Goal: Submit feedback/report problem: Submit feedback/report problem

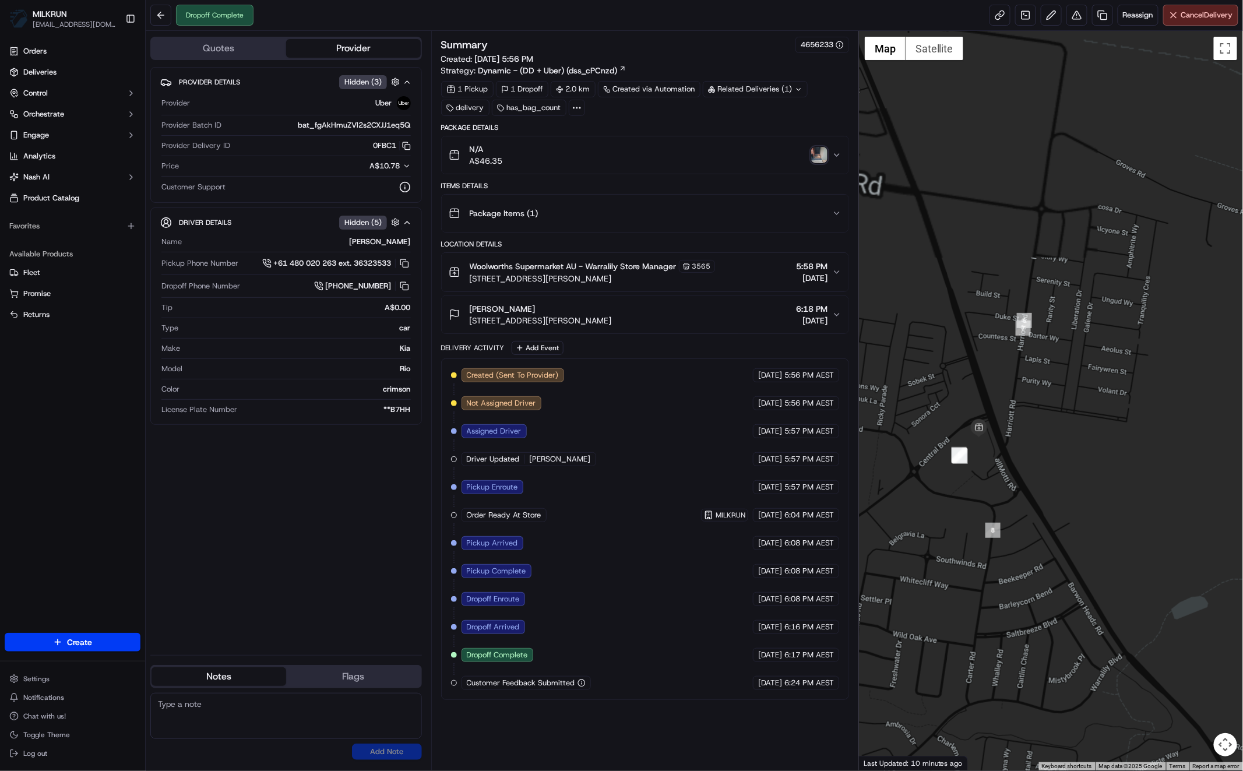
drag, startPoint x: 1078, startPoint y: 410, endPoint x: 1081, endPoint y: 316, distance: 93.3
click at [1078, 319] on div at bounding box center [1051, 400] width 384 height 739
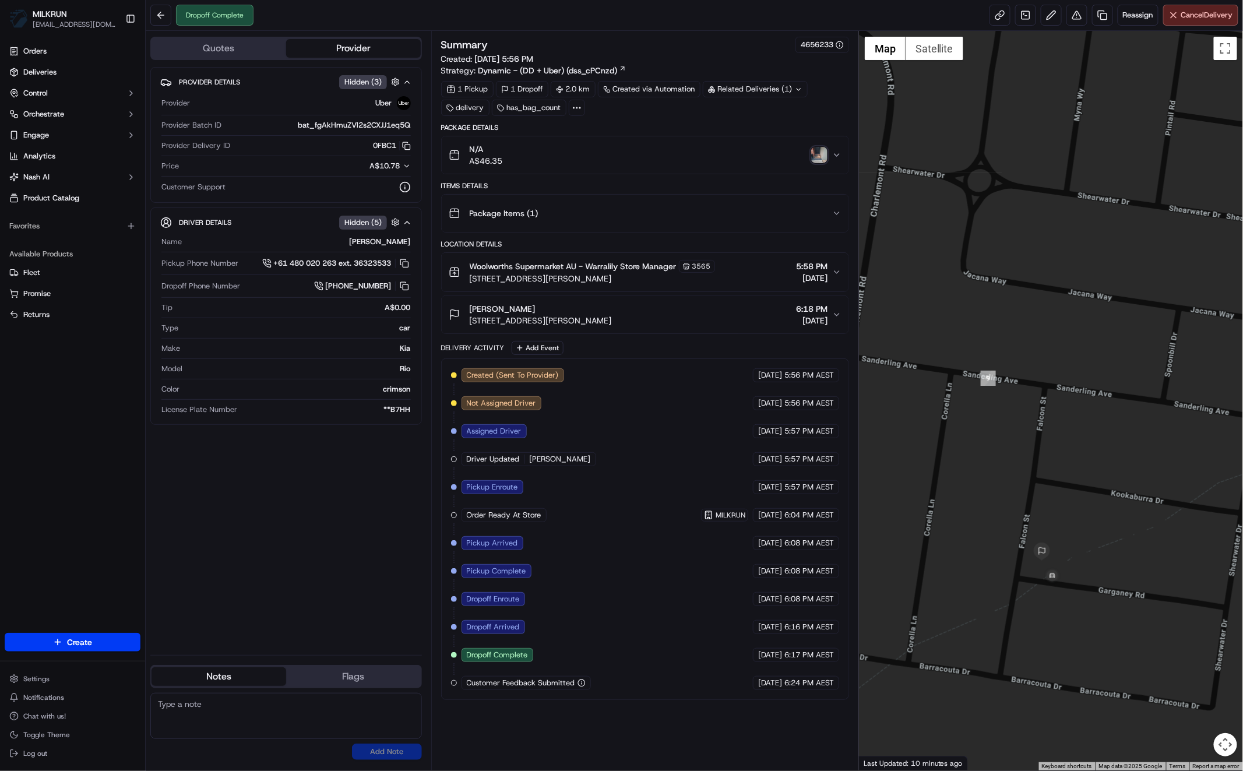
click at [335, 500] on div "Provider Details Hidden ( 3 ) Provider Uber Provider Batch ID bat_fgAkHmuZVl2s2…" at bounding box center [285, 356] width 271 height 579
click at [820, 155] on img "button" at bounding box center [819, 155] width 16 height 16
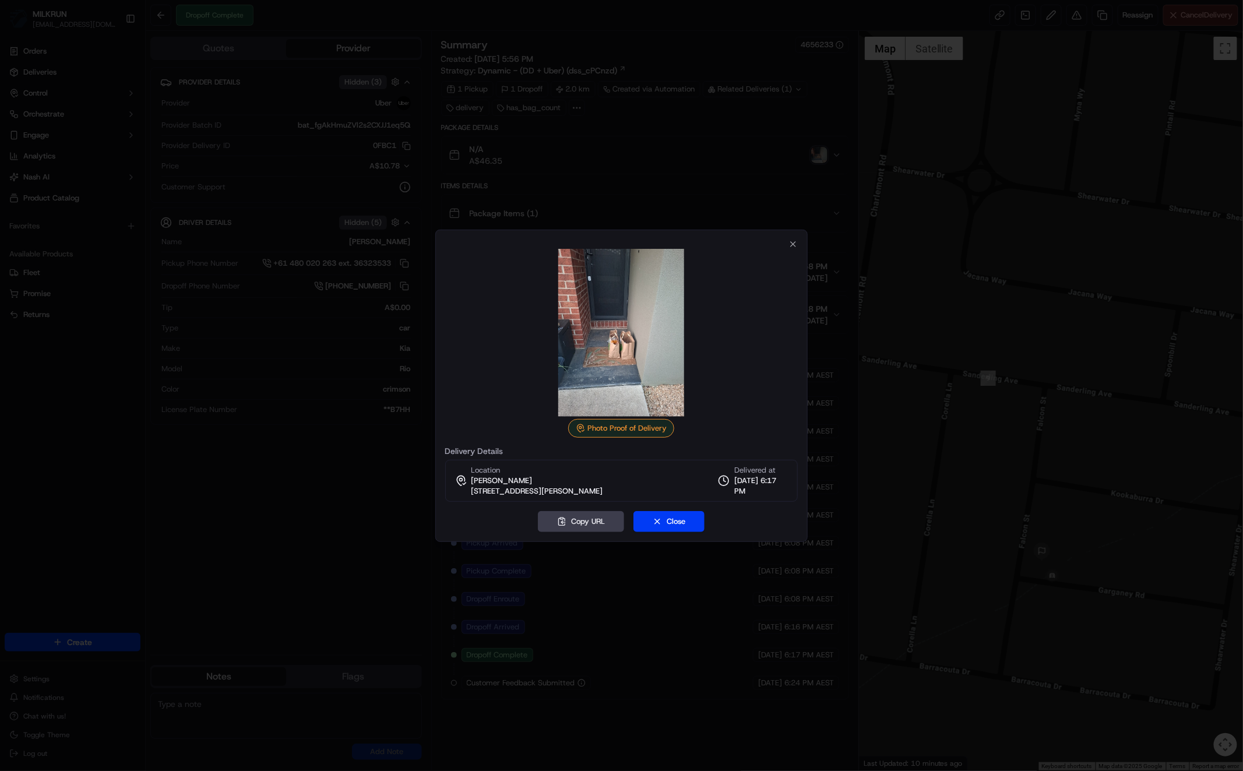
click at [798, 245] on div "Photo Proof of Delivery Delivery Details Location Allie Hsu 13 Falcon St, Armst…" at bounding box center [621, 386] width 373 height 312
click at [793, 241] on icon "button" at bounding box center [792, 243] width 9 height 9
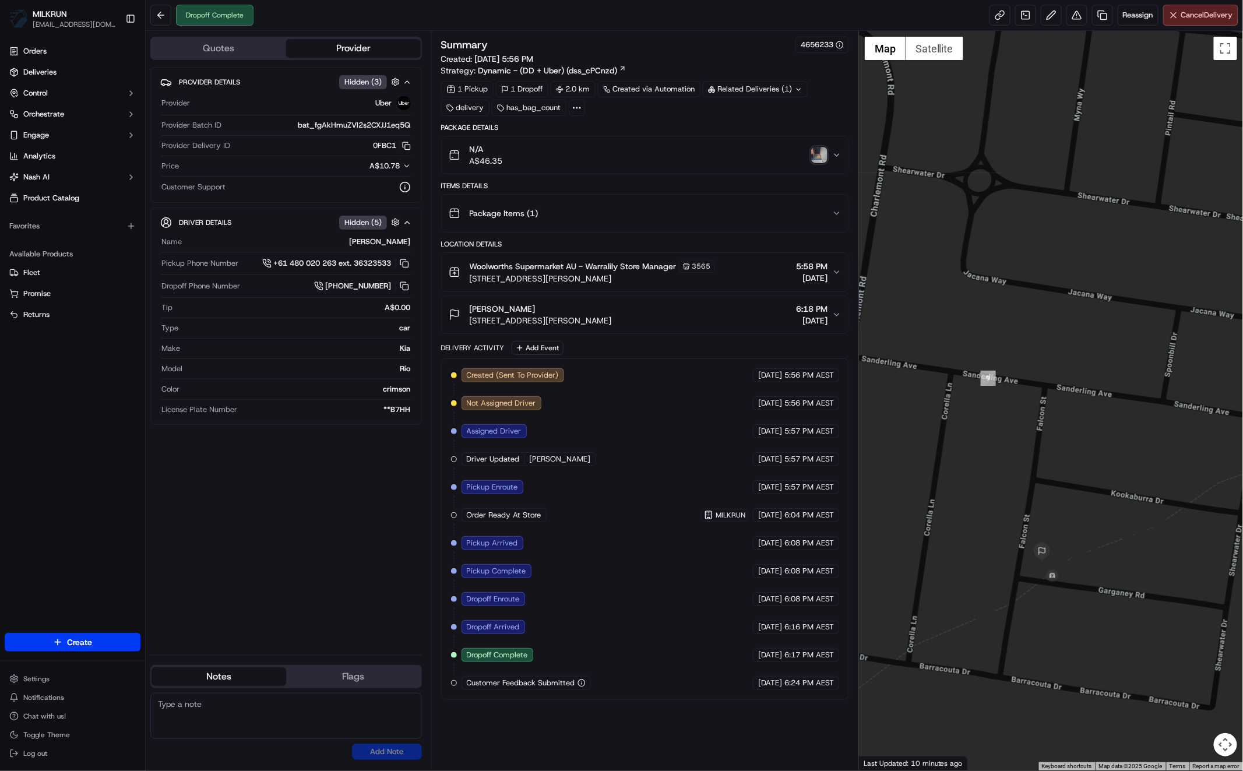
drag, startPoint x: 497, startPoint y: 275, endPoint x: 646, endPoint y: 277, distance: 148.6
click at [644, 275] on div "Woolworths Supermarket AU - Warralily Store Manager 3565 770 Barwon Heads Rd, A…" at bounding box center [582, 272] width 266 height 24
copy span "770 Barwon Heads Rd, Armstrong Creek, VIC"
click at [835, 316] on icon "button" at bounding box center [836, 314] width 9 height 9
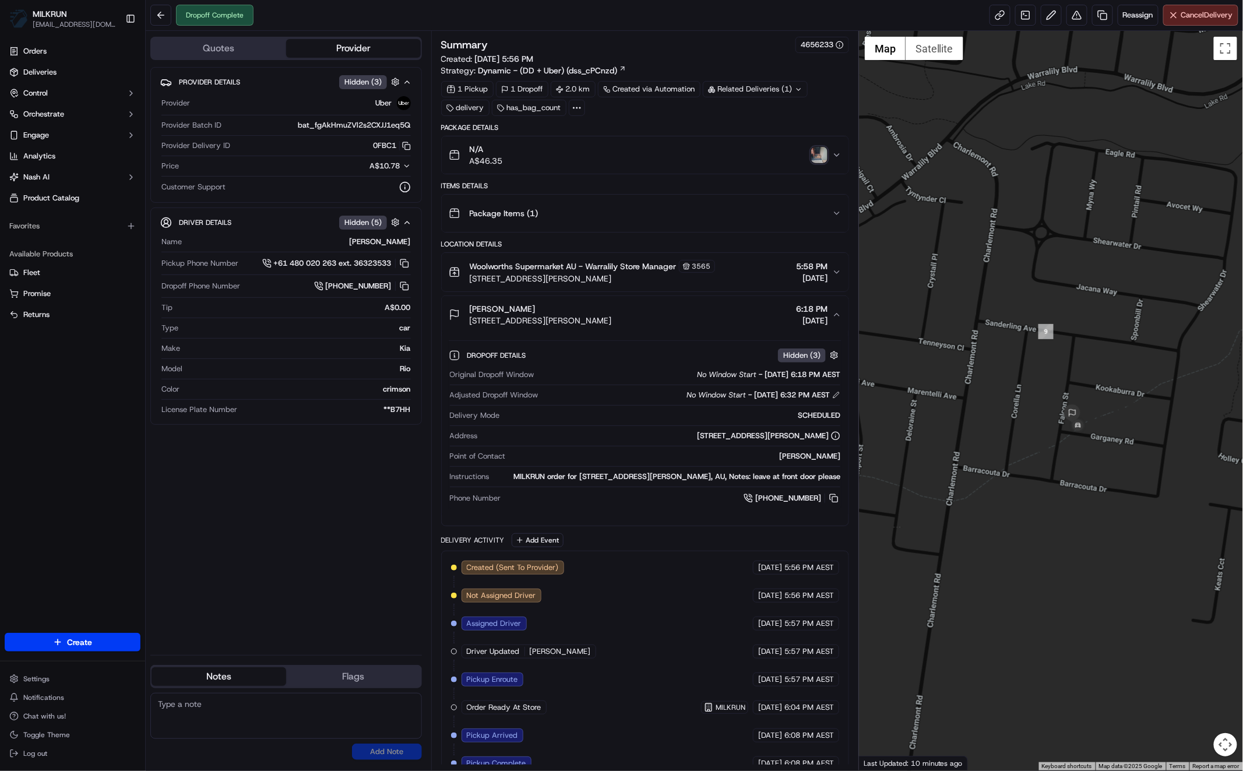
click at [274, 496] on div "Provider Details Hidden ( 3 ) Provider Uber Provider Batch ID bat_fgAkHmuZVl2s2…" at bounding box center [285, 356] width 271 height 579
drag, startPoint x: 469, startPoint y: 320, endPoint x: 641, endPoint y: 314, distance: 172.6
click at [641, 314] on div "Allie Hsu 13 Falcon St, Armstrong Creek, VIC 3217, AU 6:18 PM 19/09/2025" at bounding box center [640, 314] width 383 height 23
copy span "13 Falcon St, Armstrong Creek, VIC 3217, AU"
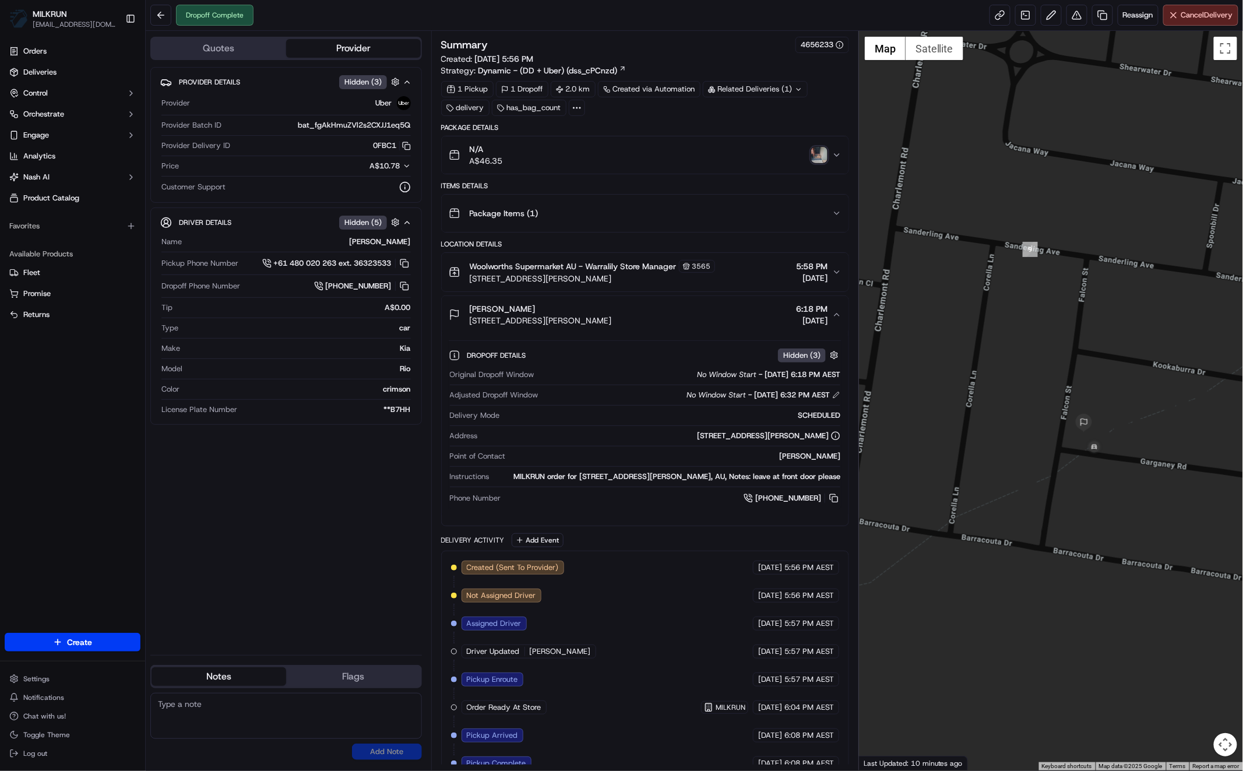
click at [825, 153] on img "button" at bounding box center [819, 155] width 16 height 16
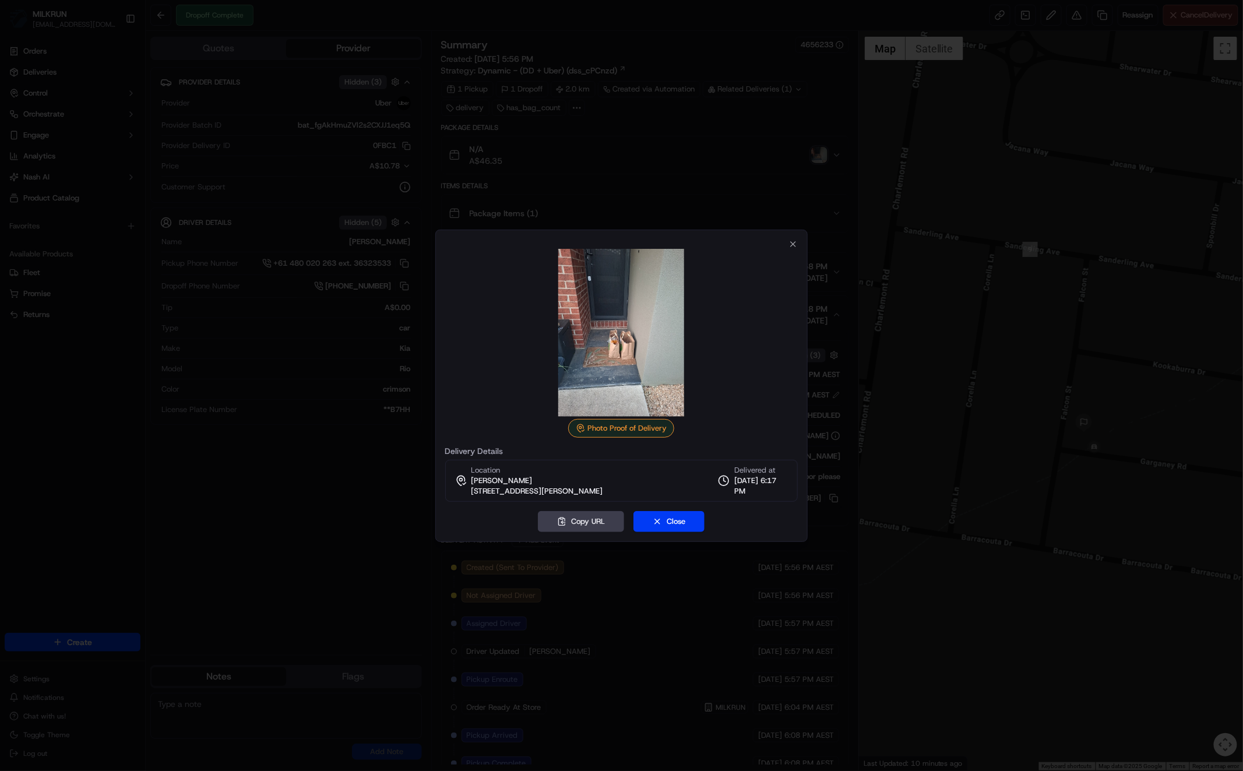
click at [613, 306] on img at bounding box center [621, 333] width 168 height 168
click at [616, 304] on img at bounding box center [621, 333] width 168 height 168
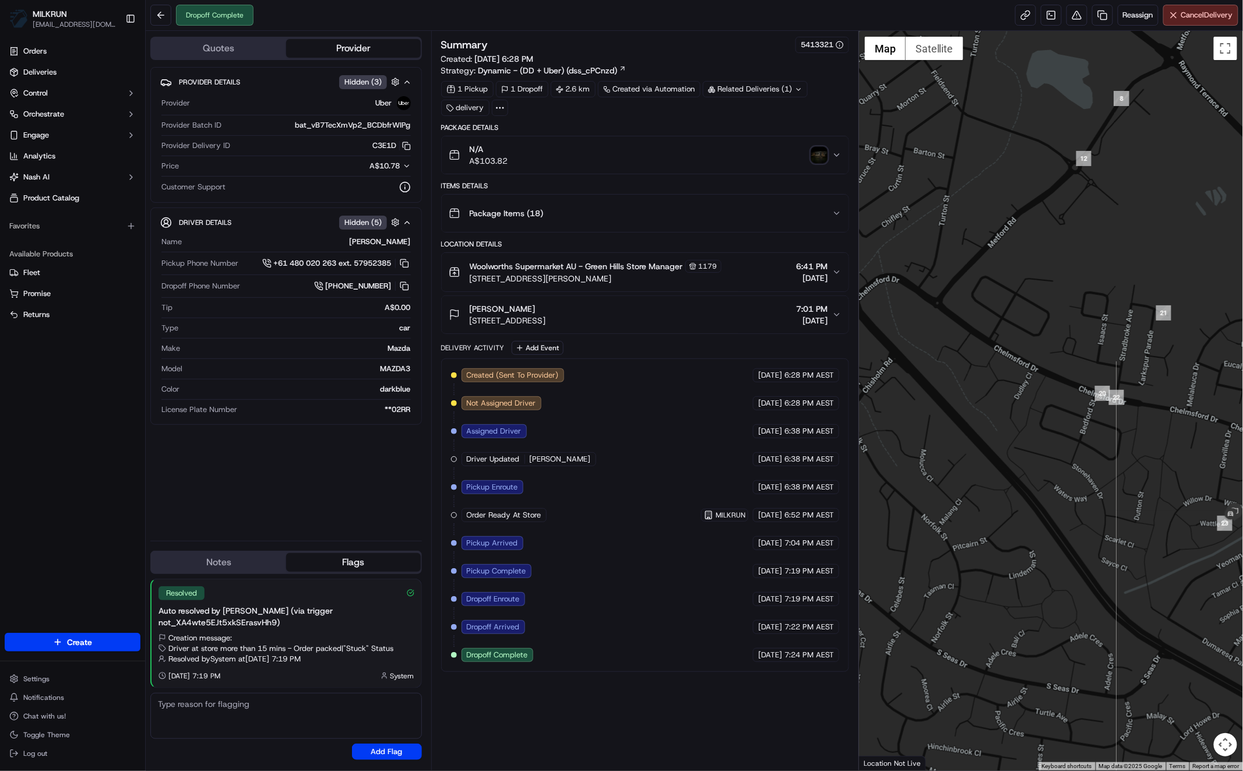
drag, startPoint x: 1081, startPoint y: 428, endPoint x: 1012, endPoint y: 395, distance: 76.1
click at [1007, 393] on div at bounding box center [1051, 400] width 384 height 739
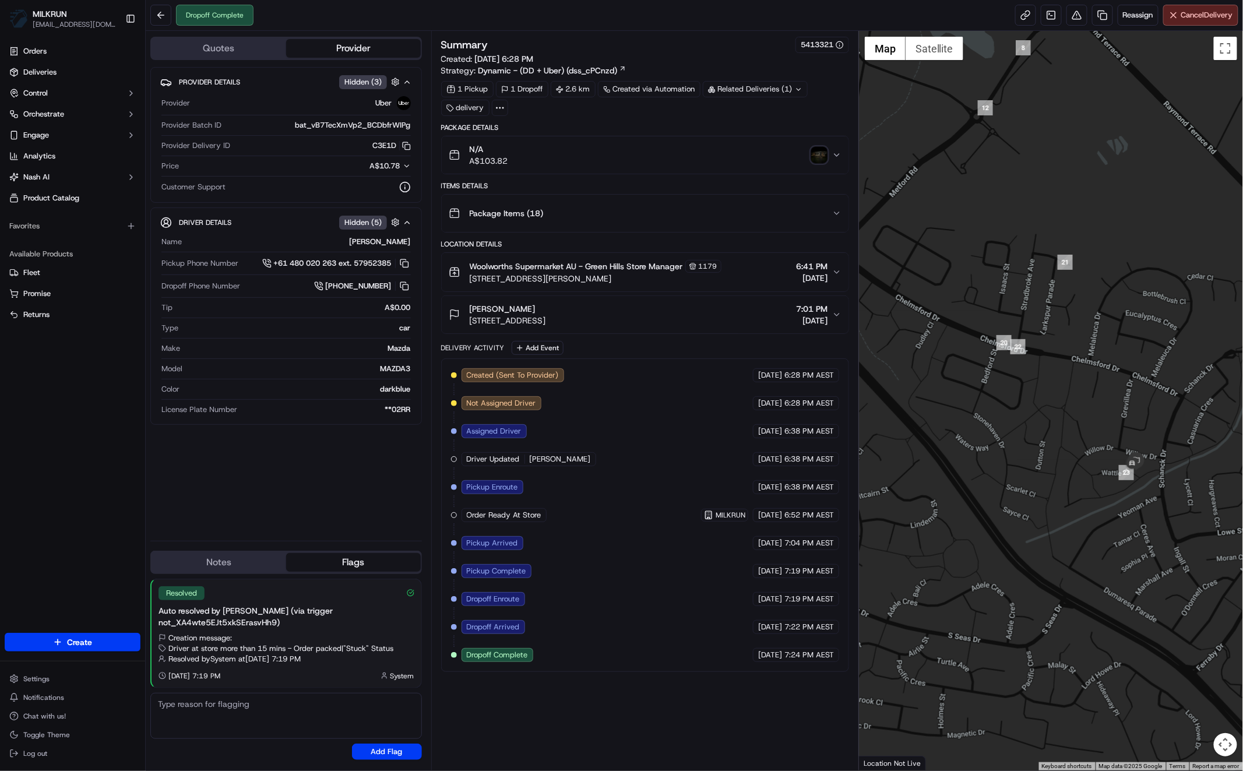
click at [1048, 530] on div at bounding box center [1051, 400] width 384 height 739
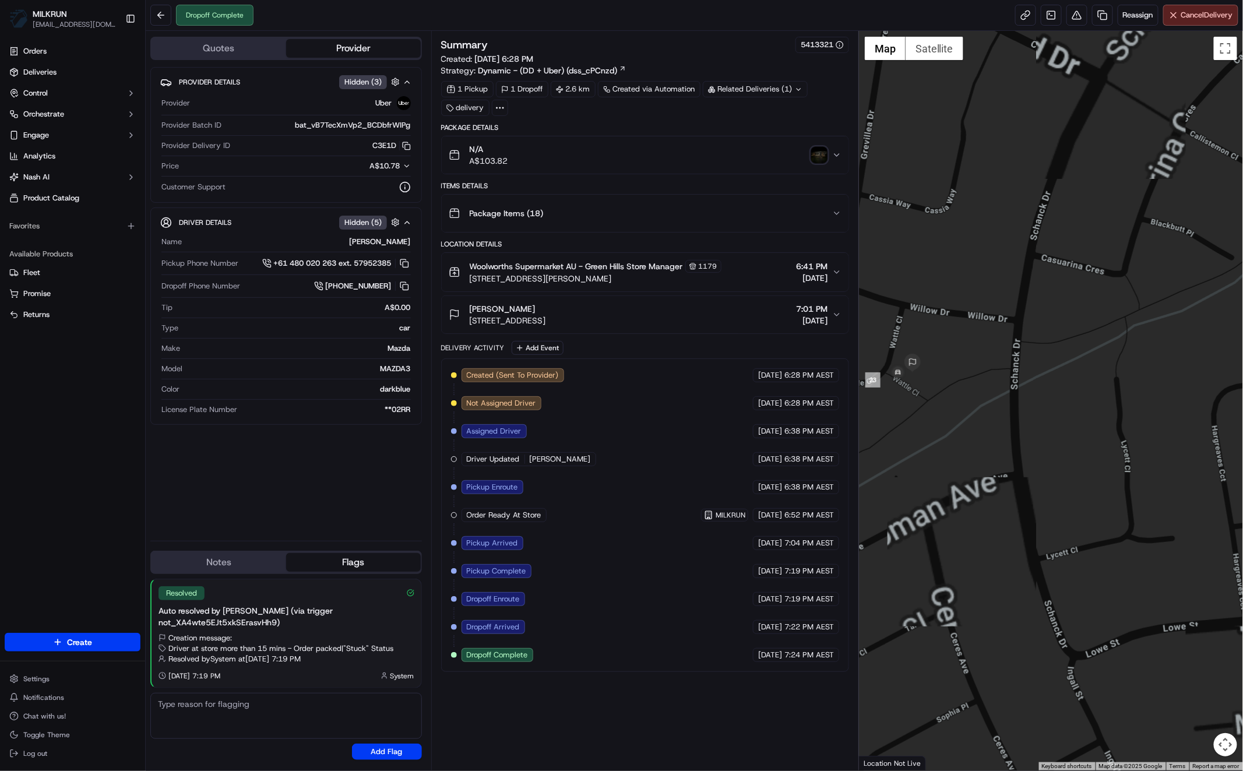
drag, startPoint x: 903, startPoint y: 408, endPoint x: 933, endPoint y: 422, distance: 33.1
click at [930, 420] on div at bounding box center [1051, 400] width 384 height 739
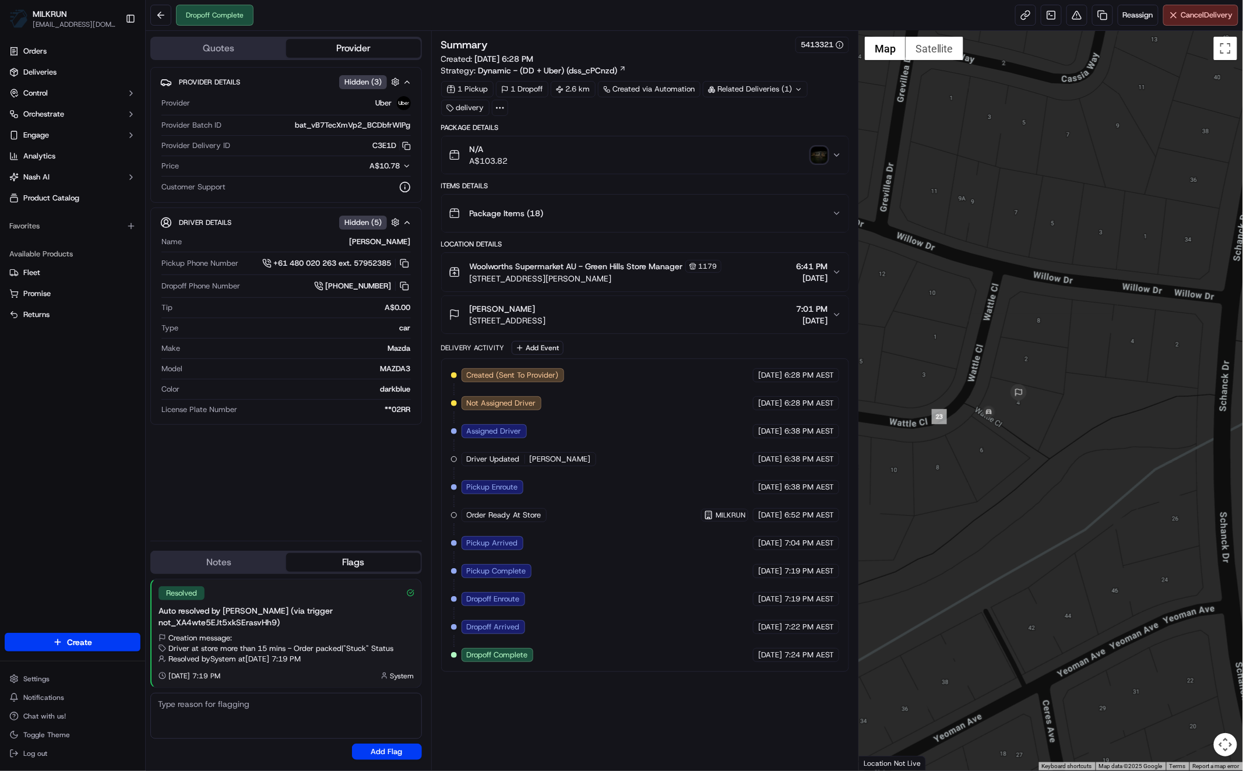
drag, startPoint x: 986, startPoint y: 455, endPoint x: 965, endPoint y: 444, distance: 23.2
click at [986, 454] on div at bounding box center [1051, 400] width 384 height 739
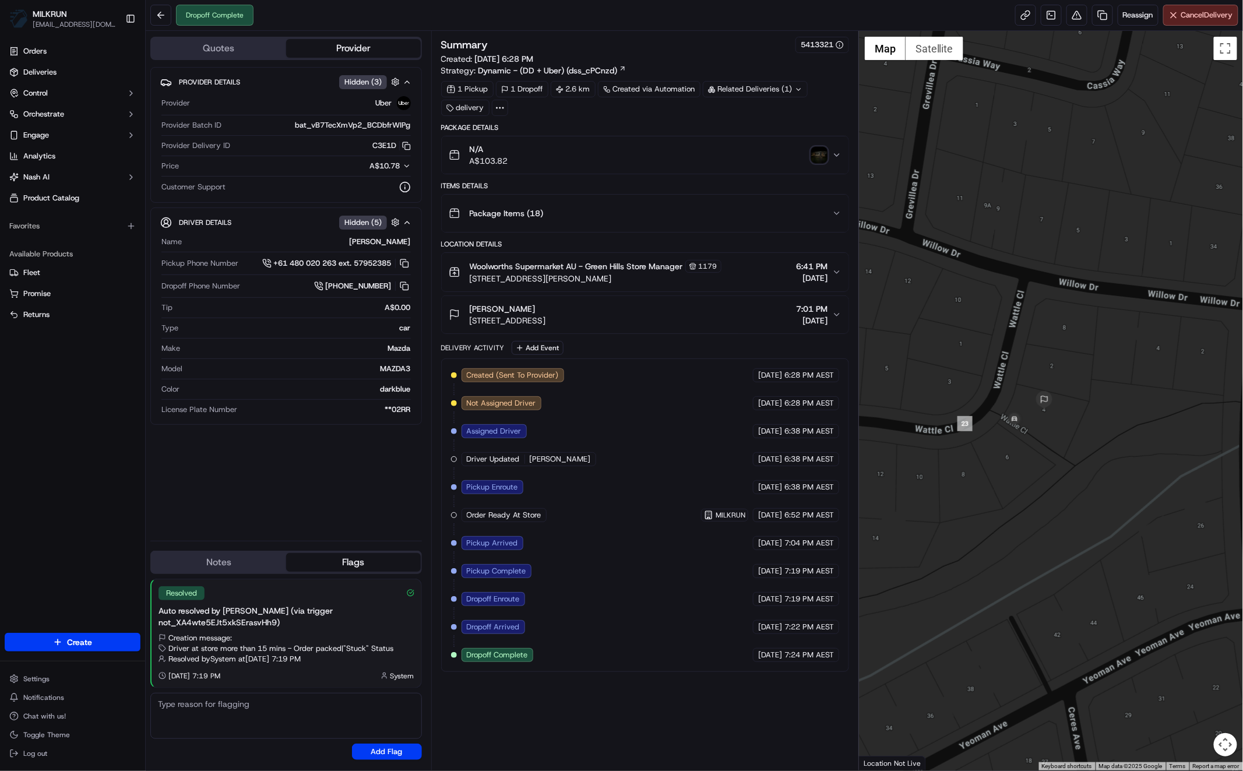
click at [299, 509] on div "Provider Details Hidden ( 3 ) Provider Uber Provider Batch ID bat_vB7TecXmVp2_B…" at bounding box center [285, 299] width 271 height 464
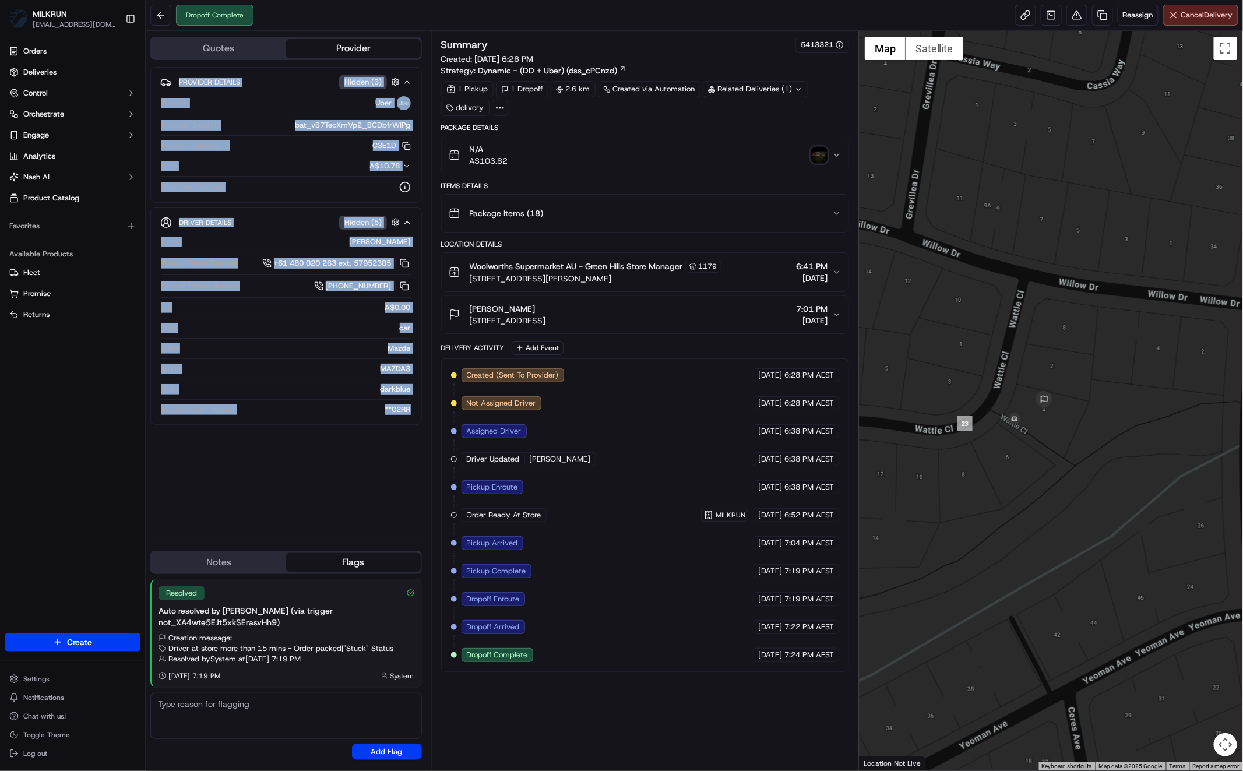
click at [288, 531] on div "Provider Details Hidden ( 3 ) Provider Uber Provider Batch ID bat_vB7TecXmVp2_B…" at bounding box center [285, 299] width 271 height 464
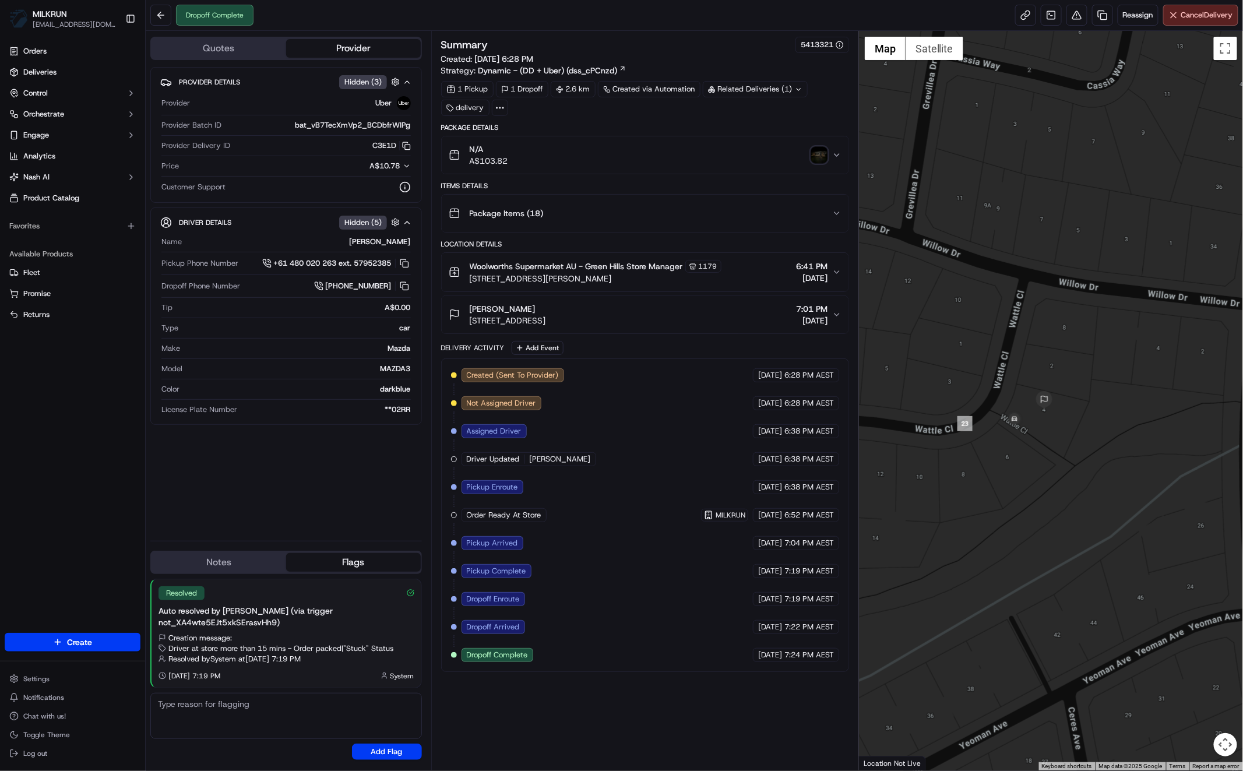
click at [354, 501] on div "Provider Details Hidden ( 3 ) Provider Uber Provider Batch ID bat_vB7TecXmVp2_B…" at bounding box center [285, 299] width 271 height 464
click at [668, 26] on div "Dropoff Complete Reassign Cancel Delivery" at bounding box center [694, 15] width 1097 height 31
click at [1075, 13] on button at bounding box center [1076, 15] width 21 height 21
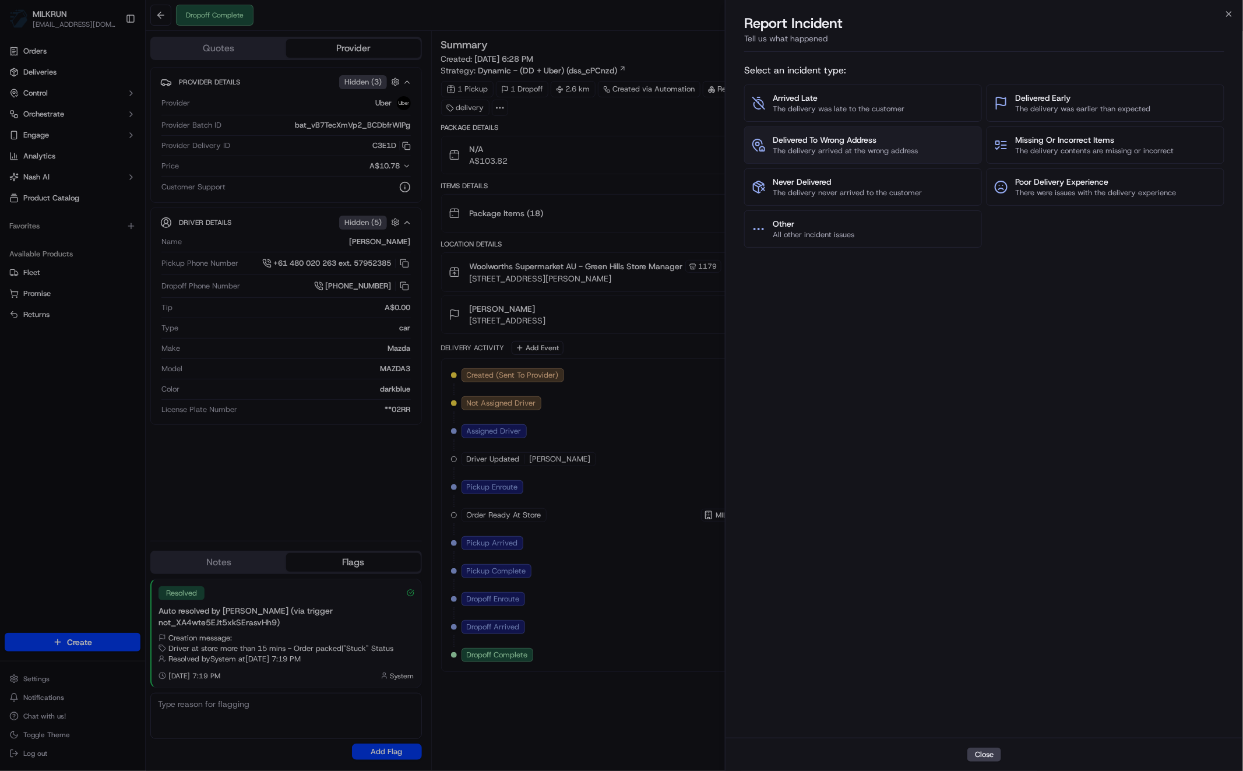
click at [821, 149] on span "The delivery arrived at the wrong address" at bounding box center [845, 151] width 145 height 10
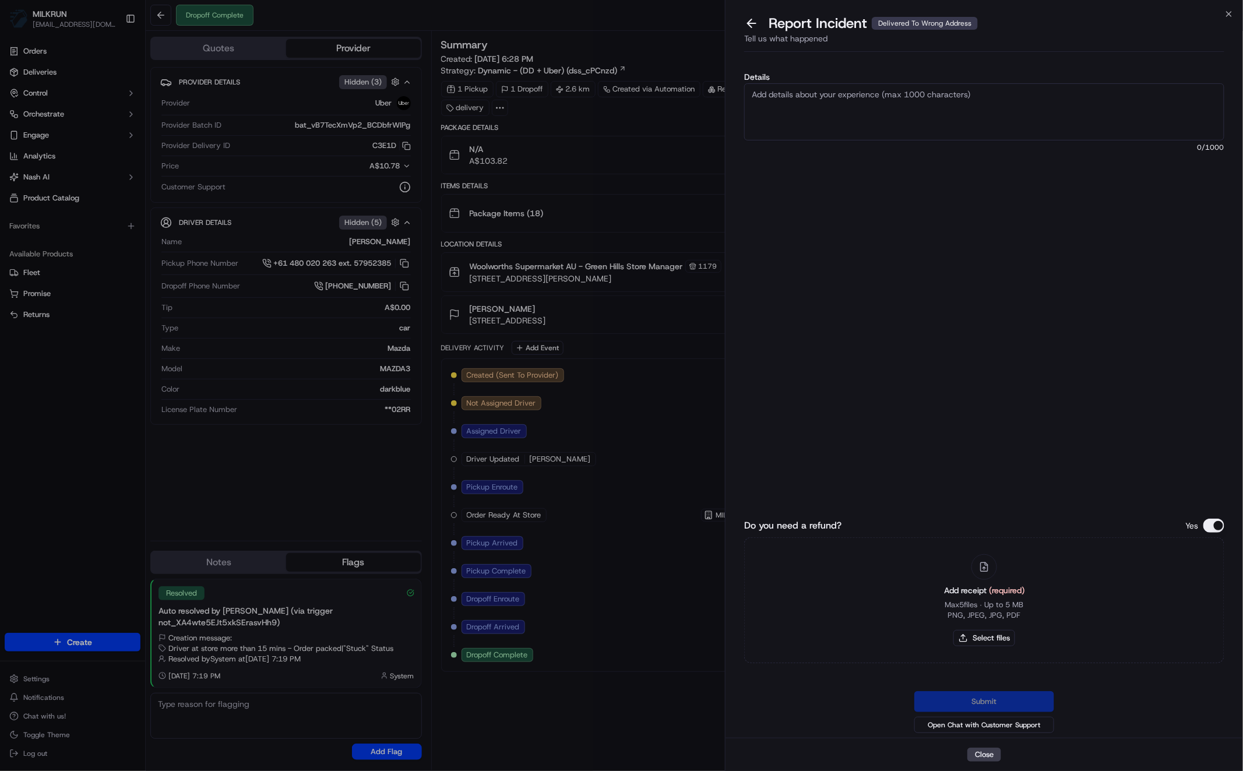
click at [862, 111] on textarea "Details" at bounding box center [984, 111] width 480 height 57
click at [862, 112] on textarea "Details" at bounding box center [984, 111] width 480 height 57
click at [789, 113] on textarea "Details" at bounding box center [984, 111] width 480 height 57
type textarea "Driver delivered to the wrong address please Refund $116.25"
click at [995, 634] on button "Select files" at bounding box center [984, 638] width 62 height 16
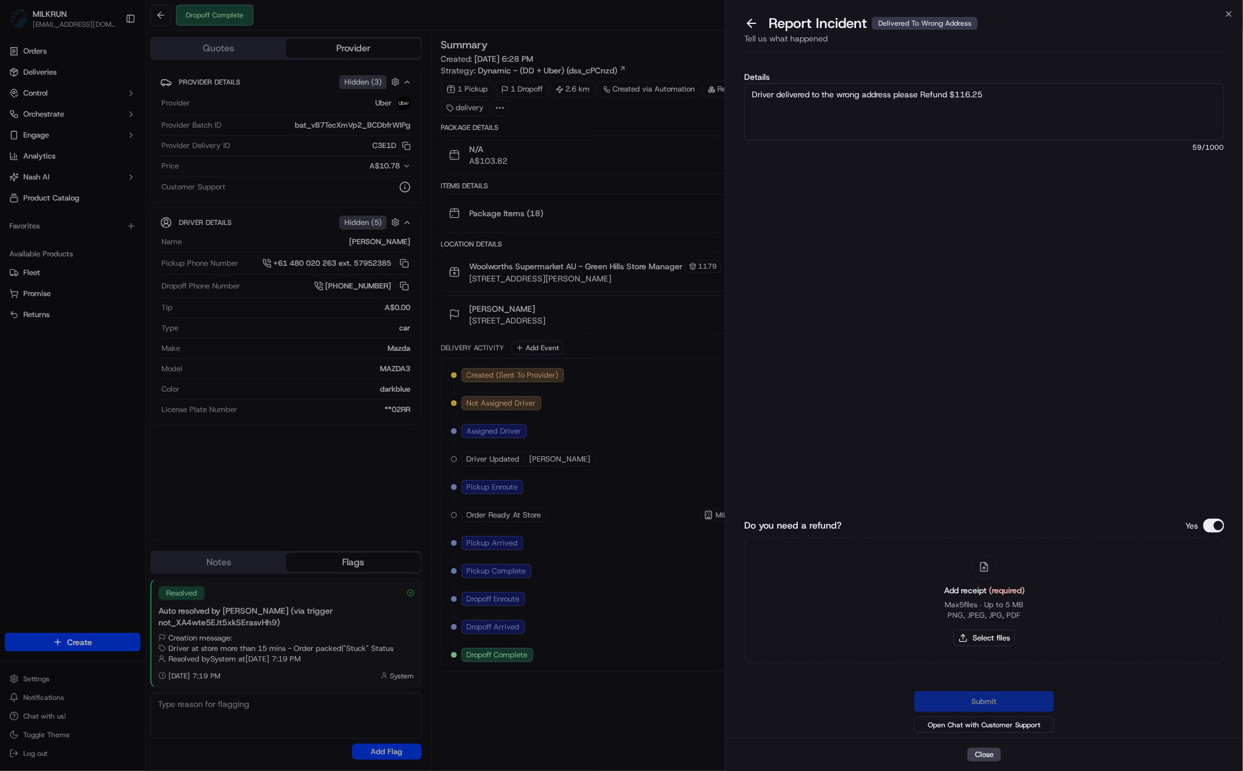
type input "C:\fakepath\Screen Shot 2025-09-19 at 6.40.39 pm.png"
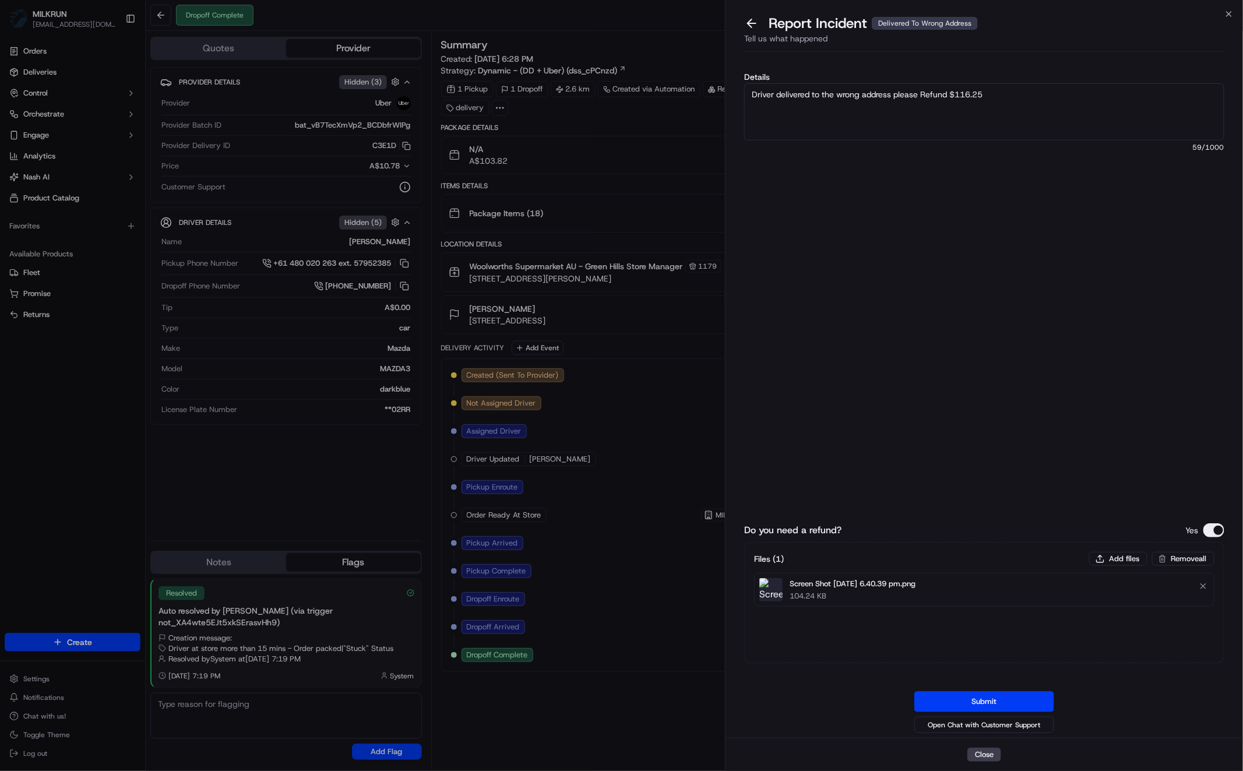
click at [985, 700] on button "Submit" at bounding box center [984, 701] width 140 height 21
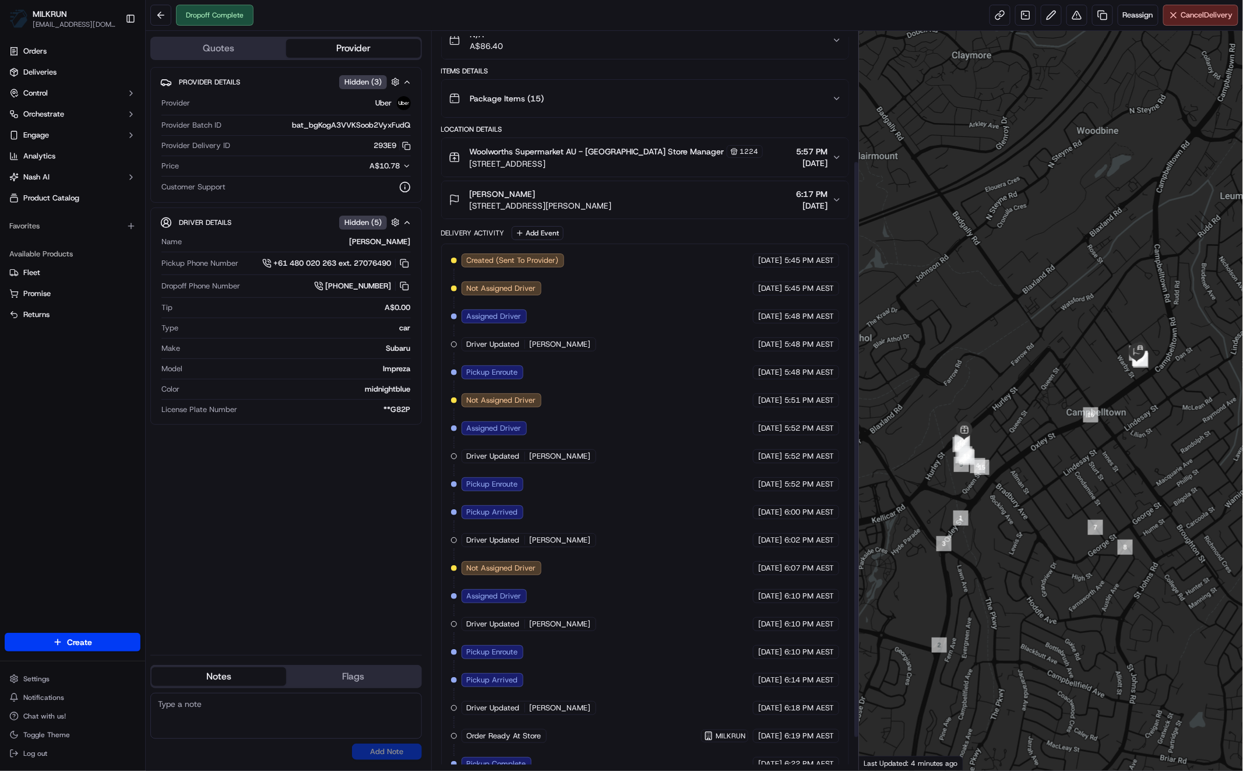
scroll to position [207, 0]
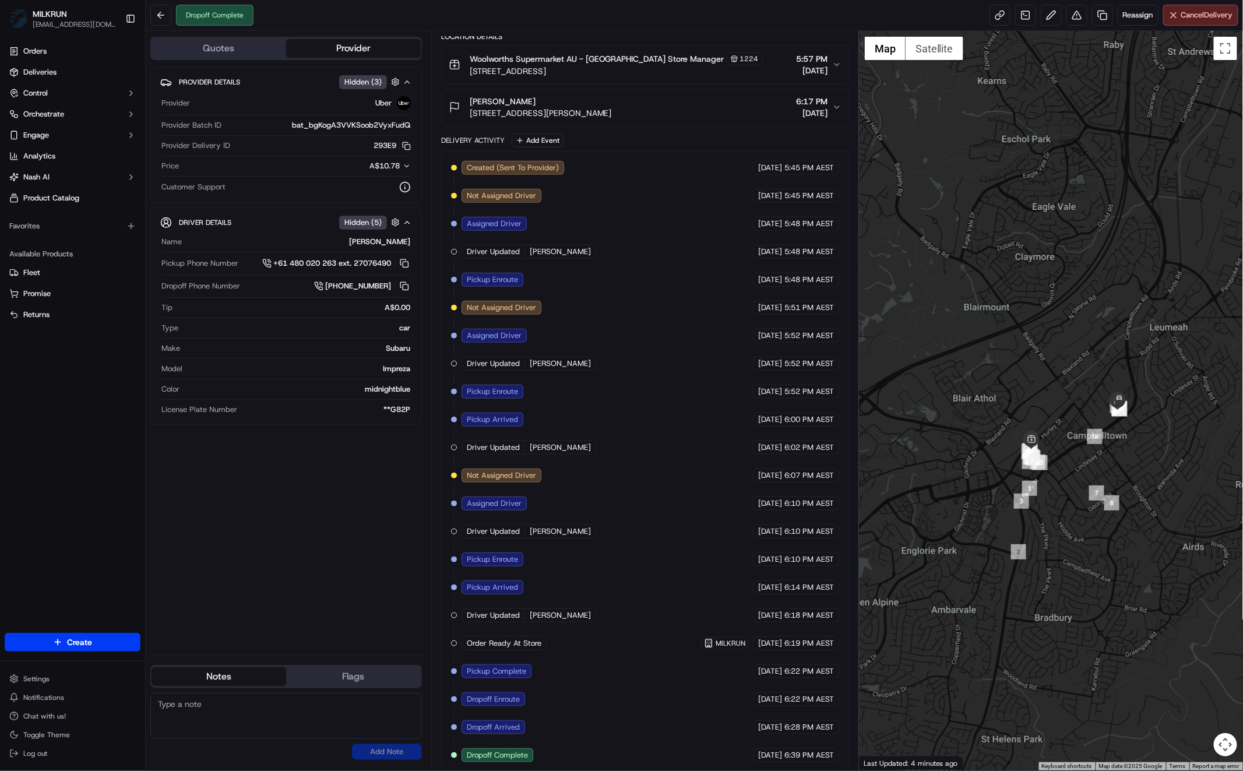
drag, startPoint x: 1053, startPoint y: 556, endPoint x: 1050, endPoint y: 522, distance: 33.9
click at [1050, 508] on div at bounding box center [1051, 400] width 384 height 739
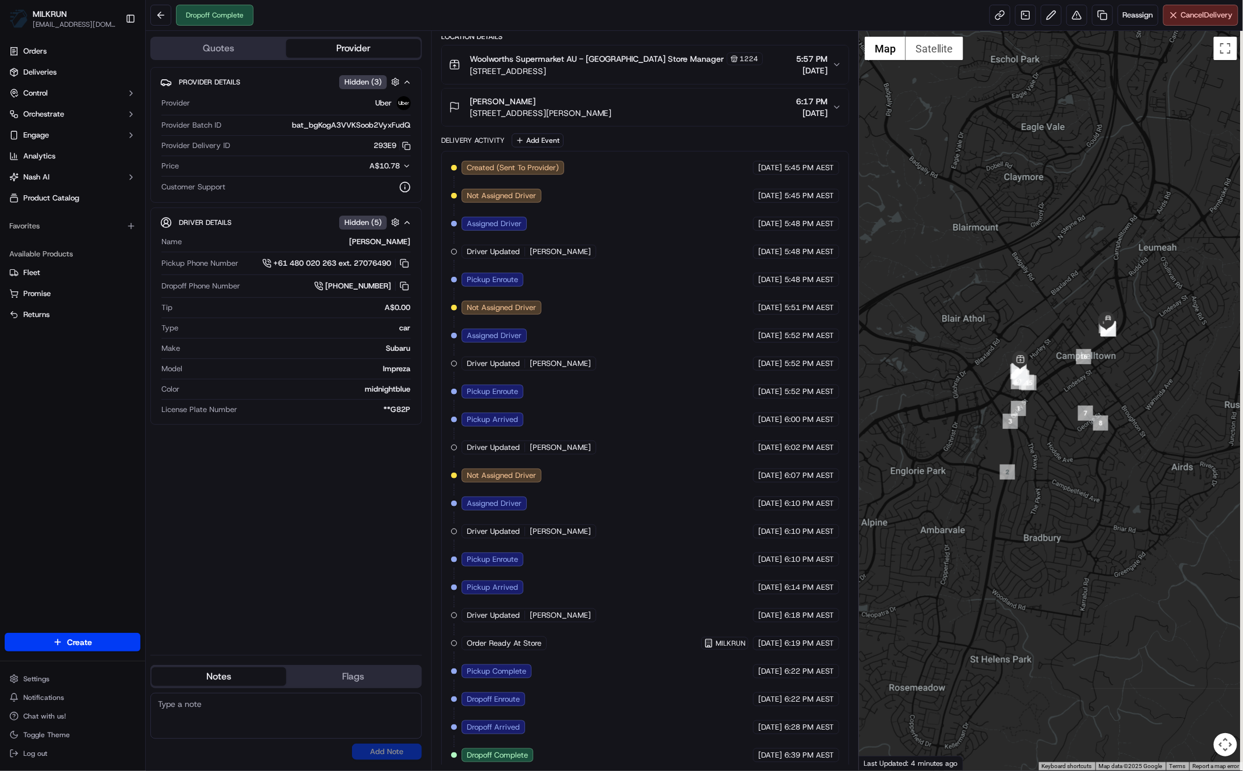
click at [1087, 455] on div at bounding box center [1051, 400] width 384 height 739
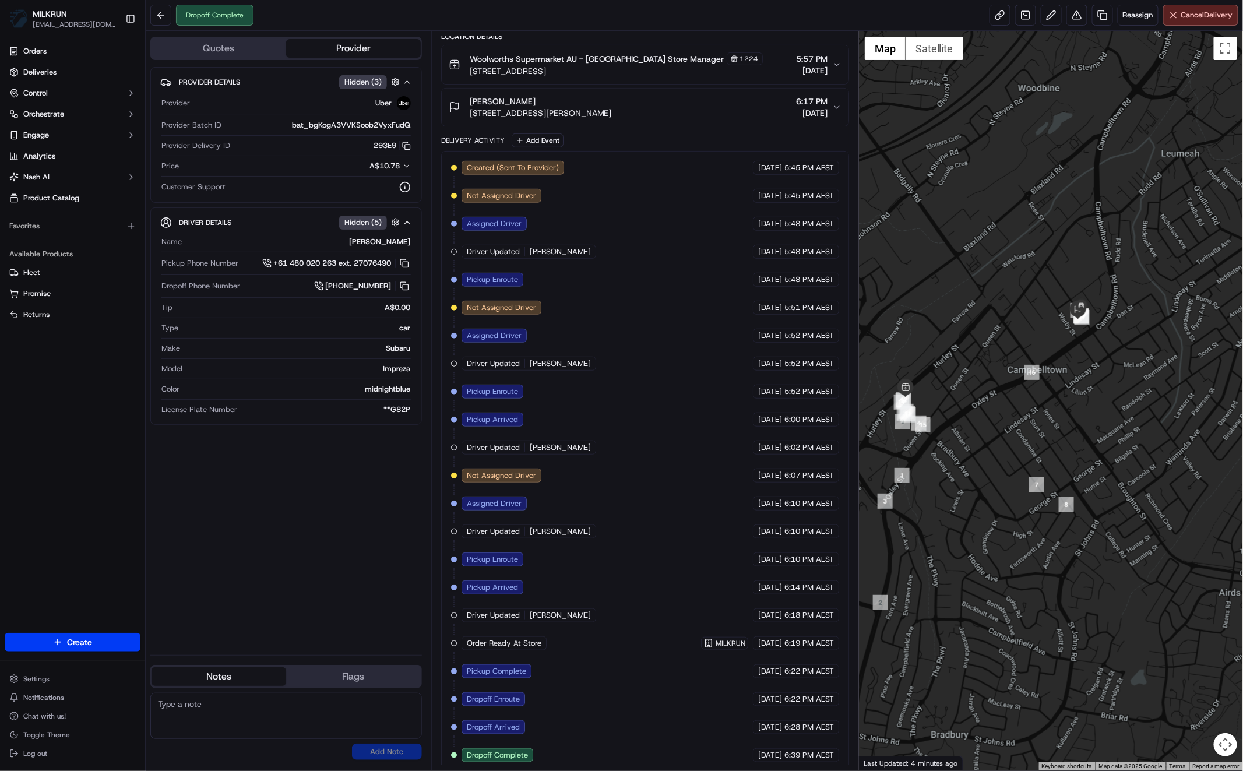
click at [293, 541] on div "Provider Details Hidden ( 3 ) Provider Uber Provider Batch ID bat_bgKogA3VVKSoo…" at bounding box center [285, 356] width 271 height 579
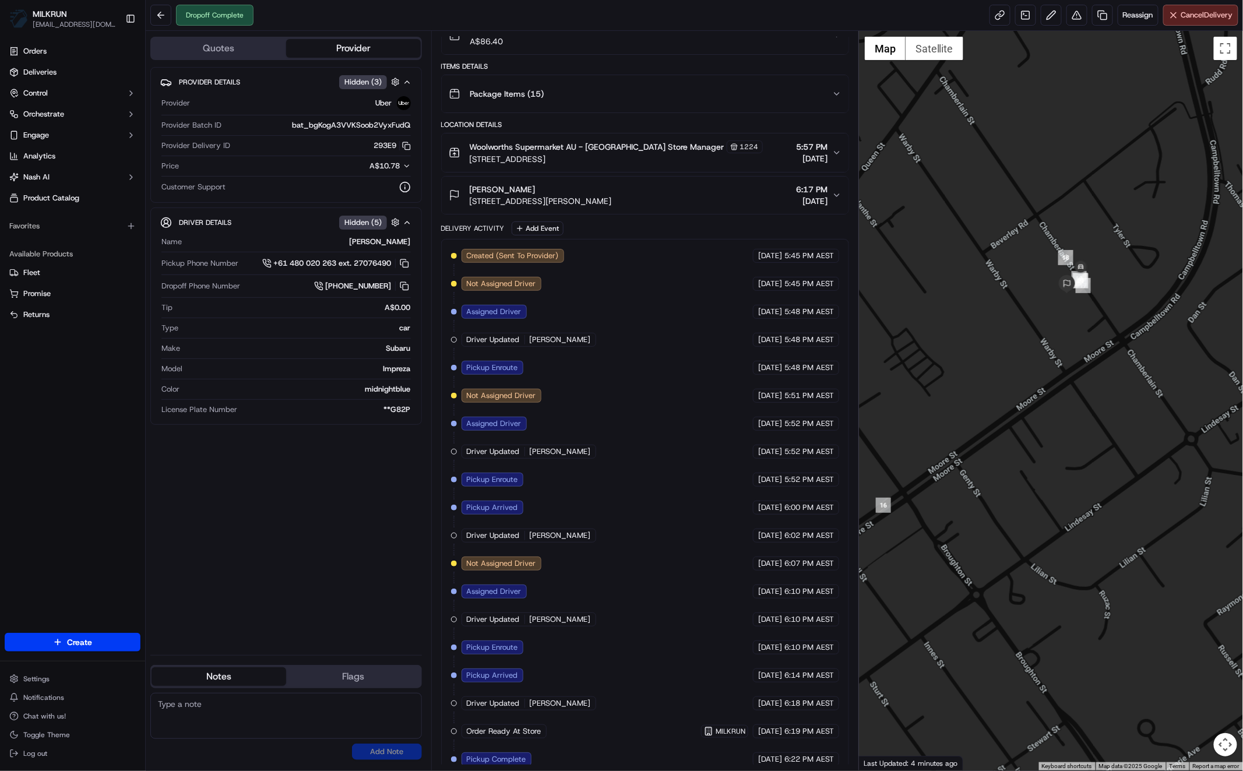
scroll to position [97, 0]
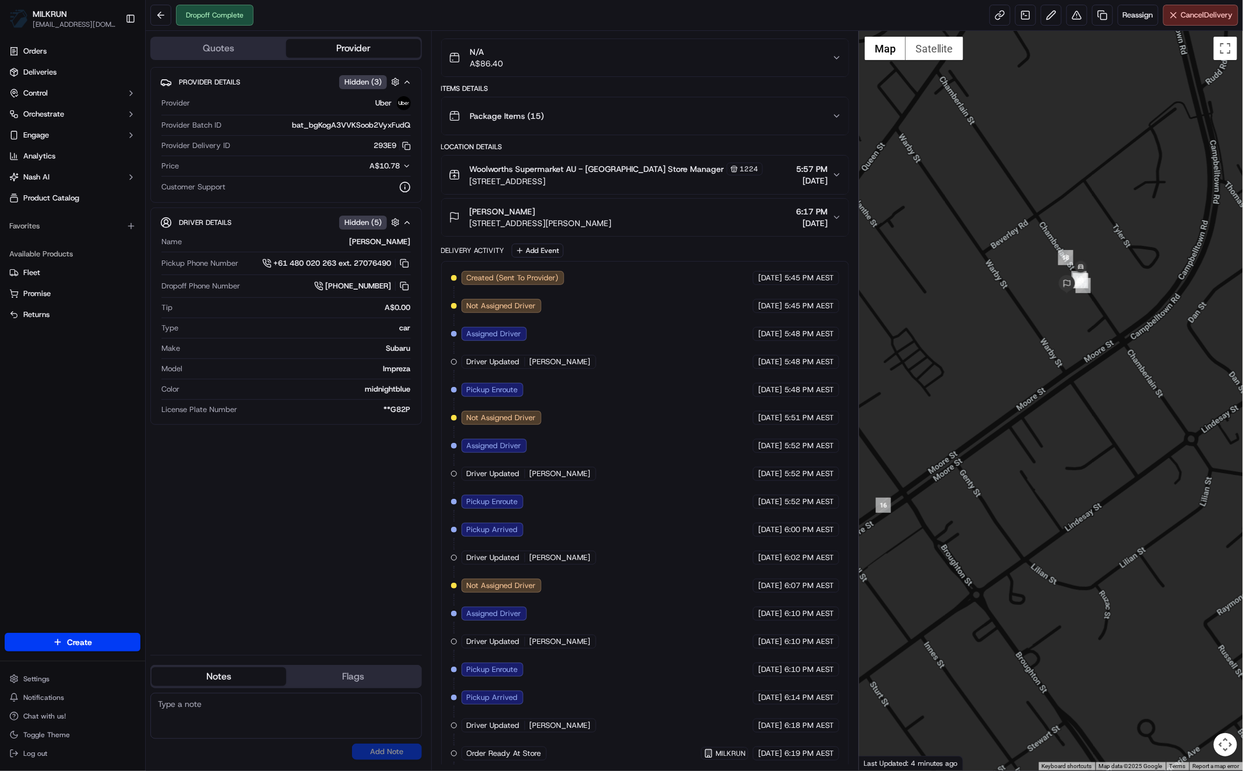
drag, startPoint x: 830, startPoint y: 214, endPoint x: 819, endPoint y: 215, distance: 10.5
click at [830, 214] on div "ashma thapa Unit 51/39 Chamberlain St, Campbelltown, NSW 2560, AU 6:17 PM 19/09…" at bounding box center [640, 217] width 383 height 23
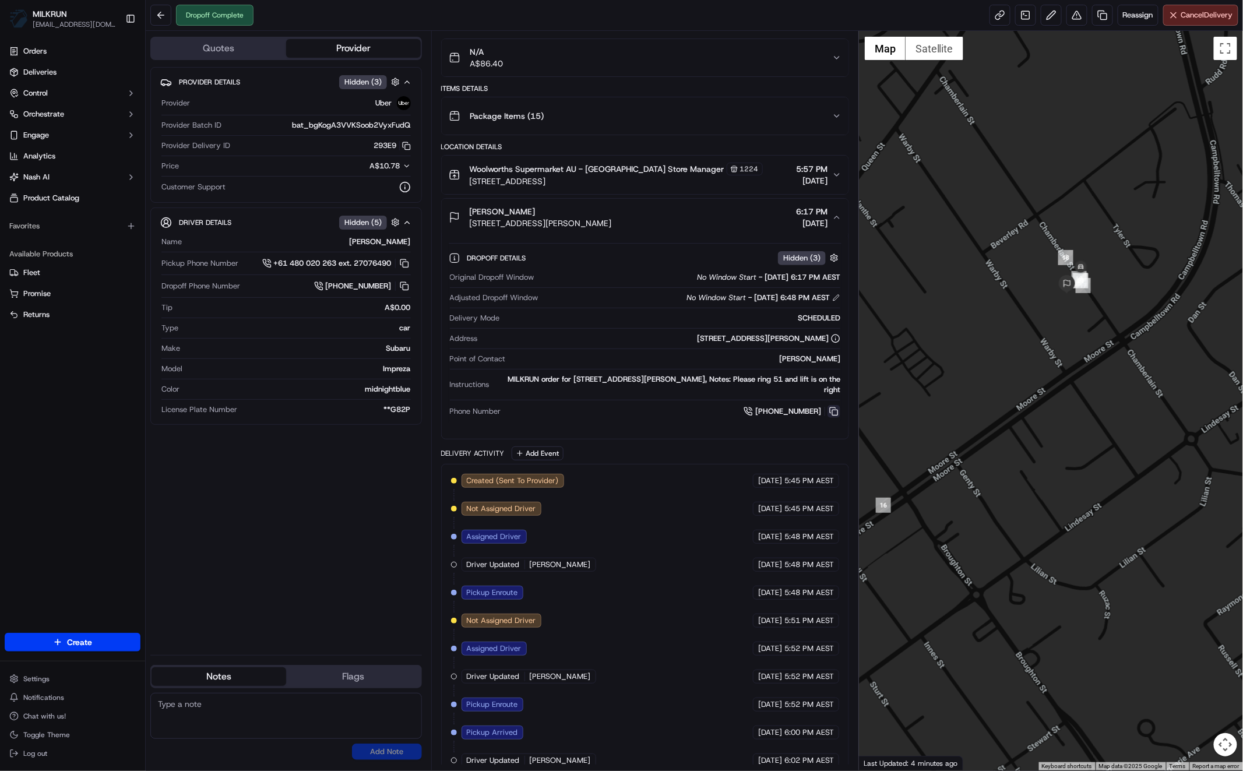
click at [838, 409] on button at bounding box center [833, 411] width 13 height 13
click at [692, 164] on span "Woolworths Supermarket AU - Campbelltown Mall Store Manager" at bounding box center [597, 169] width 255 height 12
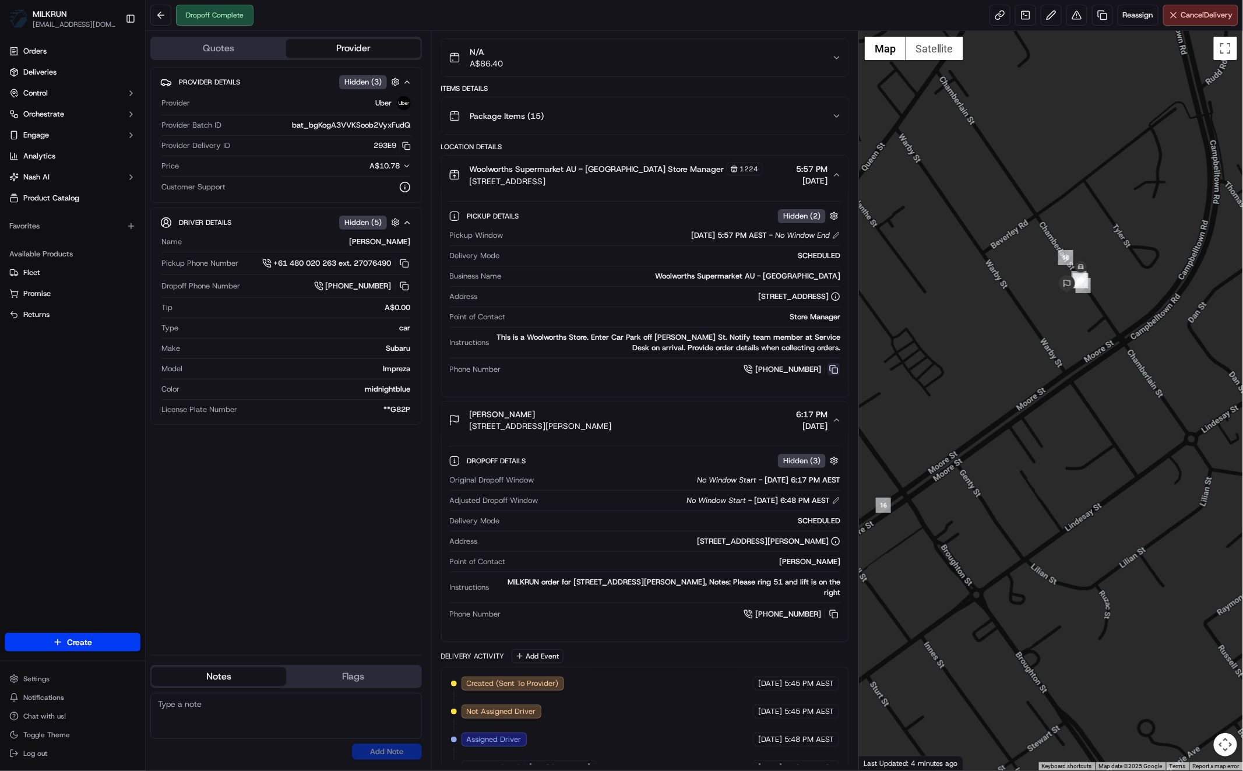
click at [837, 367] on button at bounding box center [833, 369] width 13 height 13
click at [1103, 14] on link at bounding box center [1102, 15] width 21 height 21
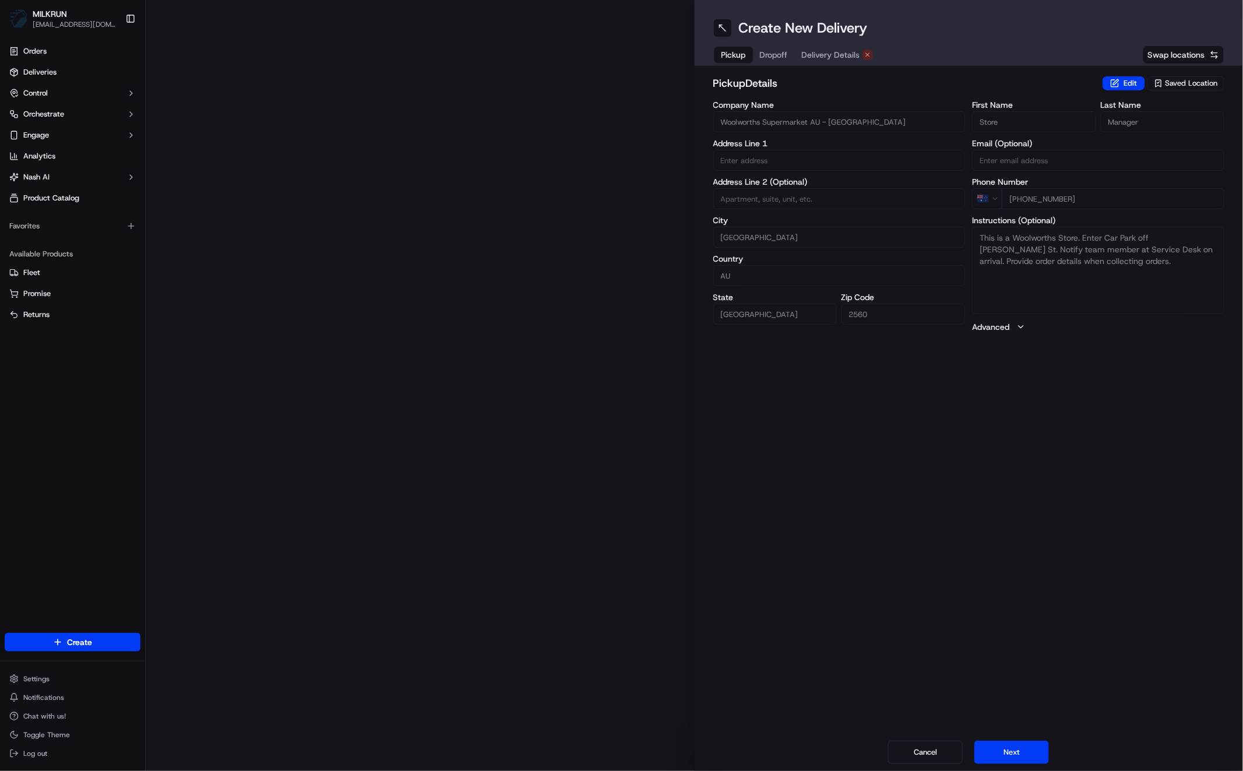
type input "271 Queen St"
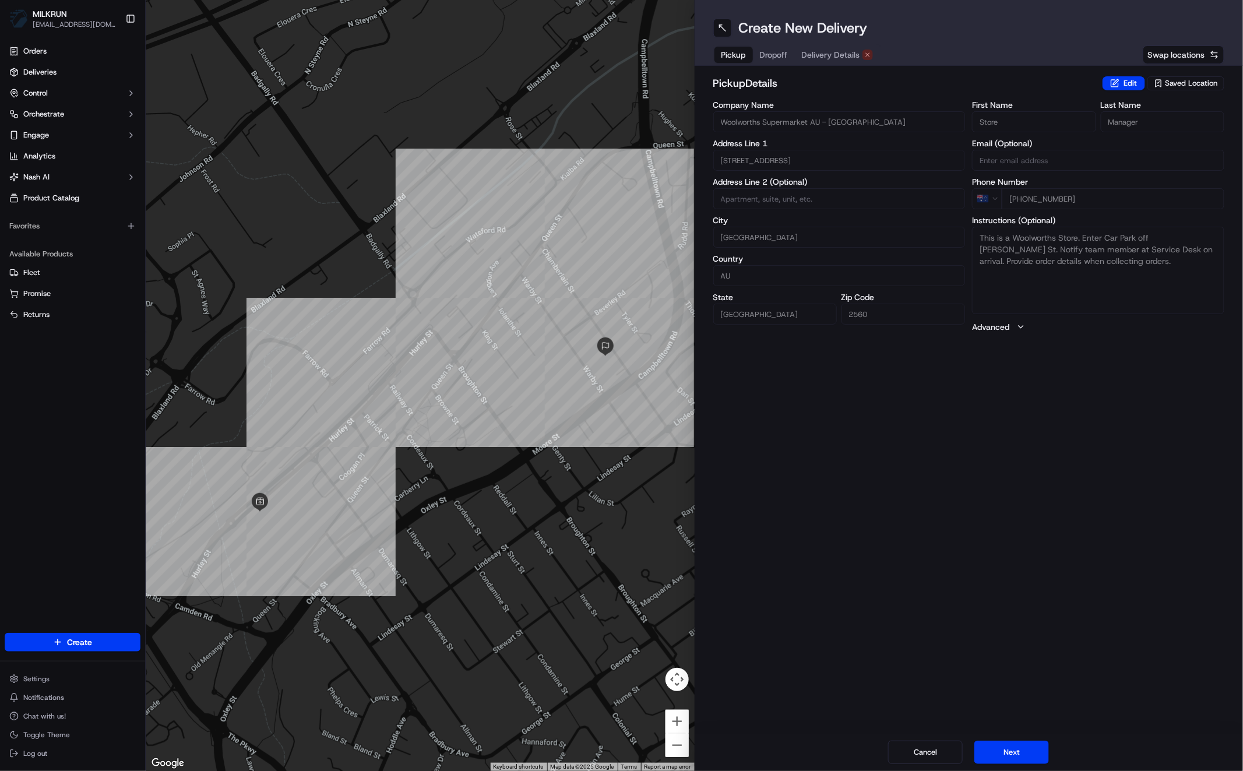
click at [830, 58] on span "Delivery Details" at bounding box center [831, 55] width 58 height 12
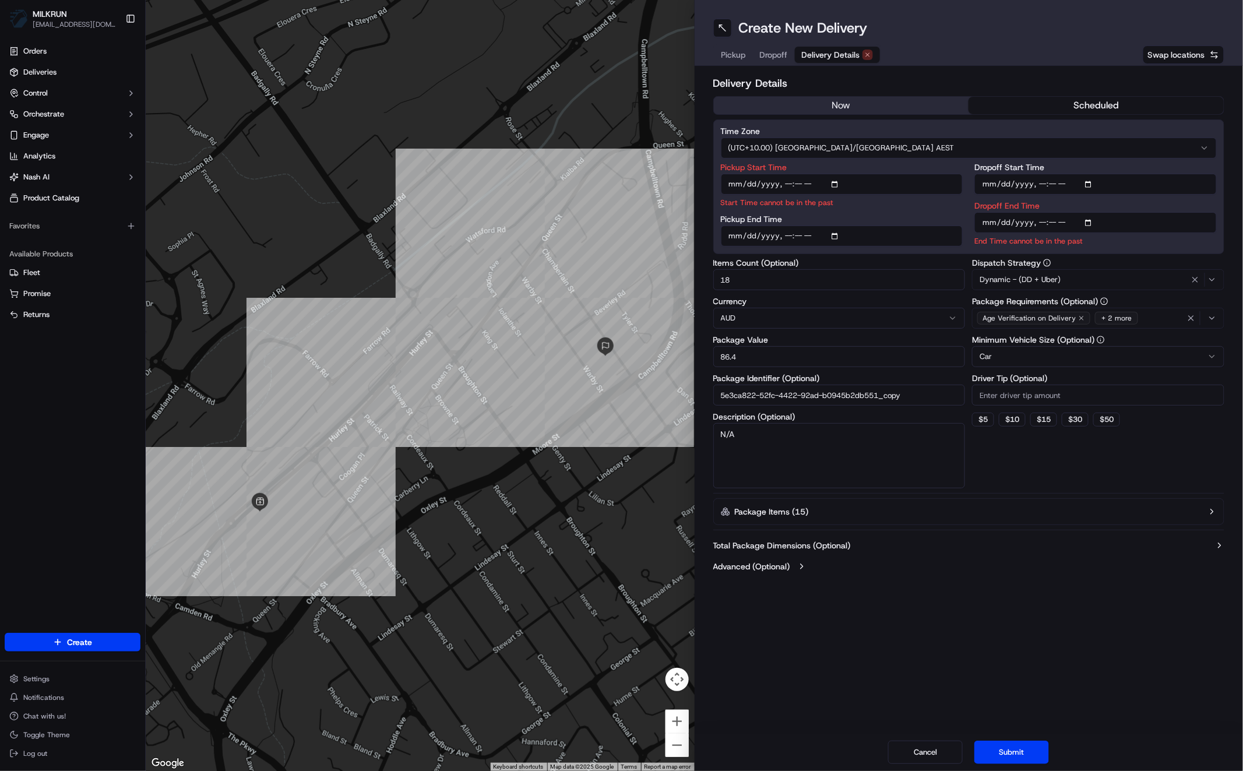
click at [866, 107] on button "now" at bounding box center [841, 105] width 255 height 17
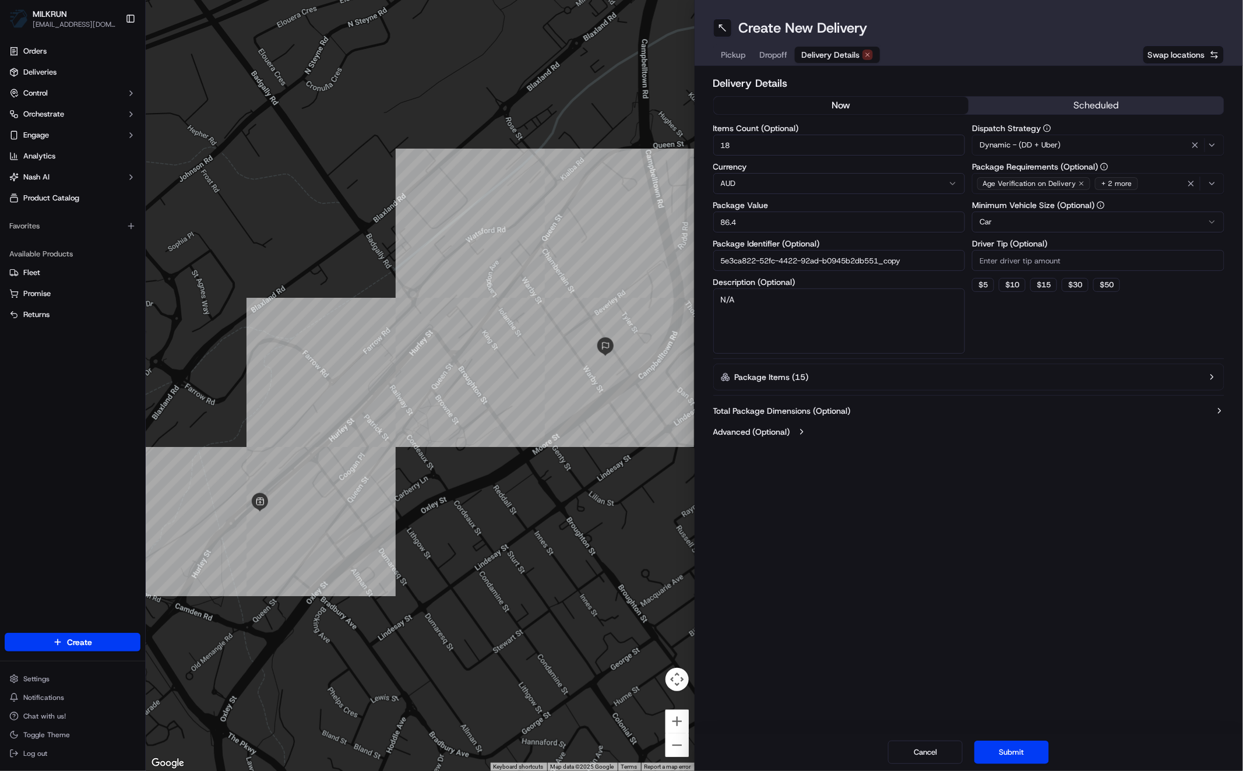
click at [978, 538] on div "Create New Delivery Pickup Dropoff Delivery Details Swap locations Delivery Det…" at bounding box center [968, 385] width 549 height 771
click at [1038, 745] on button "Submit" at bounding box center [1011, 751] width 75 height 23
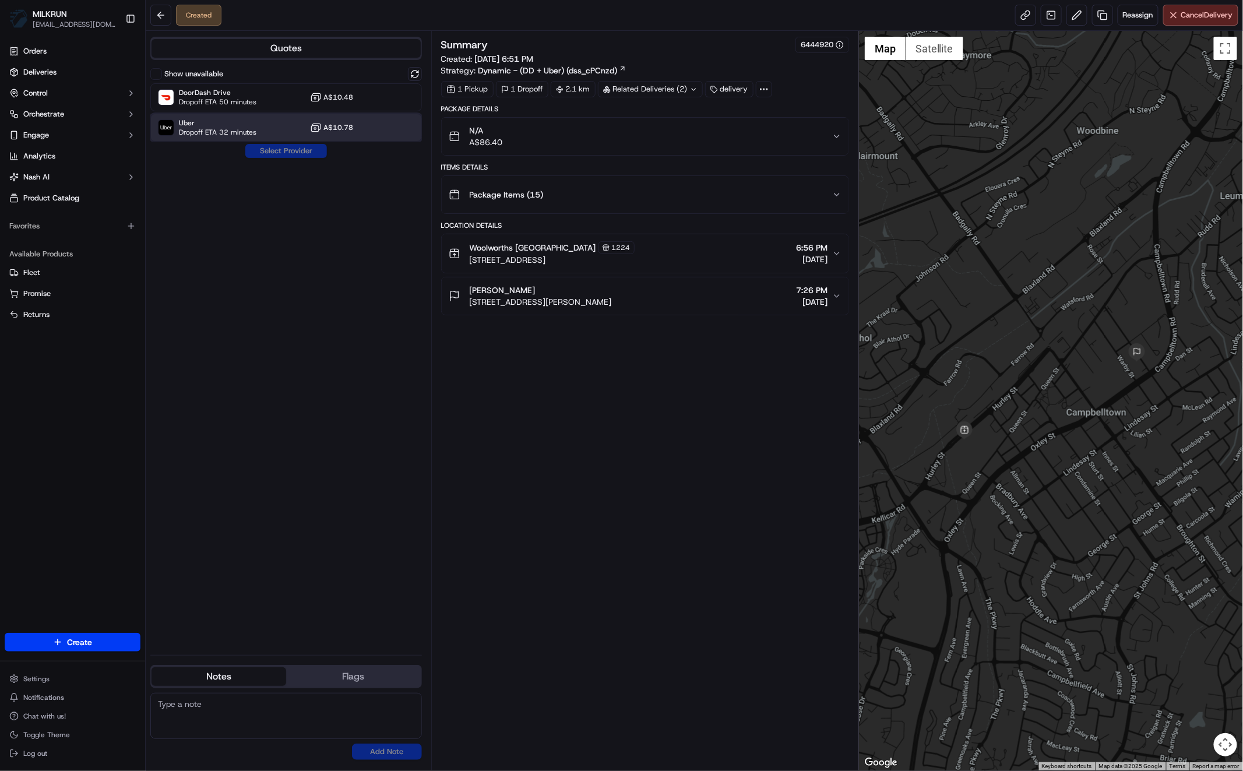
click at [230, 129] on span "Dropoff ETA 32 minutes" at bounding box center [217, 132] width 77 height 9
click at [277, 155] on button "Assign Provider" at bounding box center [286, 151] width 83 height 14
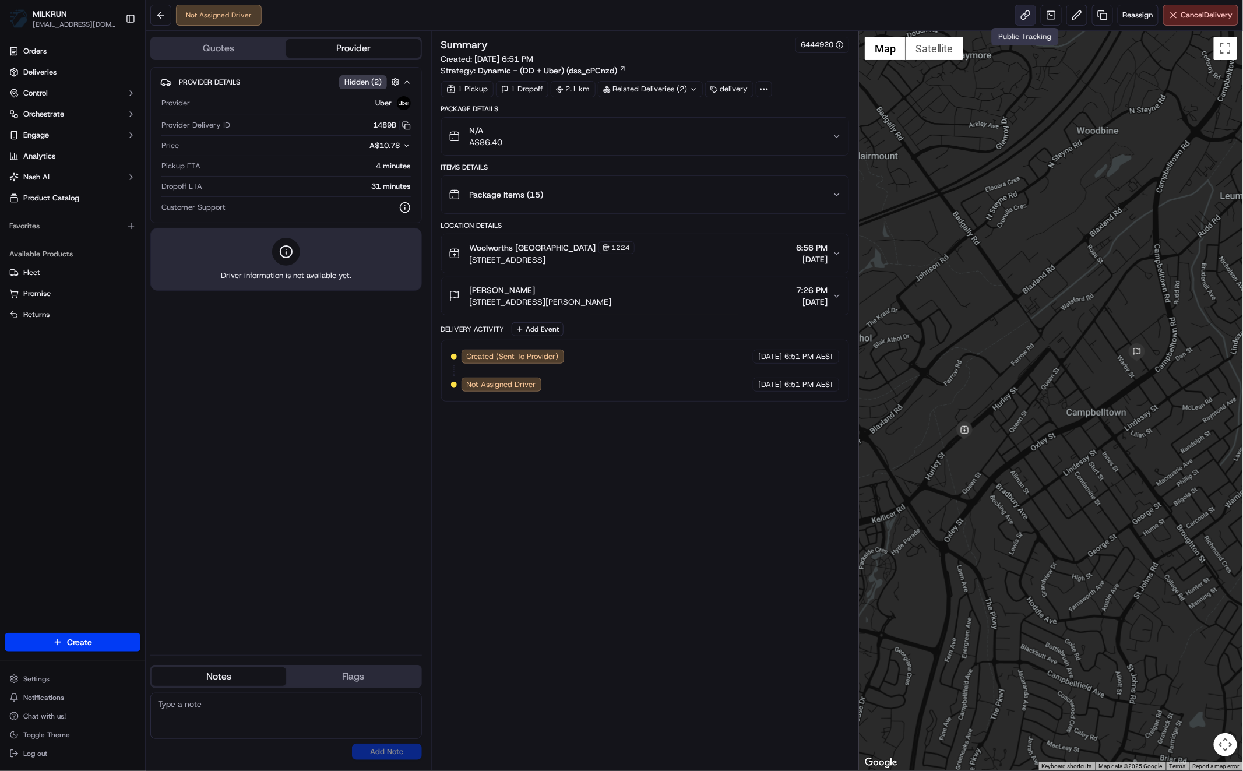
click at [1028, 16] on link at bounding box center [1025, 15] width 21 height 21
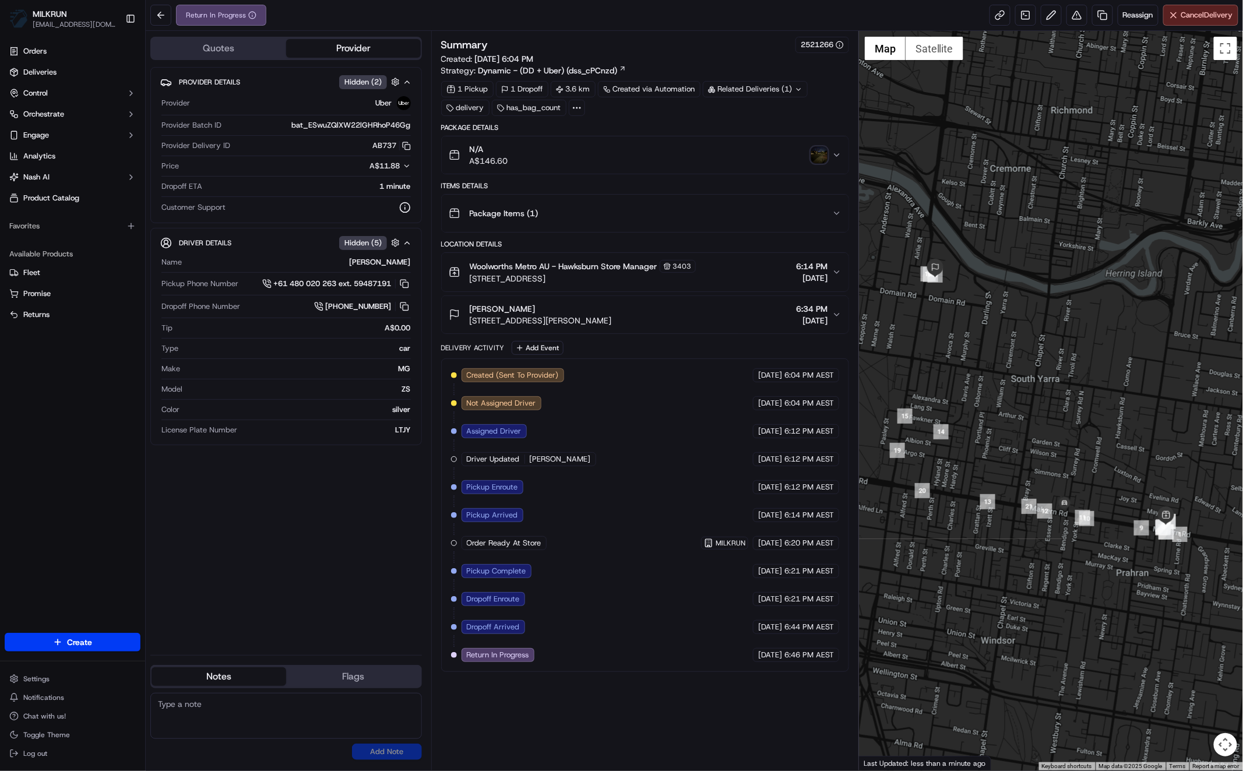
click at [620, 643] on div "Created (Sent To Provider) Uber [DATE] 6:04 PM AEST Not Assigned Driver Uber [D…" at bounding box center [645, 515] width 388 height 294
drag, startPoint x: 594, startPoint y: 699, endPoint x: 579, endPoint y: 696, distance: 14.9
click at [594, 699] on div "Summary 2521266 Created: [DATE] 6:04 PM Strategy: Dynamic - (DD + Uber) (dss_cP…" at bounding box center [645, 401] width 408 height 728
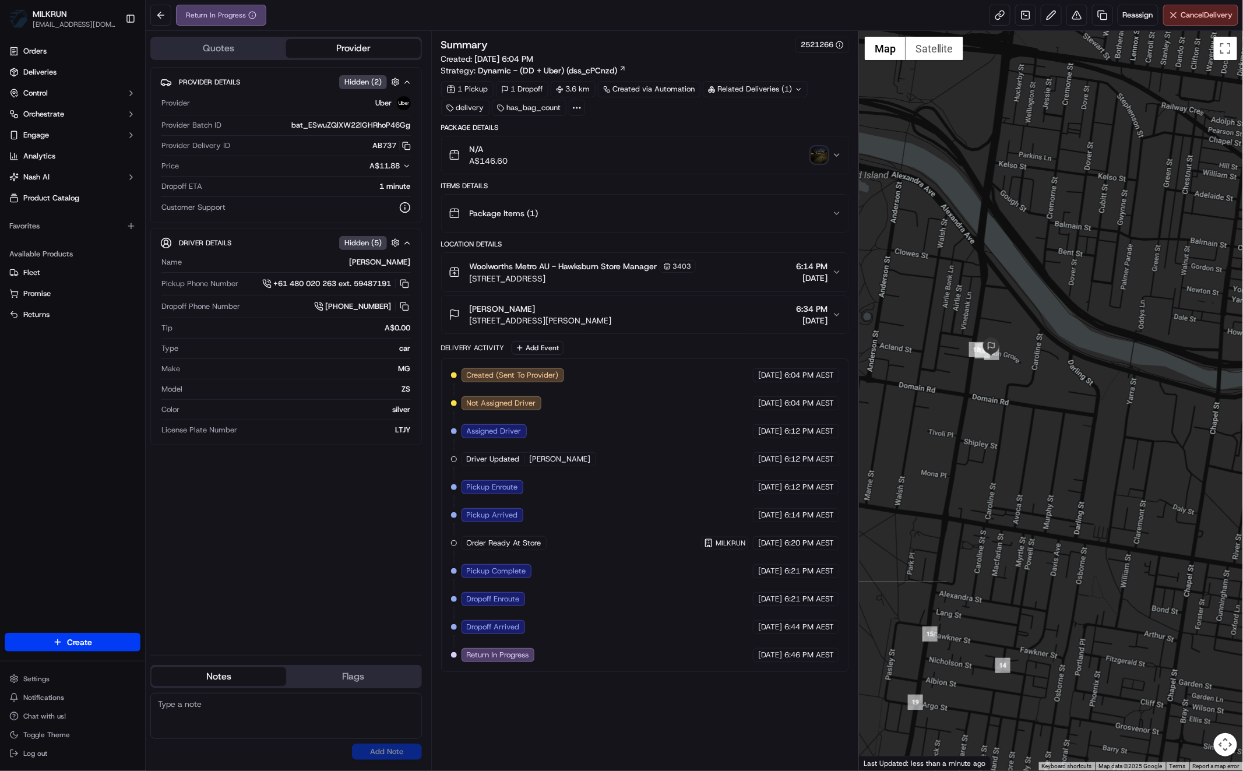
drag, startPoint x: 997, startPoint y: 413, endPoint x: 975, endPoint y: 402, distance: 24.2
click at [975, 403] on div at bounding box center [1051, 400] width 384 height 739
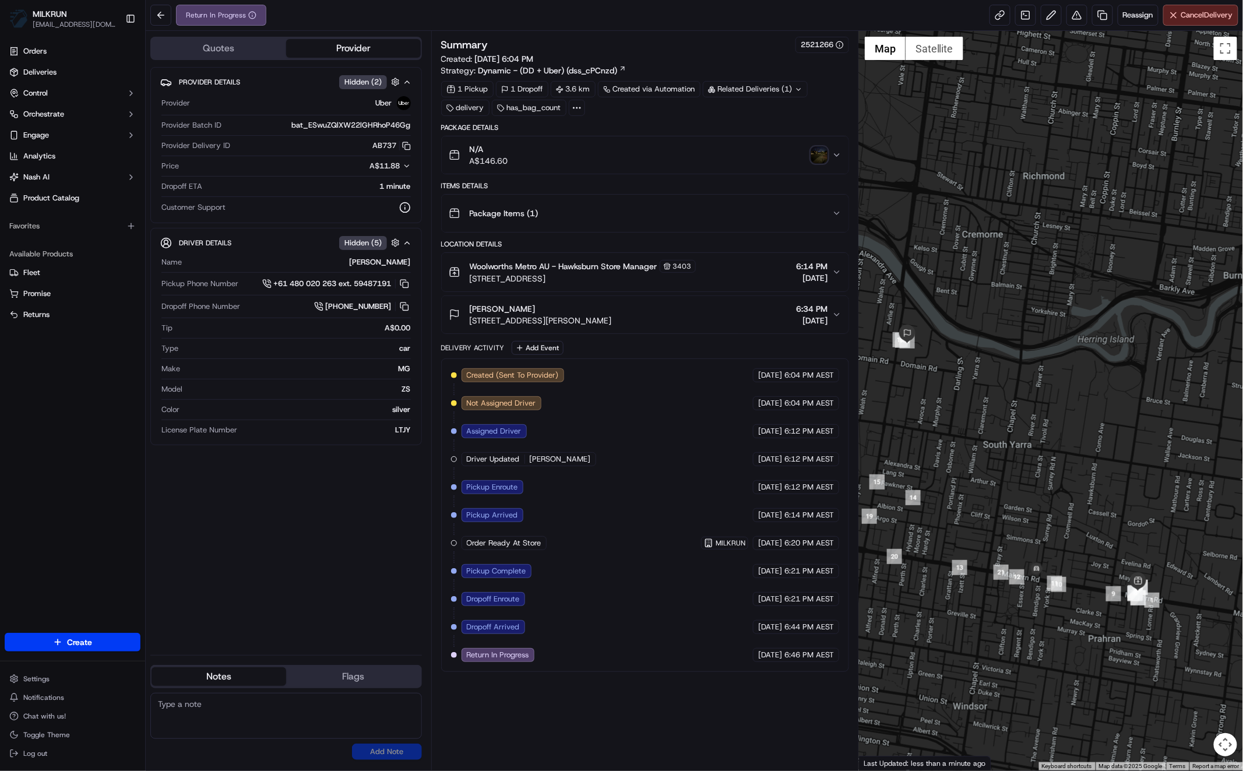
drag, startPoint x: 1004, startPoint y: 425, endPoint x: 1029, endPoint y: 421, distance: 25.3
click at [1039, 423] on div at bounding box center [1051, 400] width 384 height 739
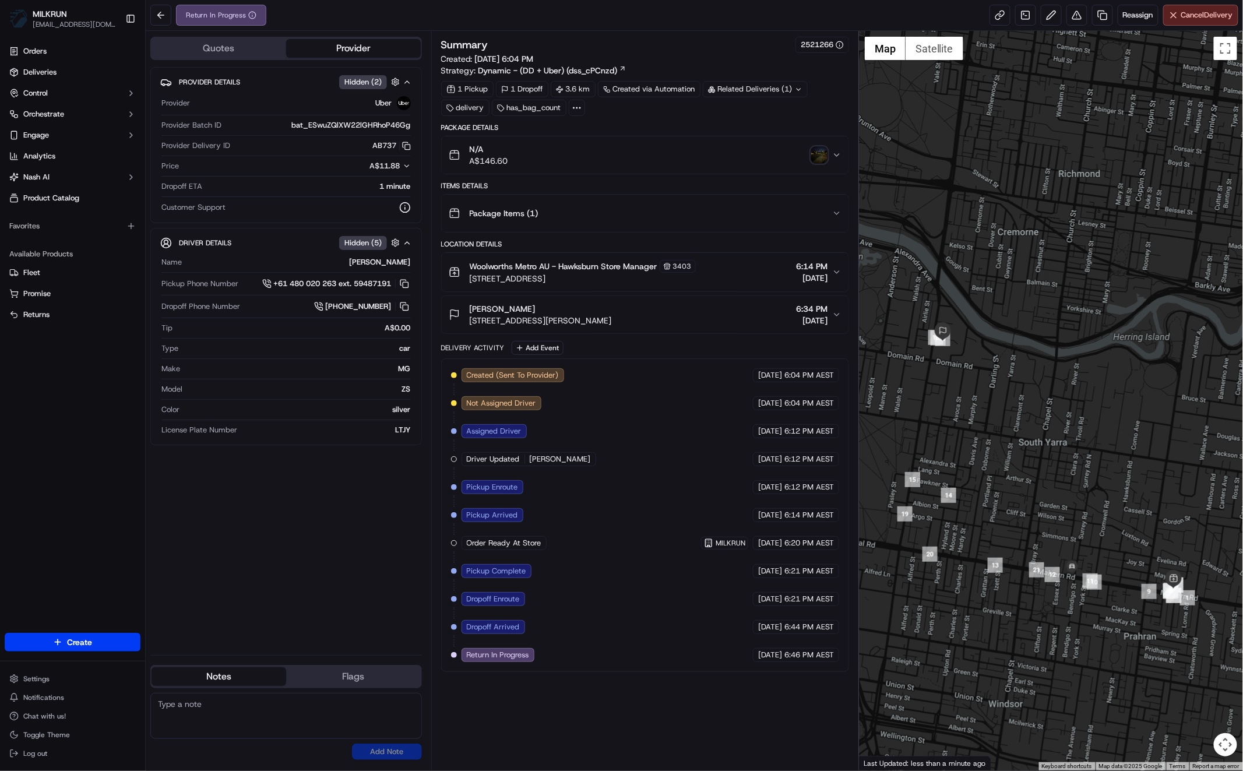
click at [302, 552] on div "Provider Details Hidden ( 2 ) Provider Uber Provider Batch ID bat_ESwuZQlXW22lG…" at bounding box center [285, 356] width 271 height 579
click at [280, 605] on div "Provider Details Hidden ( 2 ) Provider Uber Provider Batch ID bat_ESwuZQlXW22lG…" at bounding box center [285, 356] width 271 height 579
click at [813, 158] on img "button" at bounding box center [819, 155] width 16 height 16
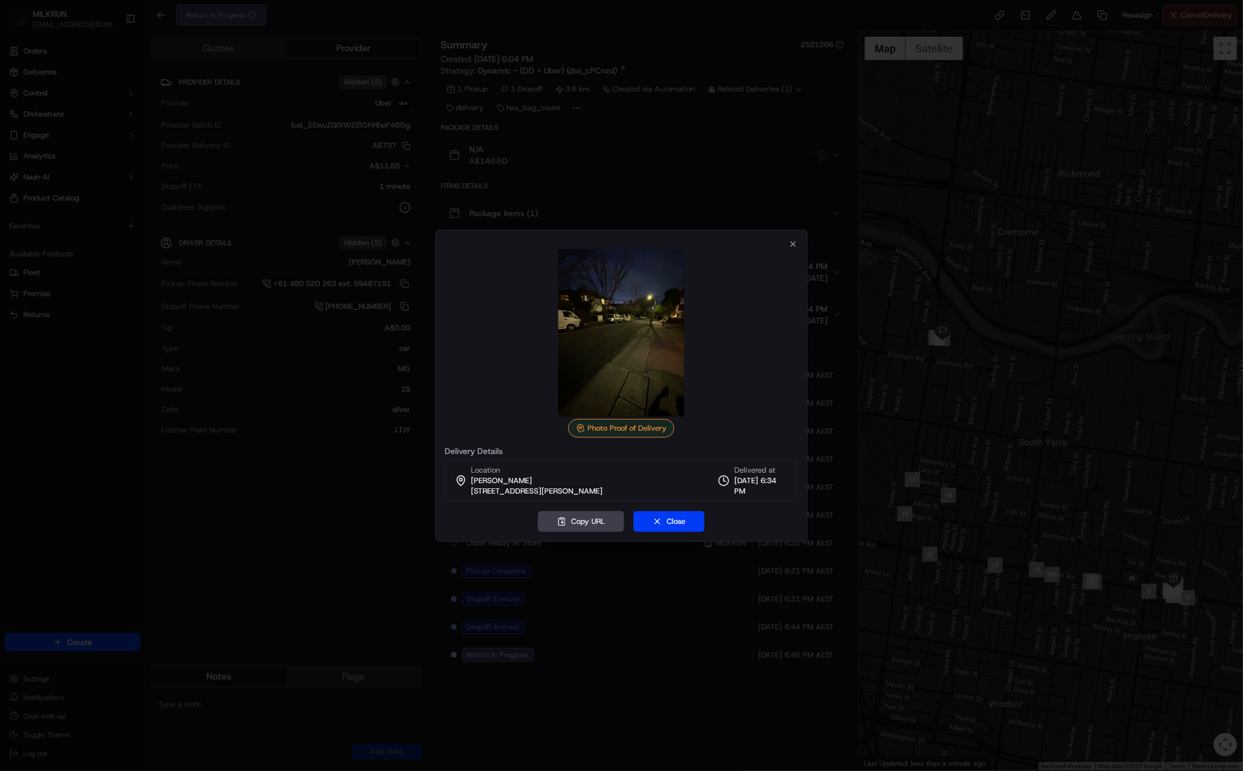
click at [812, 157] on div at bounding box center [621, 385] width 1243 height 771
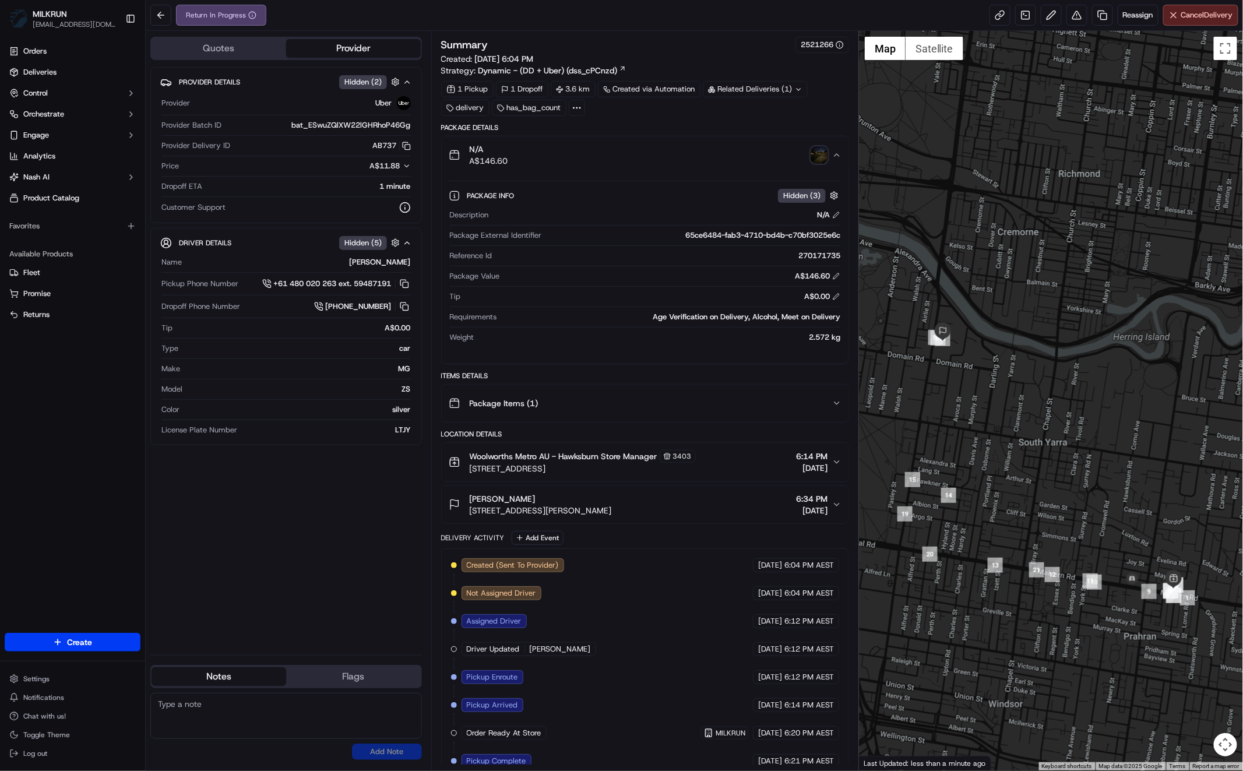
click at [838, 152] on icon "button" at bounding box center [836, 154] width 9 height 9
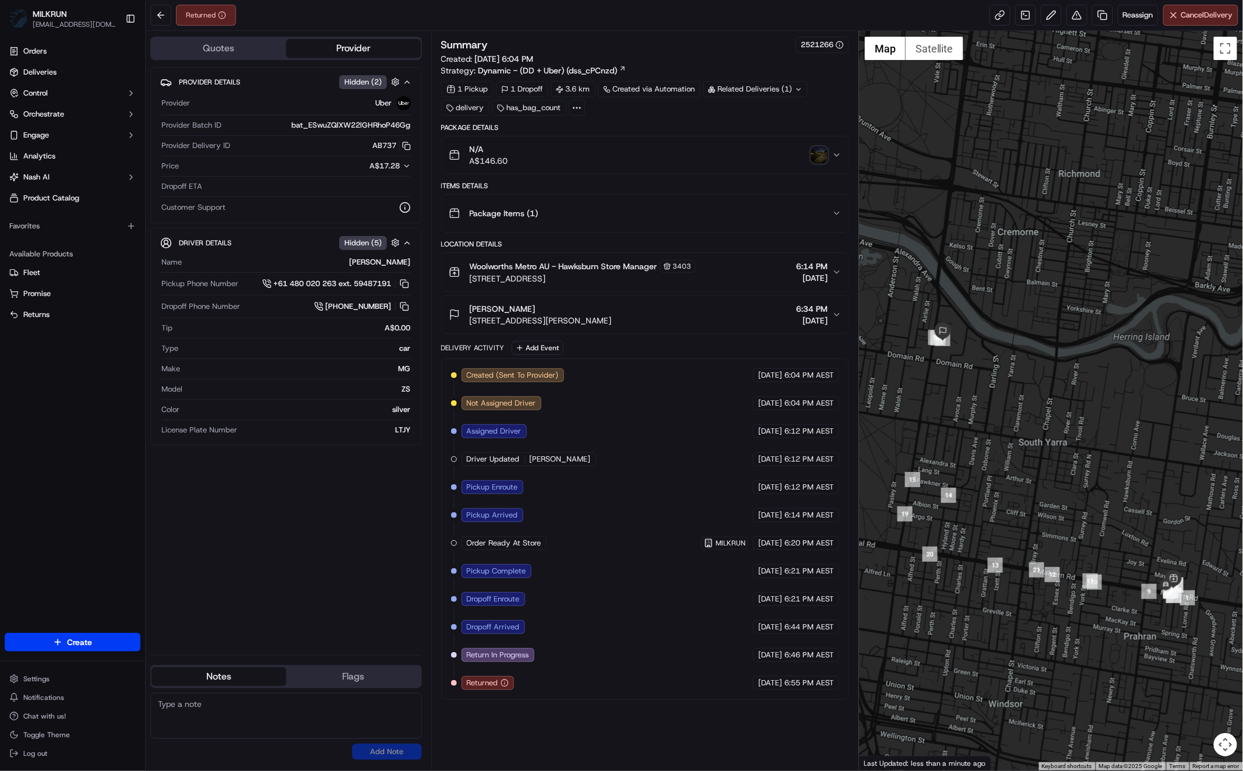
click at [364, 519] on div "Provider Details Hidden ( 2 ) Provider Uber Provider Batch ID bat_ESwuZQlXW22lG…" at bounding box center [285, 356] width 271 height 579
click at [322, 494] on div "Provider Details Hidden ( 2 ) Provider Uber Provider Batch ID bat_ESwuZQlXW22lG…" at bounding box center [285, 356] width 271 height 579
click at [302, 493] on div "Provider Details Hidden ( 2 ) Provider Uber Provider Batch ID bat_ESwuZQlXW22lG…" at bounding box center [285, 356] width 271 height 579
click at [595, 645] on div "Created (Sent To Provider) Uber 19/09/2025 6:04 PM AEST Not Assigned Driver Ube…" at bounding box center [645, 529] width 388 height 322
drag, startPoint x: 371, startPoint y: 507, endPoint x: 305, endPoint y: 438, distance: 94.8
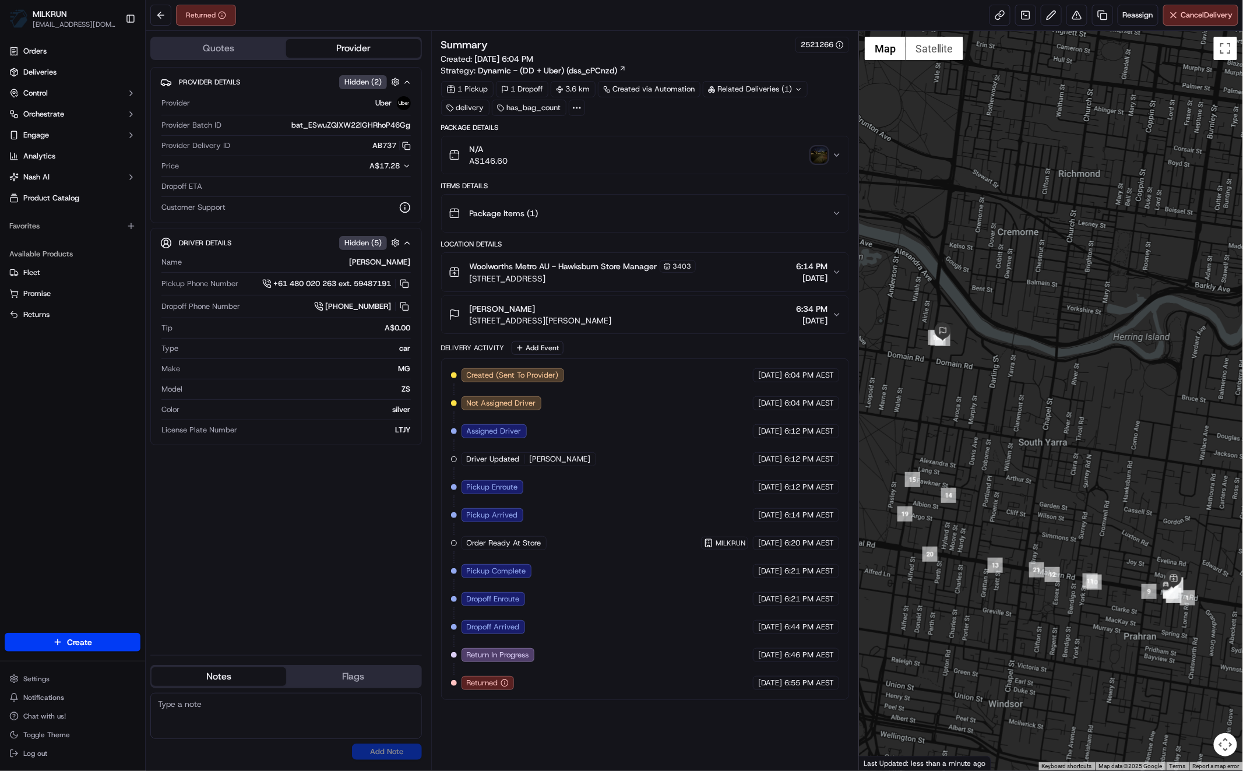
click at [371, 507] on div "Provider Details Hidden ( 2 ) Provider Uber Provider Batch ID bat_ESwuZQlXW22lG…" at bounding box center [285, 356] width 271 height 579
drag, startPoint x: 278, startPoint y: 534, endPoint x: 285, endPoint y: 535, distance: 7.0
click at [278, 534] on div "Provider Details Hidden ( 2 ) Provider Uber Provider Batch ID bat_ESwuZQlXW22lG…" at bounding box center [285, 356] width 271 height 579
drag, startPoint x: 1168, startPoint y: 528, endPoint x: 1146, endPoint y: 501, distance: 34.4
click at [1146, 501] on div at bounding box center [1051, 400] width 384 height 739
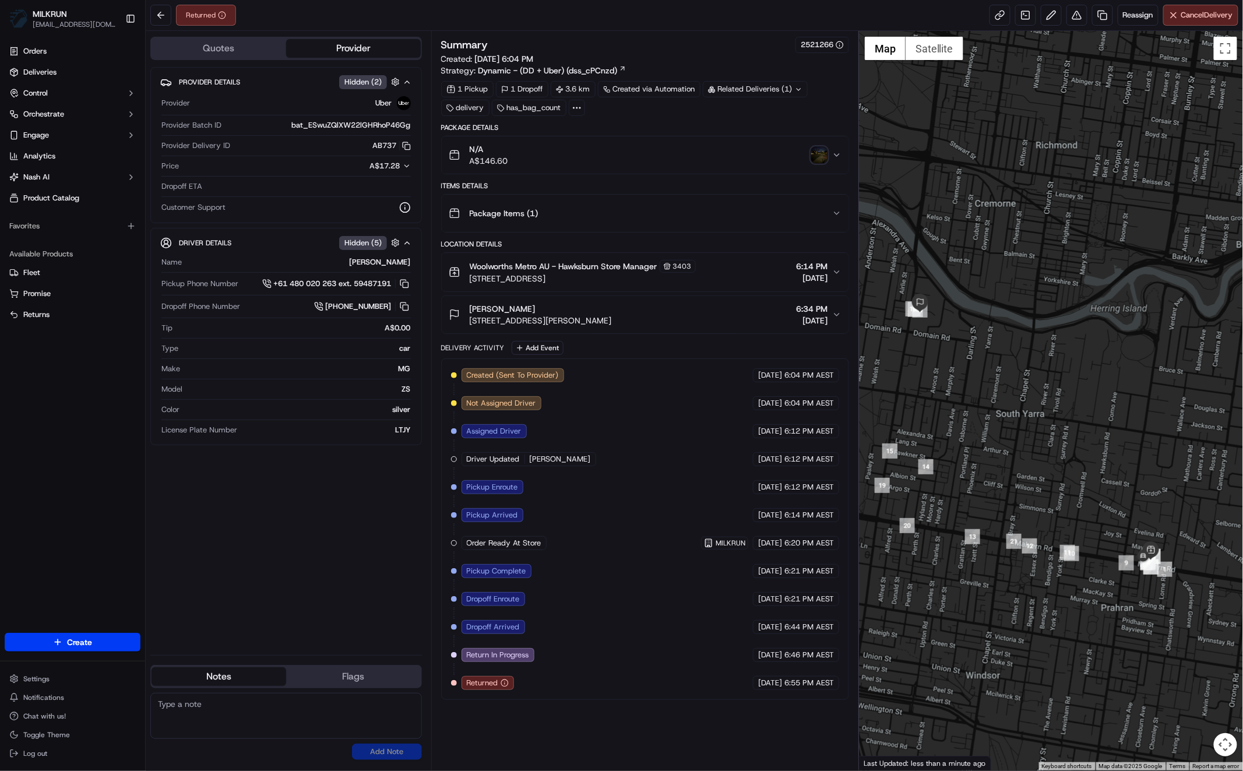
click at [373, 531] on div "Provider Details Hidden ( 2 ) Provider Uber Provider Batch ID bat_ESwuZQlXW22lG…" at bounding box center [285, 356] width 271 height 579
click at [817, 153] on img "button" at bounding box center [819, 155] width 16 height 16
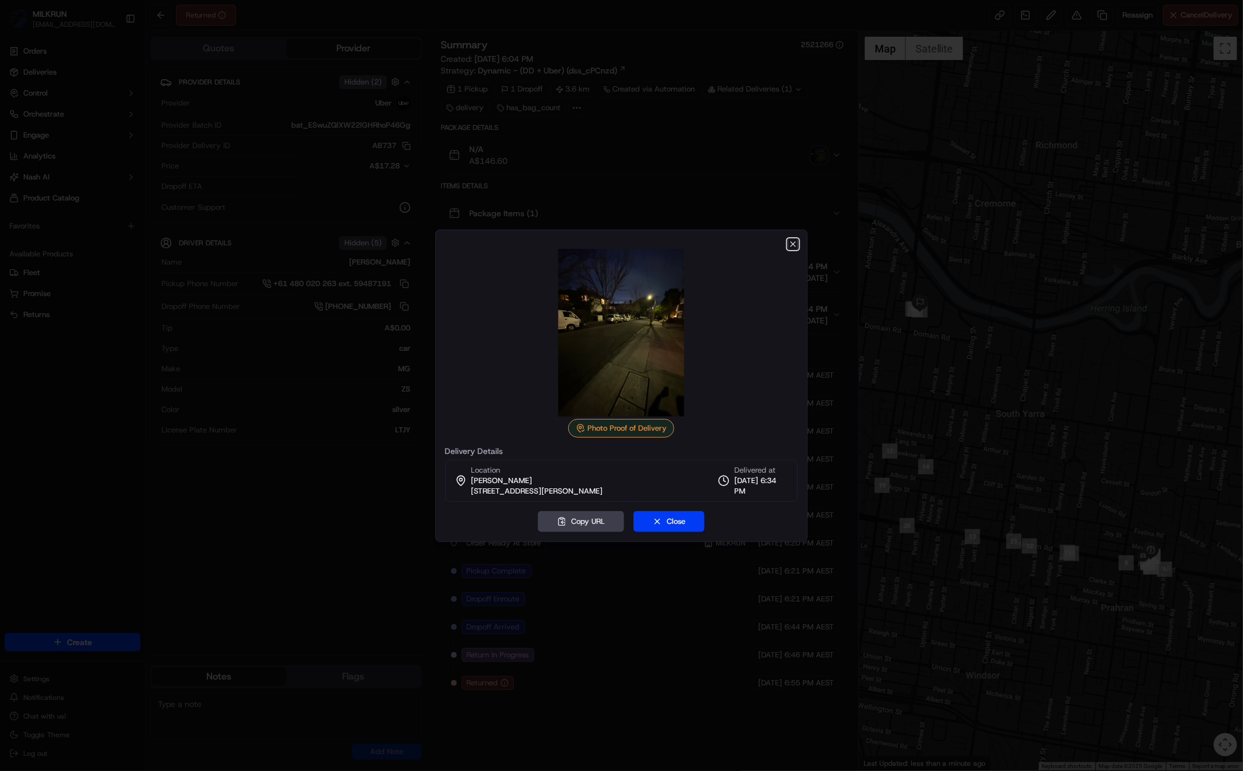
click at [794, 247] on icon "button" at bounding box center [792, 243] width 9 height 9
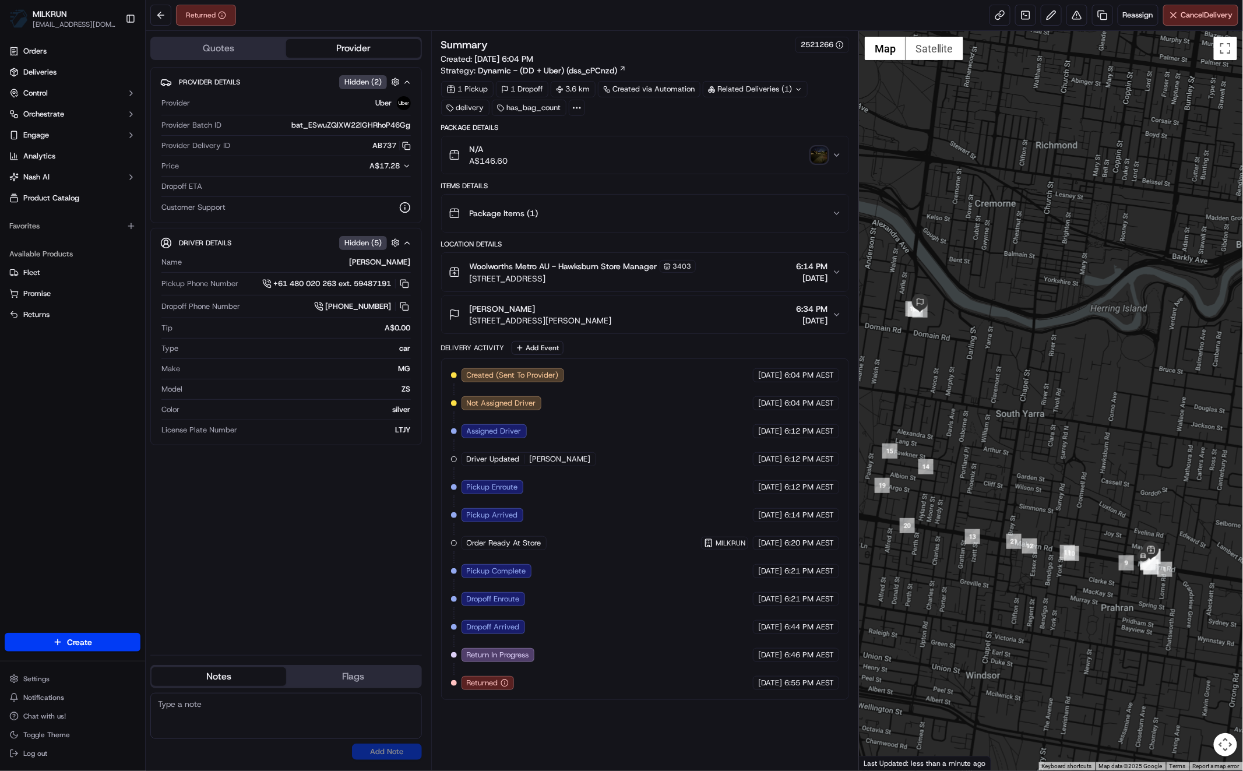
click at [572, 690] on div "Created (Sent To Provider) Uber 19/09/2025 6:04 PM AEST Not Assigned Driver Ube…" at bounding box center [645, 528] width 408 height 341
click at [596, 717] on div "Summary 2521266 Created: 19/09/2025 6:04 PM Strategy: Dynamic - (DD + Uber) (ds…" at bounding box center [645, 401] width 408 height 728
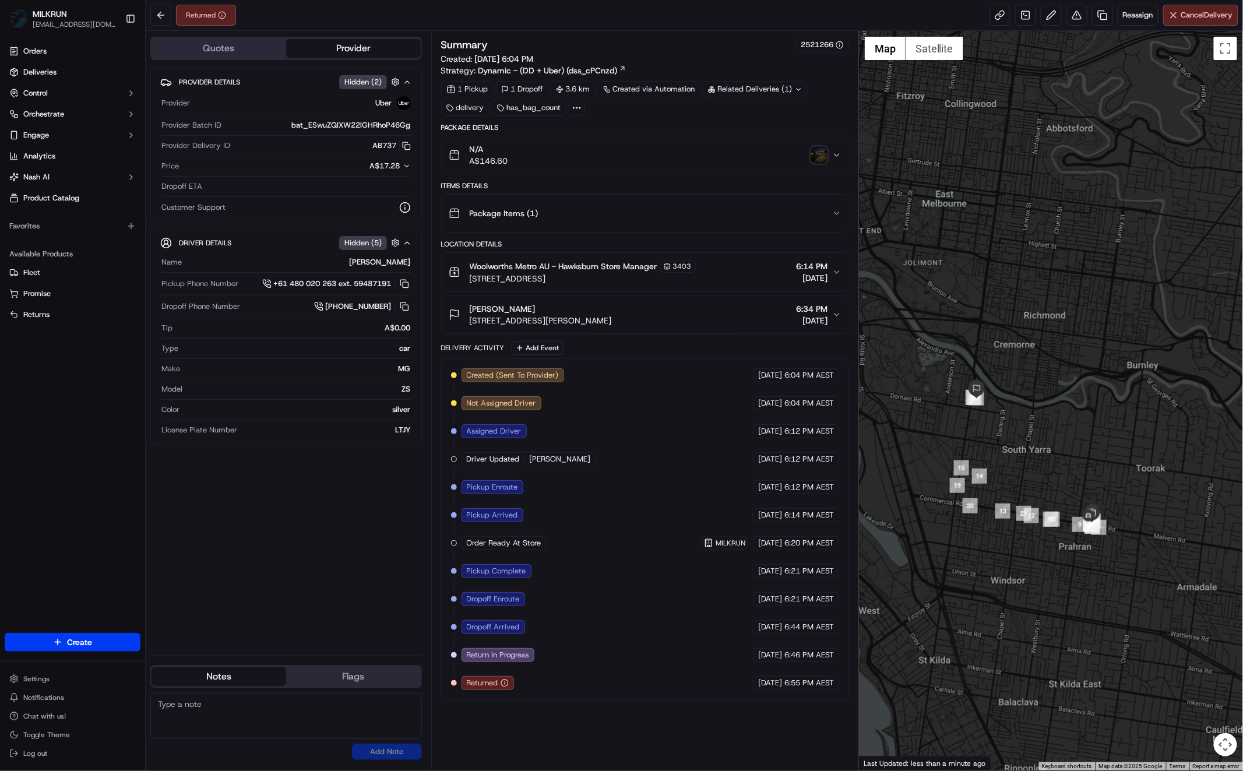
drag, startPoint x: 1138, startPoint y: 488, endPoint x: 1110, endPoint y: 475, distance: 30.5
click at [1110, 475] on div at bounding box center [1051, 400] width 384 height 739
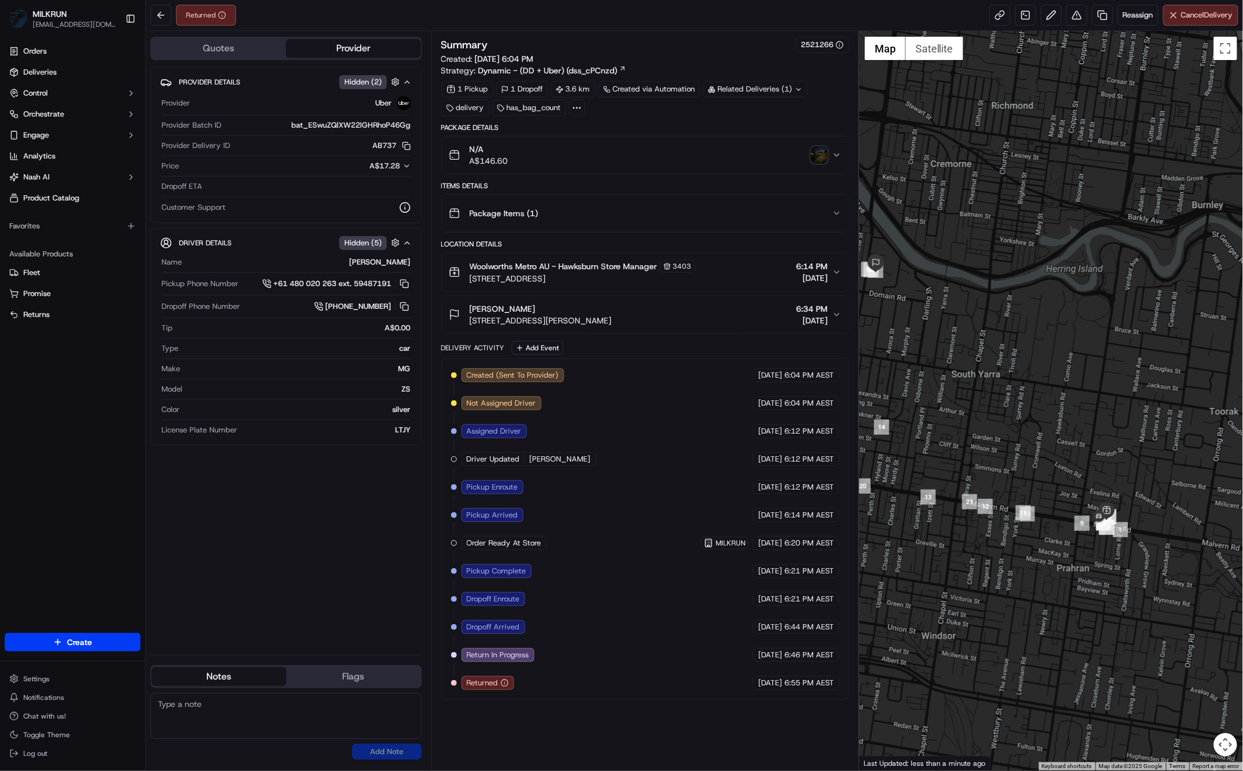
drag, startPoint x: 1036, startPoint y: 527, endPoint x: 1049, endPoint y: 521, distance: 14.3
click at [1068, 521] on div at bounding box center [1051, 400] width 384 height 739
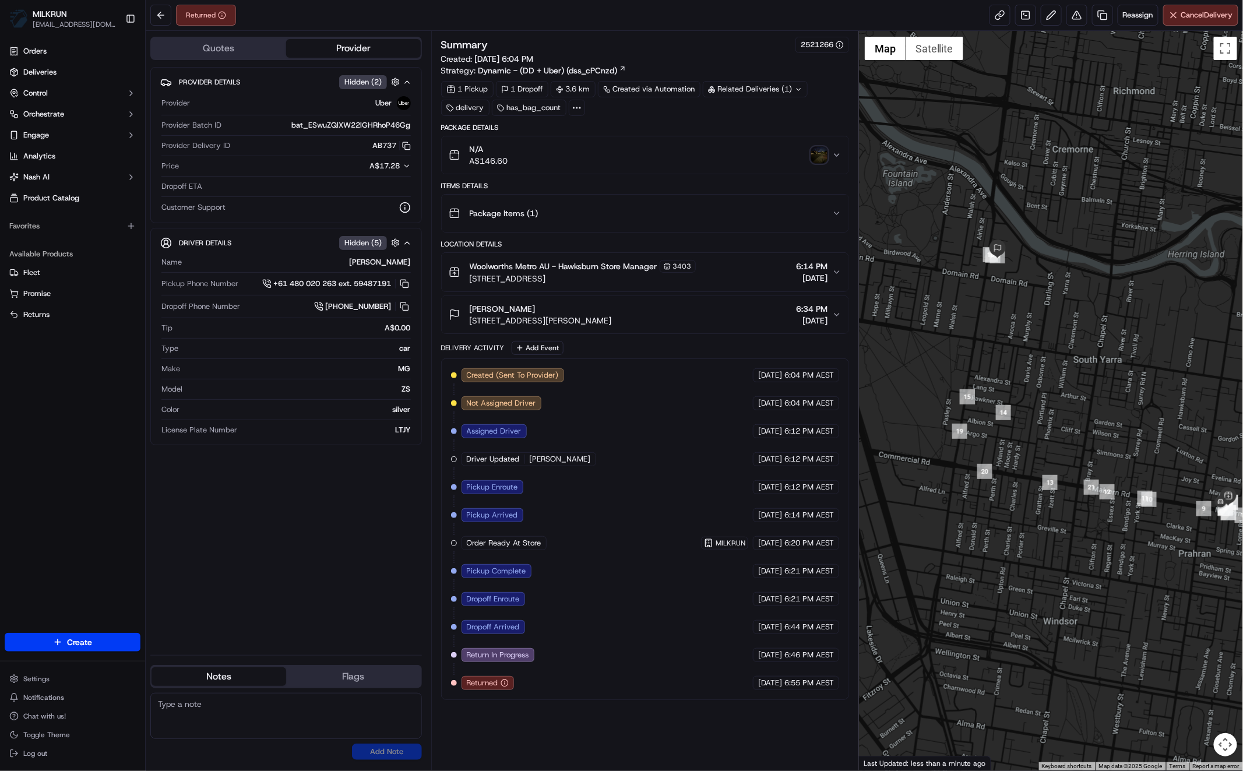
drag, startPoint x: 1102, startPoint y: 502, endPoint x: 1064, endPoint y: 517, distance: 40.2
click at [1064, 517] on div at bounding box center [1051, 400] width 384 height 739
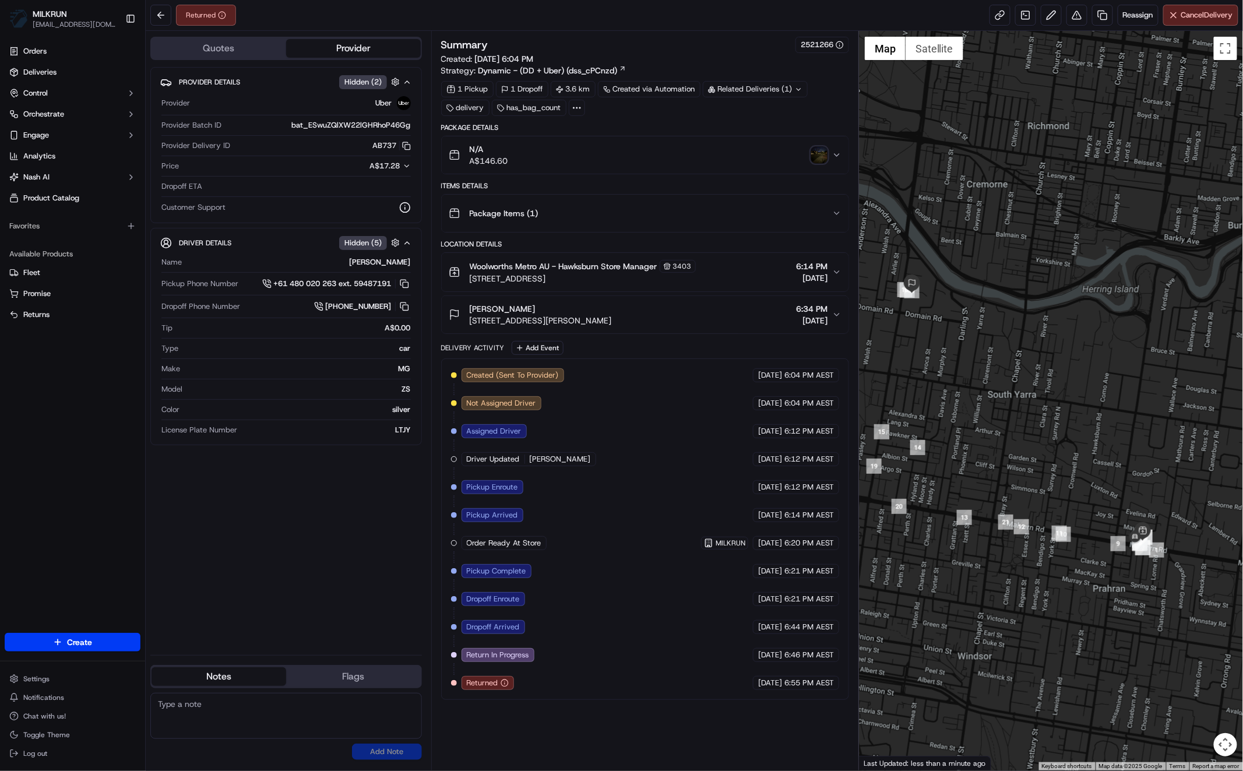
click at [573, 750] on div "Summary 2521266 Created: 19/09/2025 6:04 PM Strategy: Dynamic - (DD + Uber) (ds…" at bounding box center [645, 401] width 408 height 728
click at [313, 558] on div "Provider Details Hidden ( 2 ) Provider Uber Provider Batch ID bat_ESwuZQlXW22lG…" at bounding box center [285, 356] width 271 height 579
click at [312, 533] on div "Provider Details Hidden ( 2 ) Provider Uber Provider Batch ID bat_ESwuZQlXW22lG…" at bounding box center [285, 356] width 271 height 579
click at [339, 554] on div "Provider Details Hidden ( 2 ) Provider Uber Provider Batch ID bat_ESwuZQlXW22lG…" at bounding box center [285, 356] width 271 height 579
drag, startPoint x: 558, startPoint y: 262, endPoint x: 604, endPoint y: 263, distance: 46.0
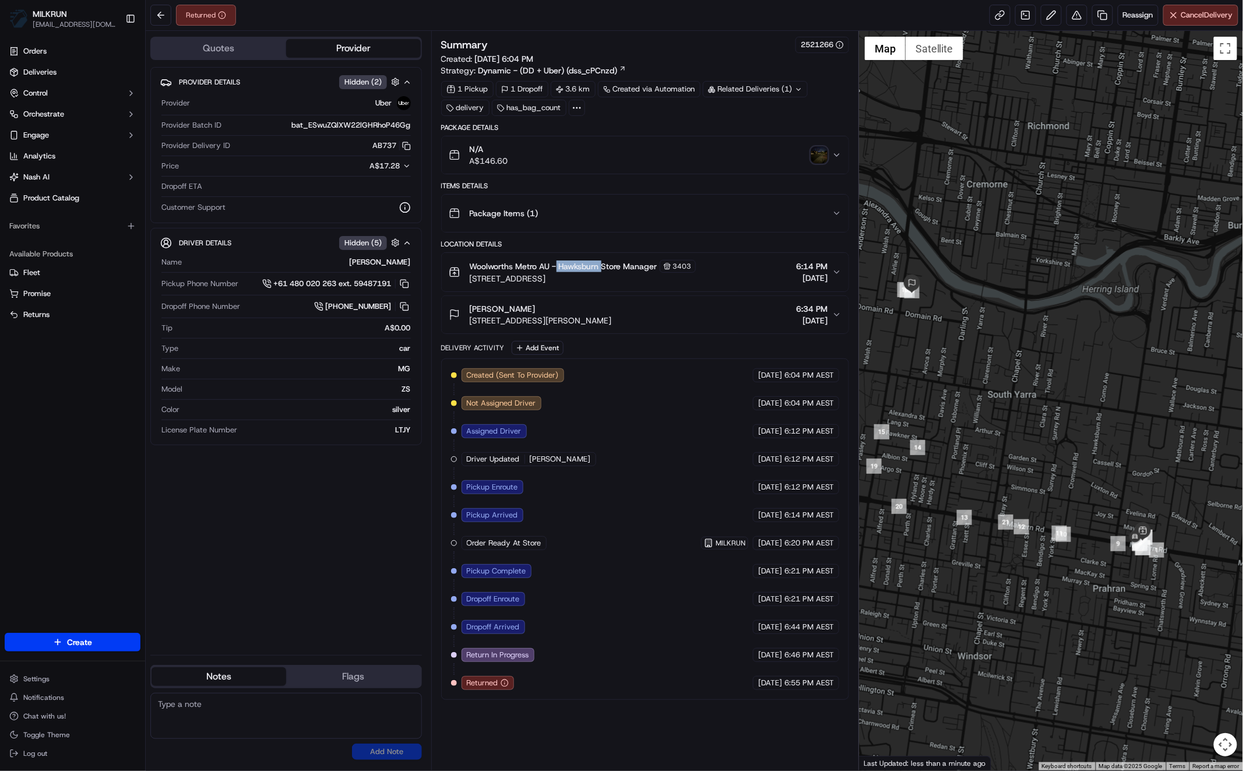
click at [604, 263] on span "Woolworths Metro AU - Hawksburn Store Manager" at bounding box center [564, 266] width 188 height 12
copy span "Hawksburn"
click at [833, 320] on button "Thomas Goodwin Unit 12/2 Gordon Grove, South Yarra, VIC 3141, AU 6:34 PM 19/09/…" at bounding box center [645, 314] width 407 height 37
click at [833, 274] on icon "button" at bounding box center [836, 271] width 9 height 9
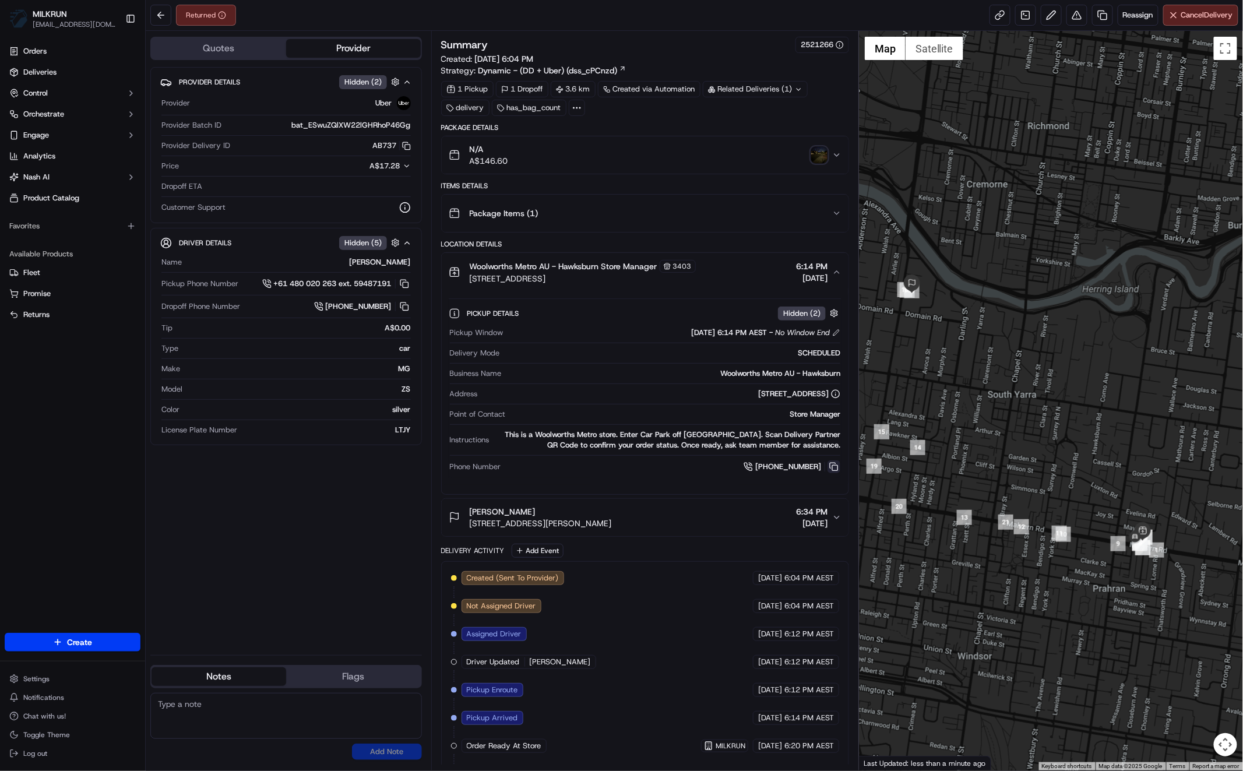
click at [837, 467] on button at bounding box center [833, 466] width 13 height 13
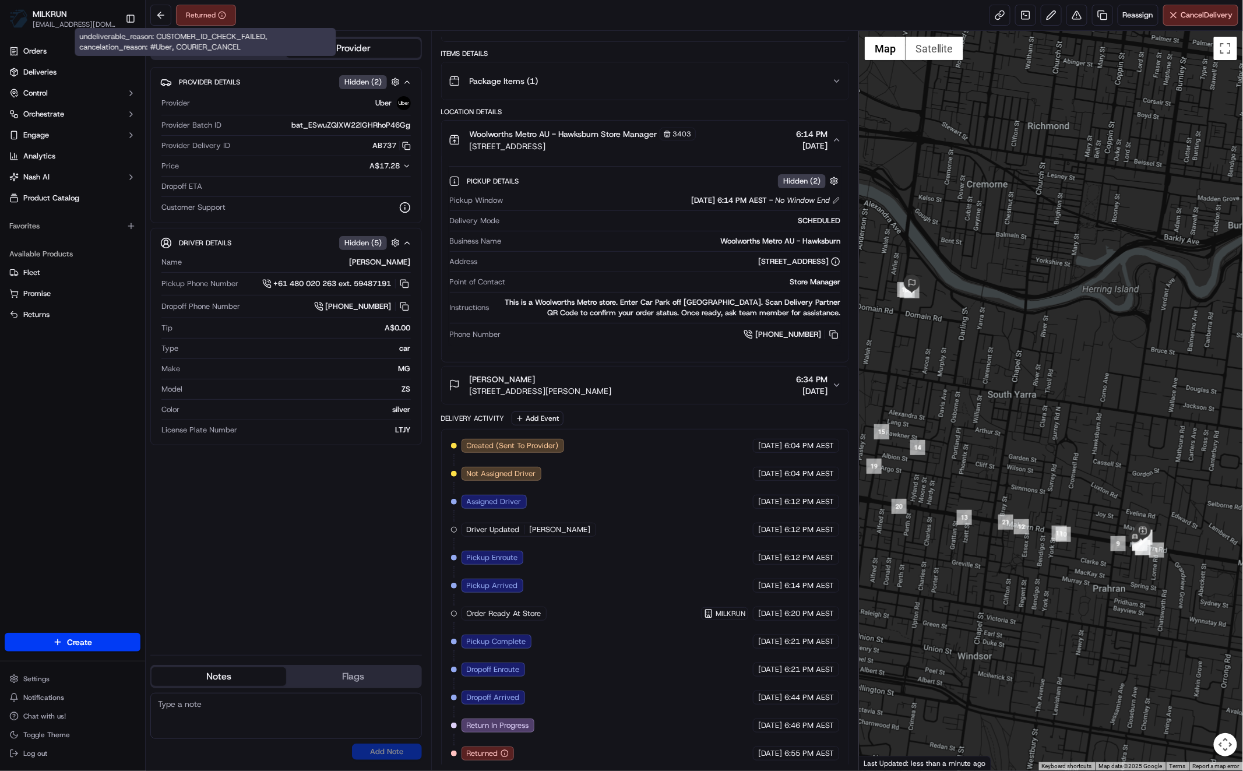
click at [344, 556] on div "Provider Details Hidden ( 2 ) Provider Uber Provider Batch ID bat_ESwuZQlXW22lG…" at bounding box center [285, 356] width 271 height 579
click at [1076, 19] on button at bounding box center [1076, 15] width 21 height 21
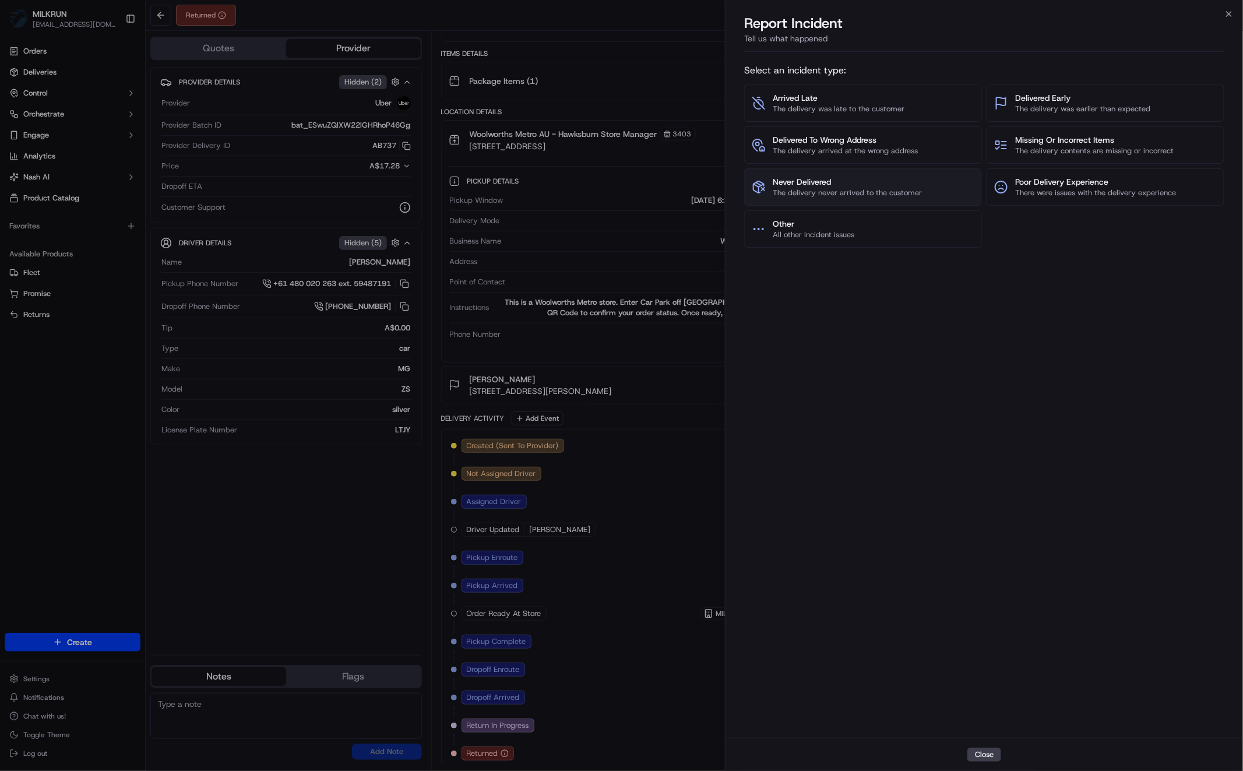
click at [814, 193] on span "The delivery never arrived to the customer" at bounding box center [847, 193] width 149 height 10
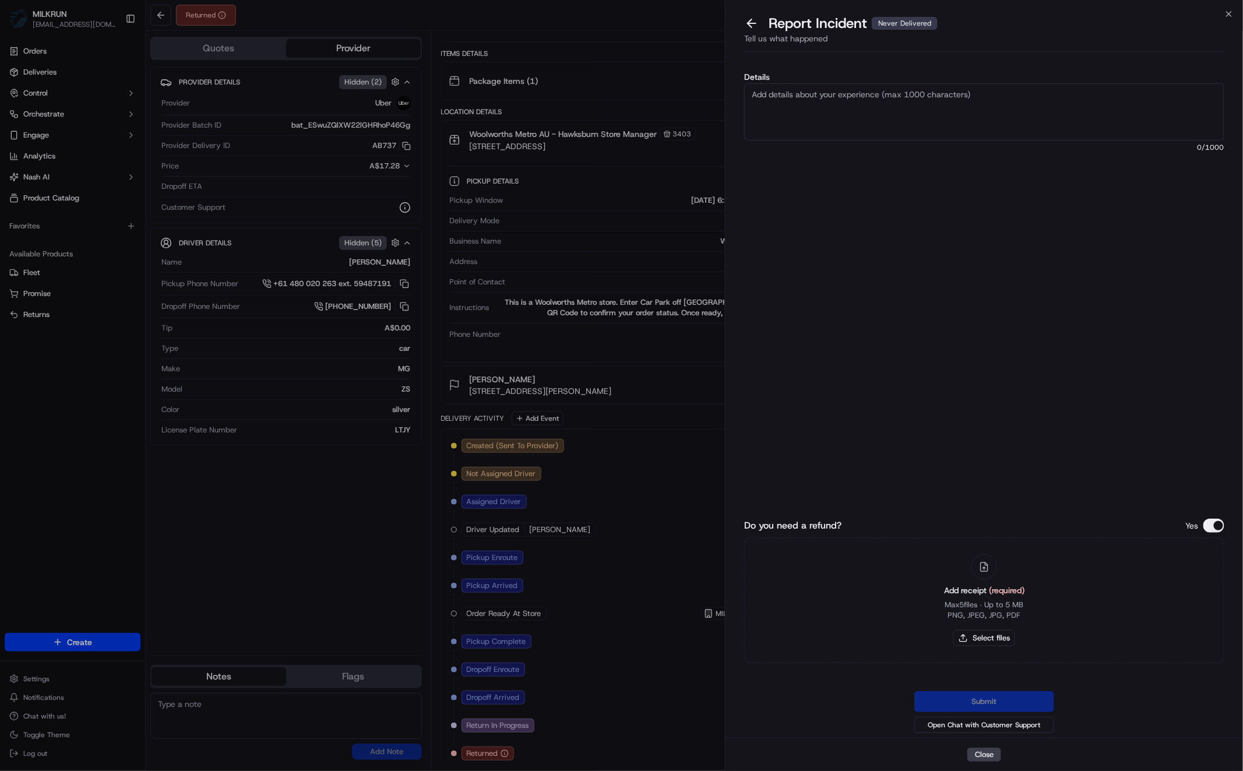
click at [820, 89] on textarea "Details" at bounding box center [984, 111] width 480 height 57
type textarea "U"
click at [951, 107] on textarea "Customer saw the driver" at bounding box center [984, 111] width 480 height 57
click at [868, 104] on textarea "Customer saw the driver" at bounding box center [984, 111] width 480 height 57
click at [886, 115] on textarea "Customer saw the driver but the driver never delivered and never returned it ba…" at bounding box center [984, 111] width 480 height 57
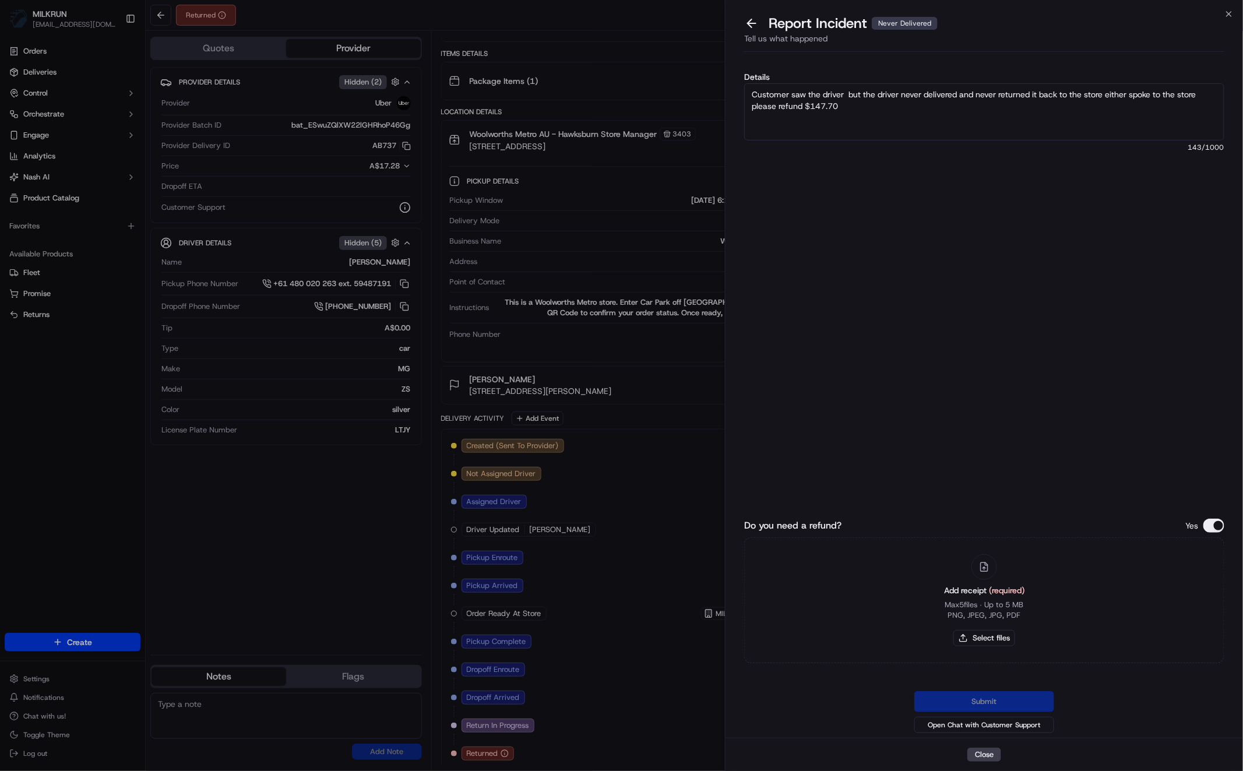
type textarea "Customer saw the driver but the driver never delivered and never returned it ba…"
click at [926, 299] on div "Details Customer saw the driver but the driver never delivered and never return…" at bounding box center [984, 205] width 480 height 265
click at [985, 639] on button "Select files" at bounding box center [984, 638] width 62 height 16
type input "C:\fakepath\Screen Shot 2025-09-19 at 7.10.25 pm.png"
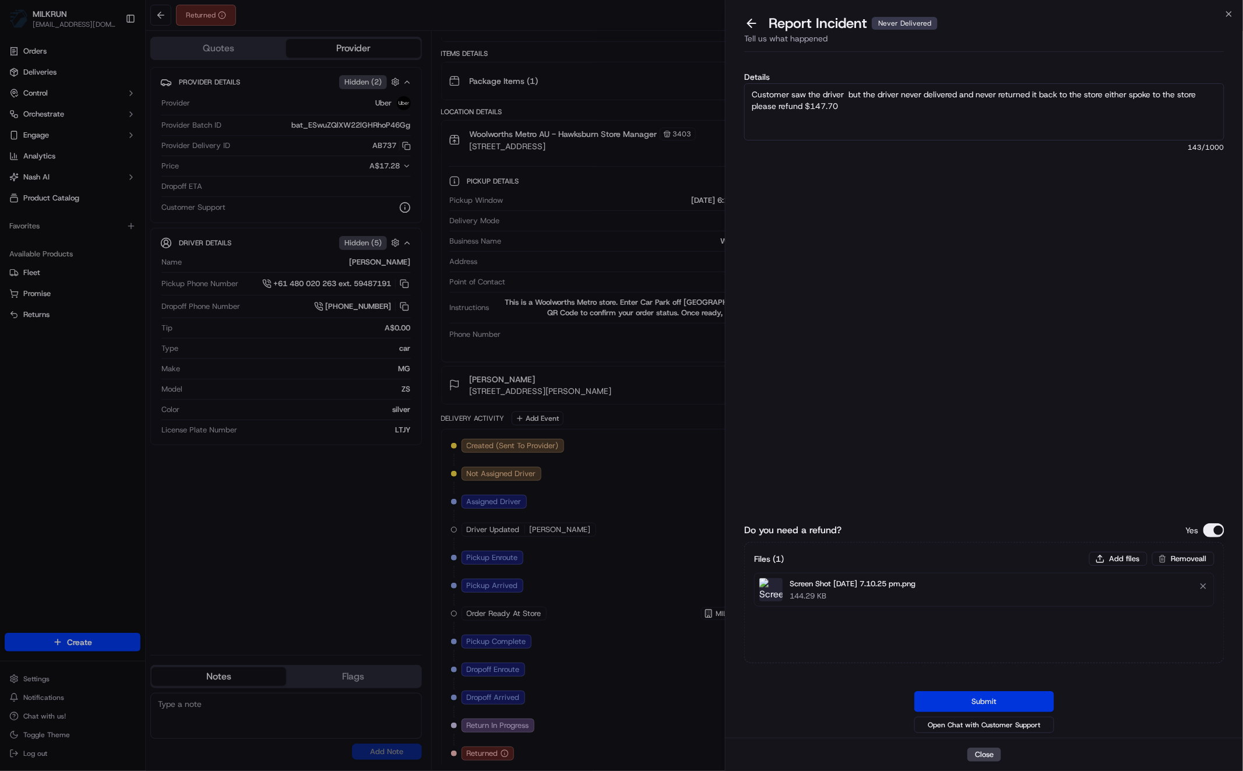
click at [963, 699] on button "Submit" at bounding box center [984, 701] width 140 height 21
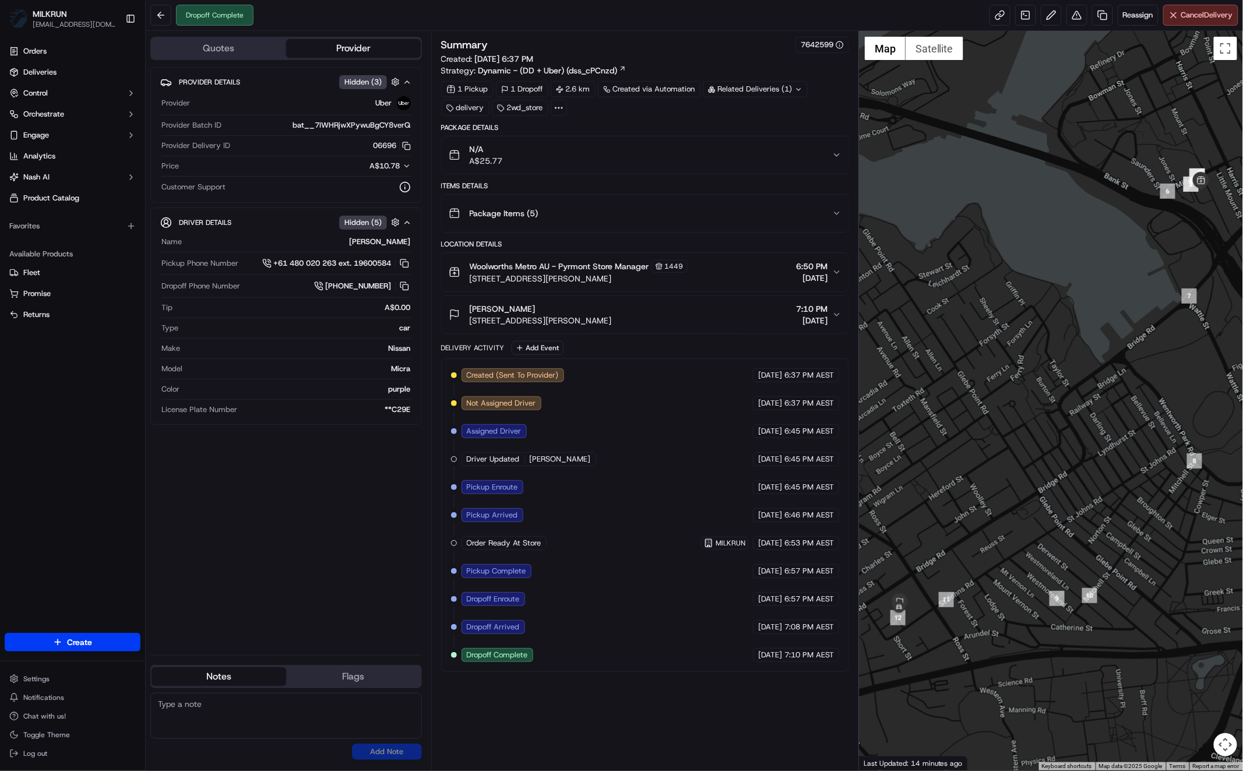
click at [372, 551] on div "Provider Details Hidden ( 3 ) Provider Uber Provider Batch ID bat__7IWHRjwXPywu…" at bounding box center [285, 356] width 271 height 579
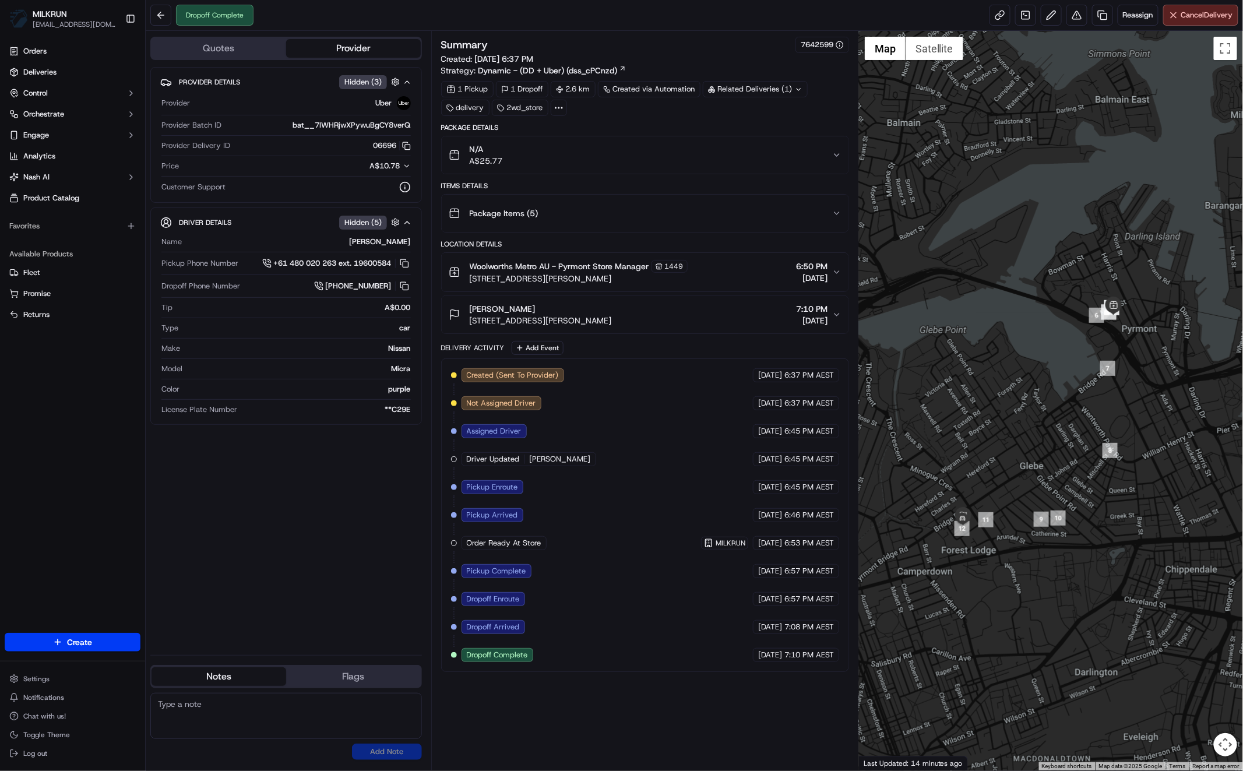
drag, startPoint x: 1066, startPoint y: 436, endPoint x: 1066, endPoint y: 444, distance: 7.6
click at [1056, 461] on div at bounding box center [1051, 400] width 384 height 739
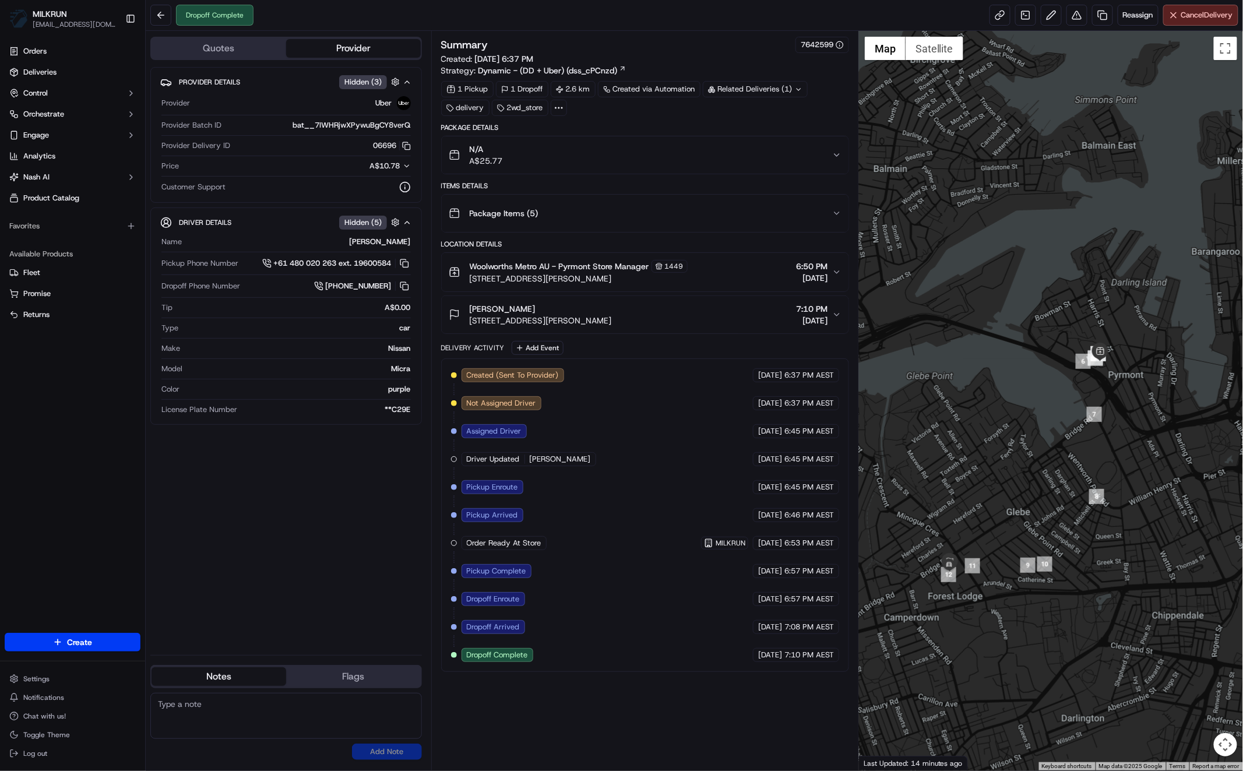
drag, startPoint x: 1036, startPoint y: 503, endPoint x: 1050, endPoint y: 495, distance: 16.2
click at [1049, 491] on div at bounding box center [1051, 400] width 384 height 739
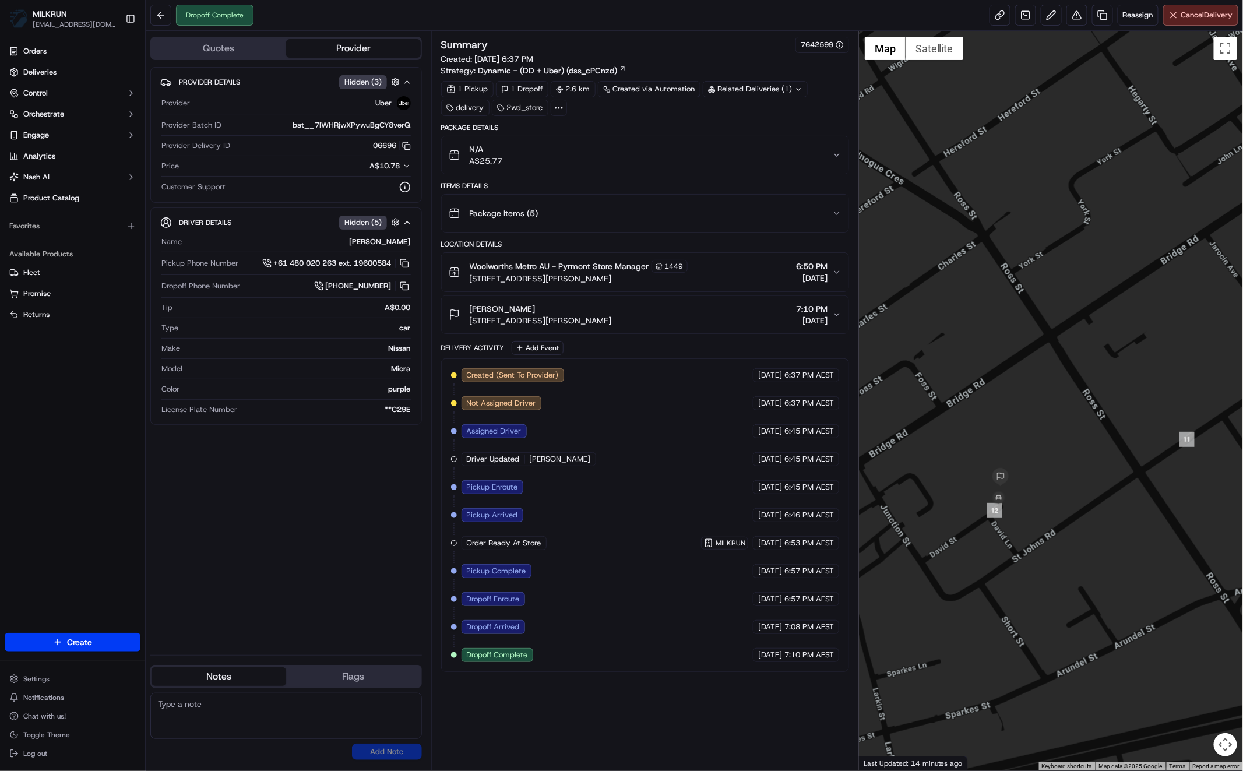
click at [1045, 563] on div at bounding box center [1051, 400] width 384 height 739
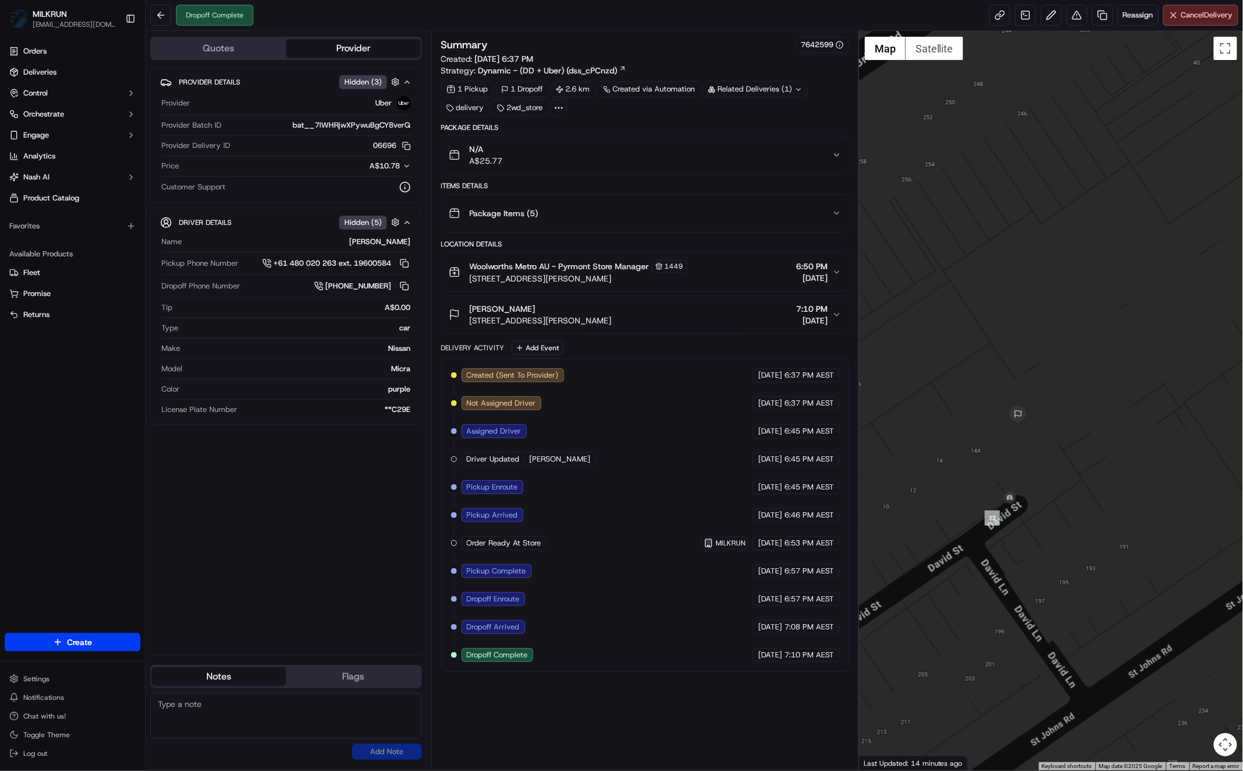
click at [275, 495] on div "Provider Details Hidden ( 3 ) Provider Uber Provider Batch ID bat__7IWHRjwXPywu…" at bounding box center [285, 356] width 271 height 579
click at [300, 578] on div "Provider Details Hidden ( 3 ) Provider Uber Provider Batch ID bat__7IWHRjwXPywu…" at bounding box center [285, 356] width 271 height 579
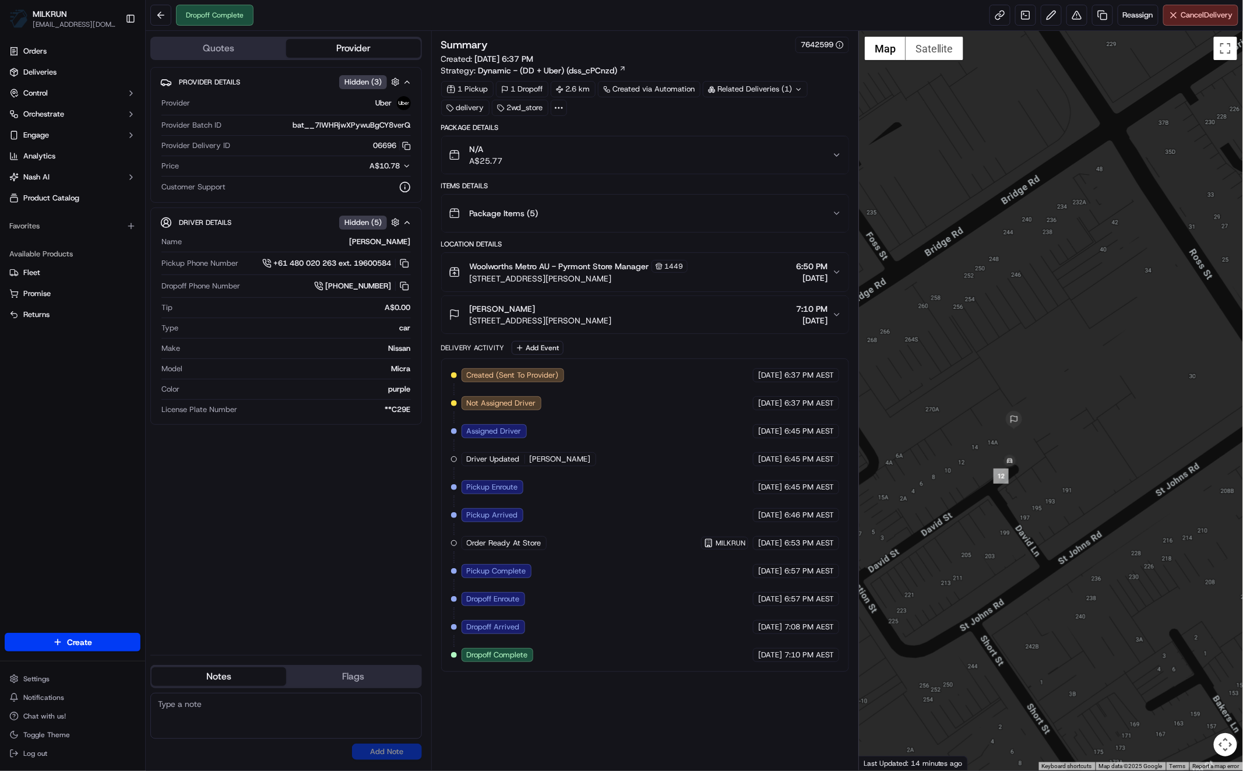
click at [813, 155] on div "N/A A$25.77" at bounding box center [640, 154] width 383 height 23
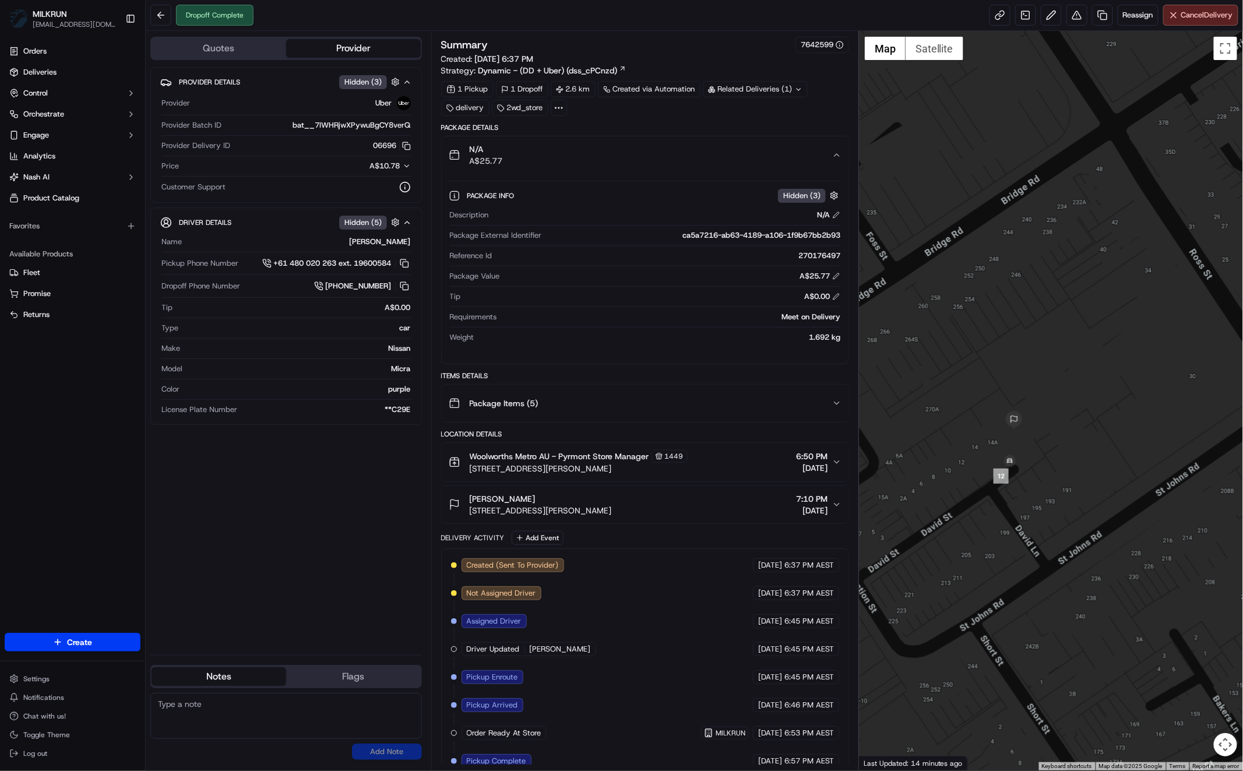
click at [332, 530] on div "Provider Details Hidden ( 3 ) Provider Uber Provider Batch ID bat__7IWHRjwXPywu…" at bounding box center [285, 356] width 271 height 579
click at [236, 486] on div "Provider Details Hidden ( 3 ) Provider Uber Provider Batch ID bat__7IWHRjwXPywu…" at bounding box center [285, 356] width 271 height 579
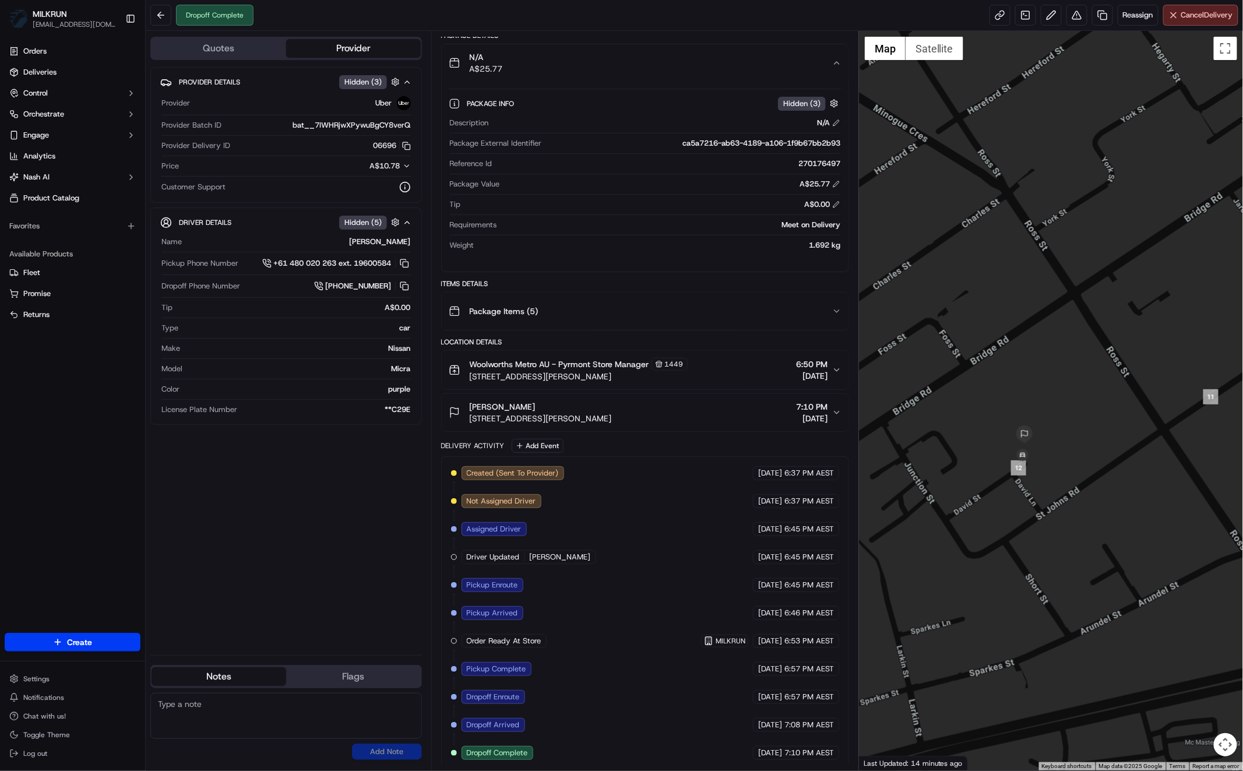
drag, startPoint x: 1087, startPoint y: 469, endPoint x: 1082, endPoint y: 476, distance: 8.4
click at [1082, 475] on div at bounding box center [1051, 400] width 384 height 739
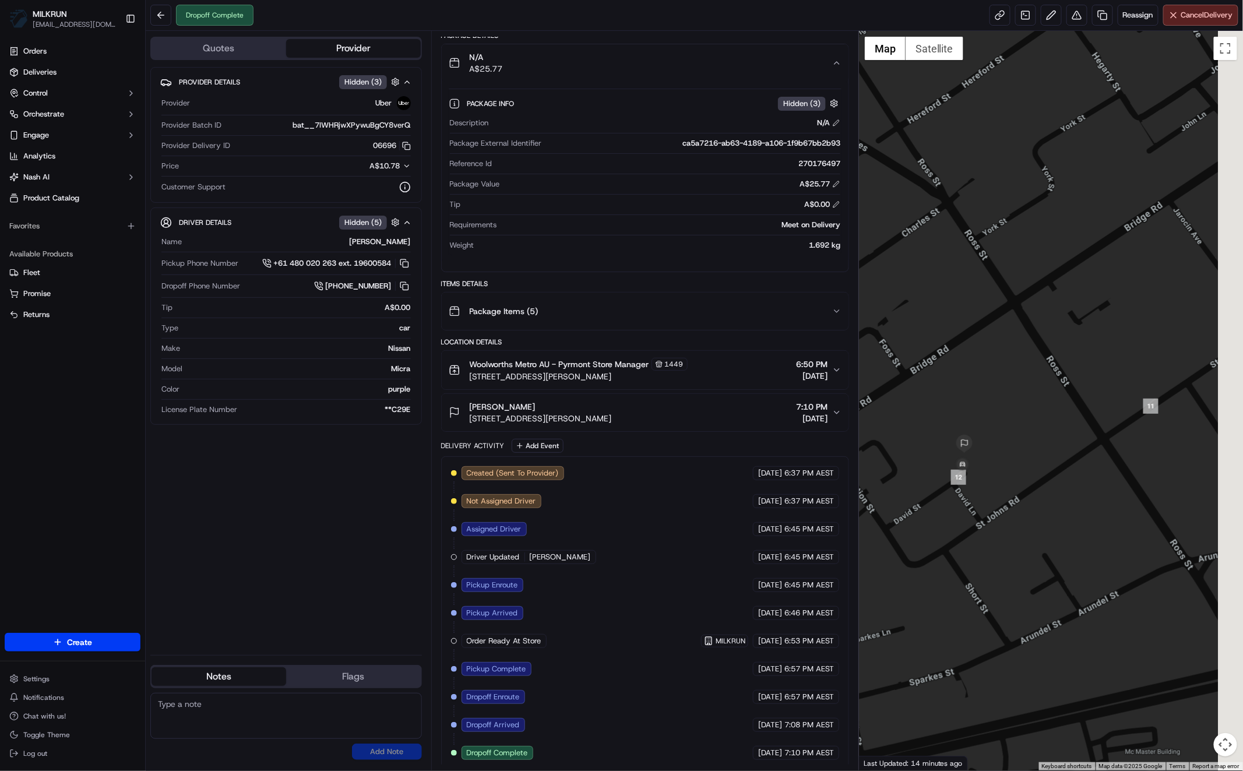
drag, startPoint x: 1079, startPoint y: 476, endPoint x: 1021, endPoint y: 482, distance: 58.6
click at [1021, 482] on div at bounding box center [1051, 400] width 384 height 739
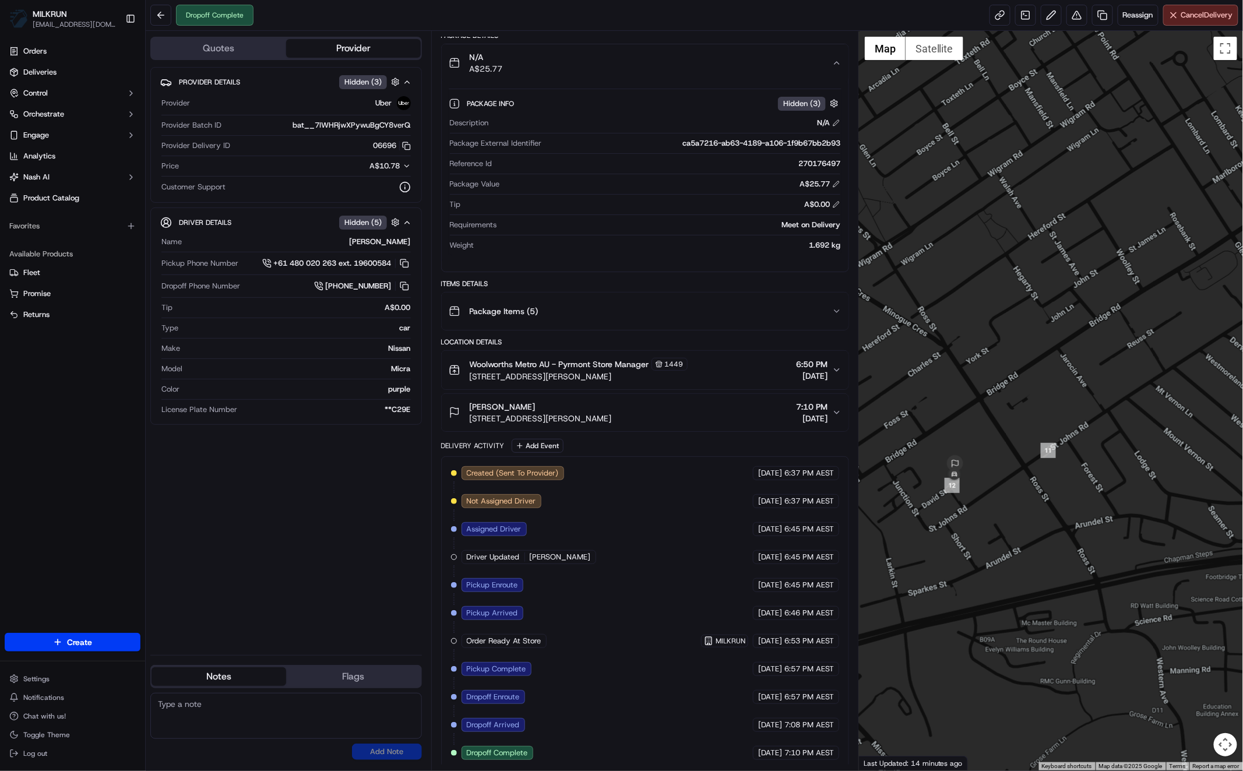
drag, startPoint x: 1058, startPoint y: 542, endPoint x: 1029, endPoint y: 522, distance: 35.1
click at [1021, 534] on div at bounding box center [1051, 400] width 384 height 739
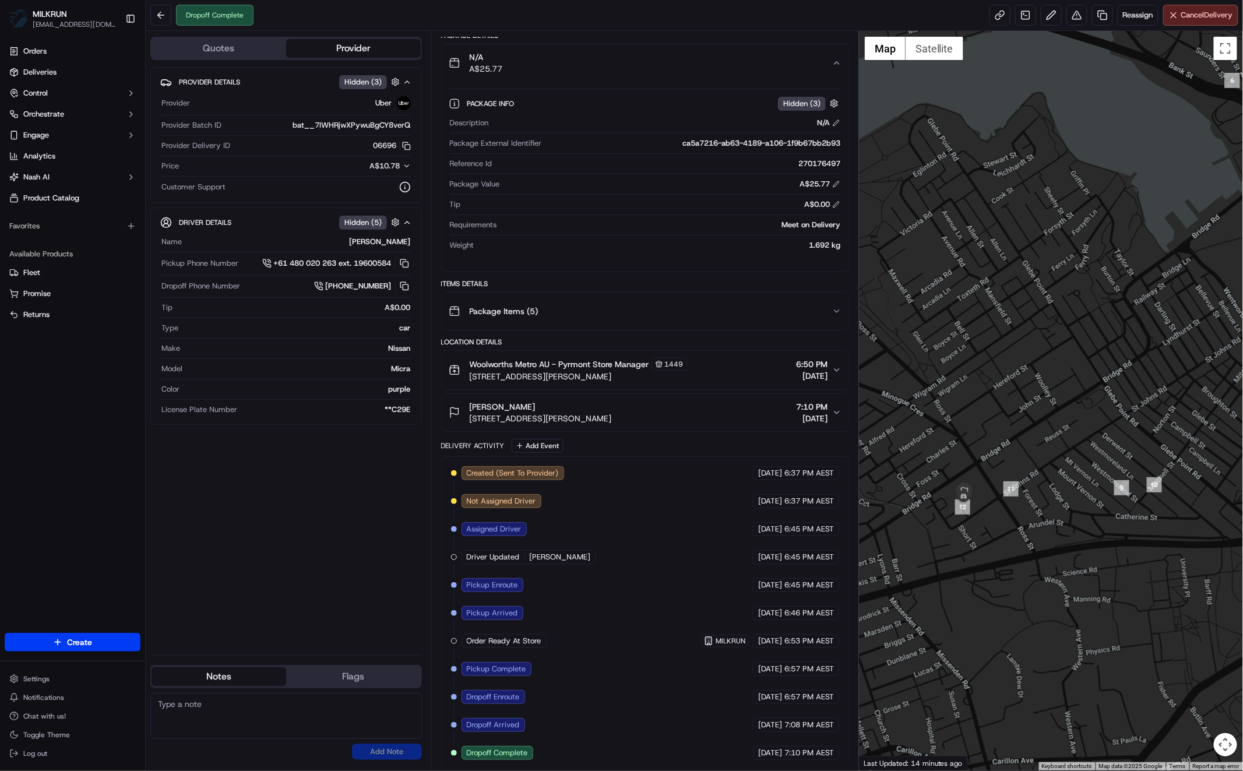
drag, startPoint x: 1047, startPoint y: 539, endPoint x: 1087, endPoint y: 547, distance: 40.4
click at [1087, 548] on div at bounding box center [1051, 400] width 384 height 739
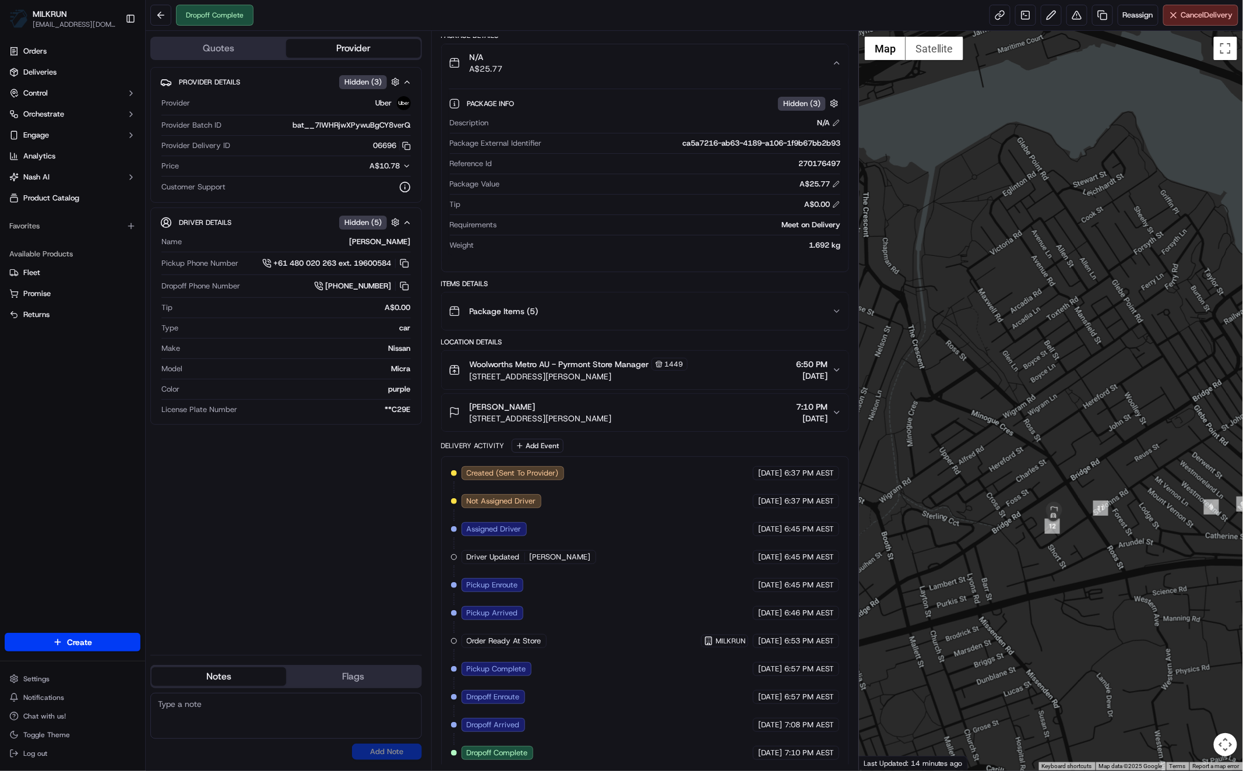
click at [290, 544] on div "Provider Details Hidden ( 3 ) Provider Uber Provider Batch ID bat__7IWHRjwXPywu…" at bounding box center [285, 356] width 271 height 579
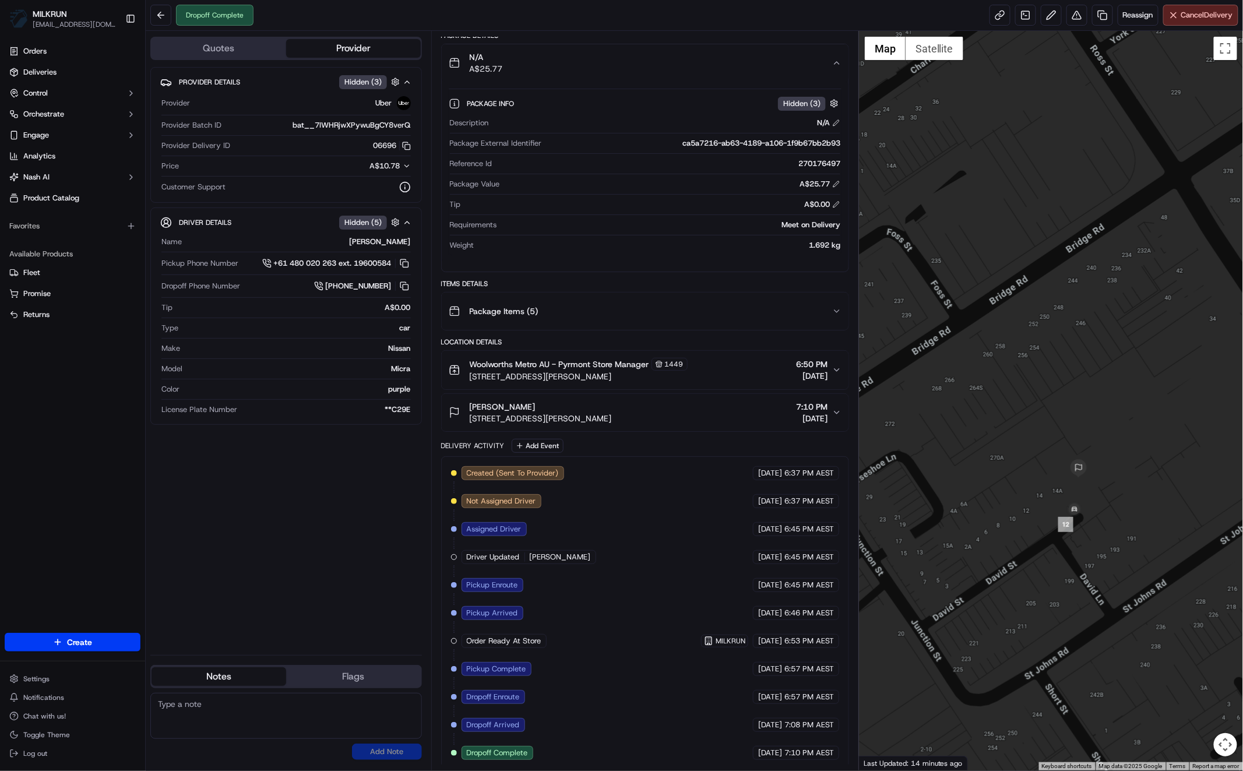
click at [357, 510] on div "Provider Details Hidden ( 3 ) Provider Uber Provider Batch ID bat__7IWHRjwXPywu…" at bounding box center [285, 356] width 271 height 579
click at [395, 544] on div "Provider Details Hidden ( 3 ) Provider Uber Provider Batch ID bat__7IWHRjwXPywu…" at bounding box center [285, 356] width 271 height 579
click at [321, 523] on div "Provider Details Hidden ( 3 ) Provider Uber Provider Batch ID bat__7IWHRjwXPywu…" at bounding box center [285, 356] width 271 height 579
click at [1073, 13] on button at bounding box center [1076, 15] width 21 height 21
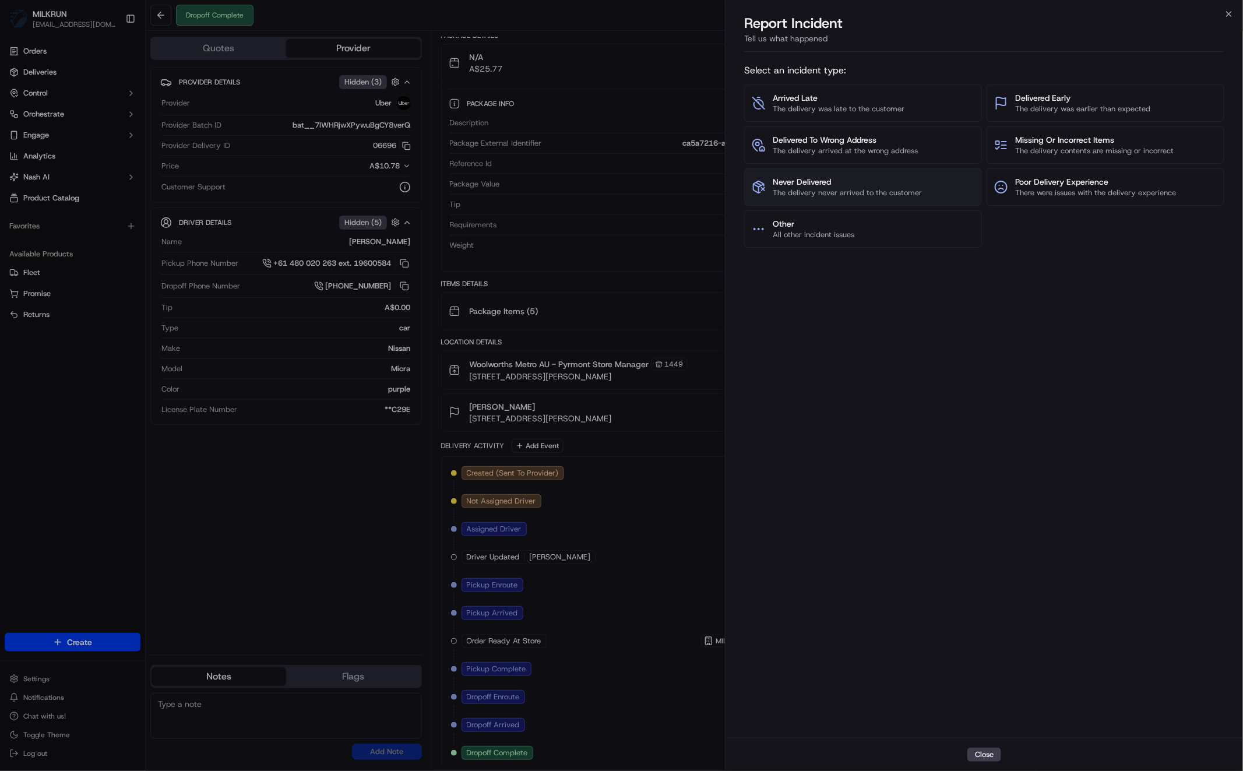
click at [820, 181] on span "Never Delivered" at bounding box center [847, 182] width 149 height 12
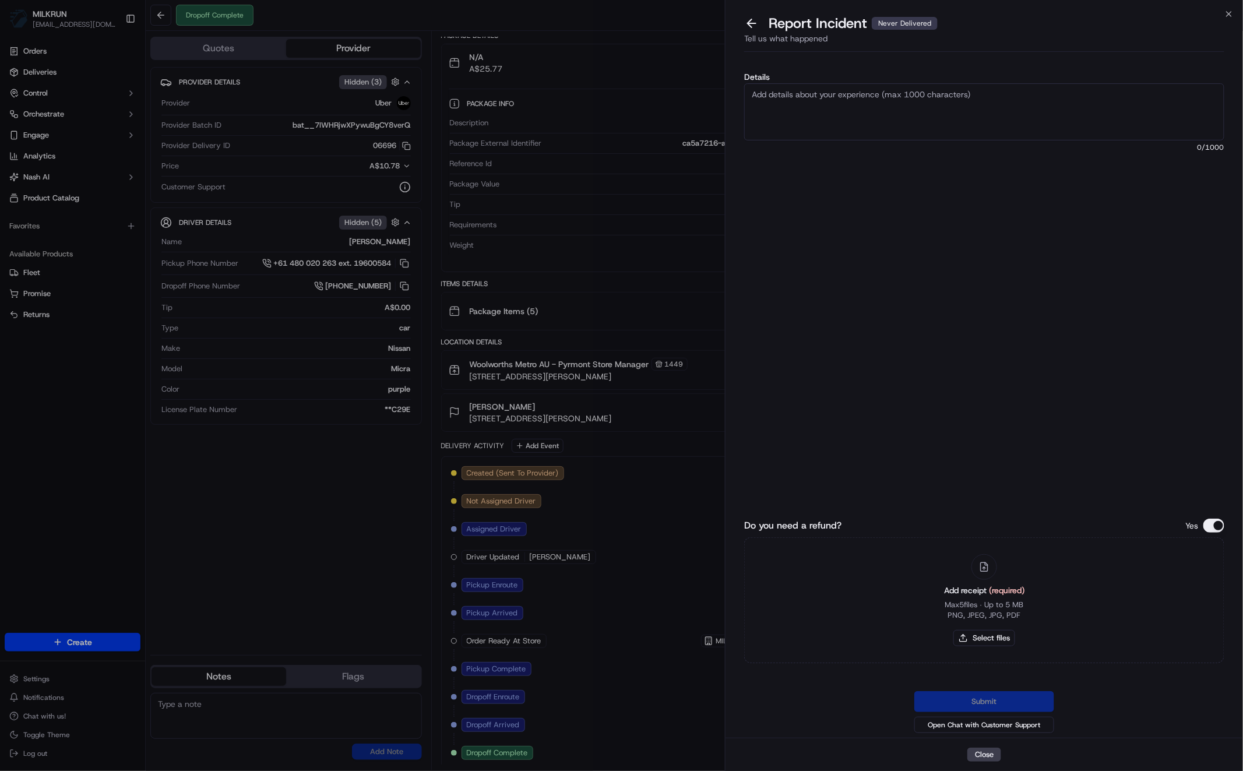
click at [855, 111] on textarea "Details" at bounding box center [984, 111] width 480 height 57
click at [976, 89] on textarea "Customer never received the order please refund" at bounding box center [984, 111] width 480 height 57
type textarea "Customer never received the order please refund 25.77"
click at [981, 638] on button "Select files" at bounding box center [984, 638] width 62 height 16
type input "C:\fakepath\Screen Shot 2025-09-19 at 7.31.51 pm.png"
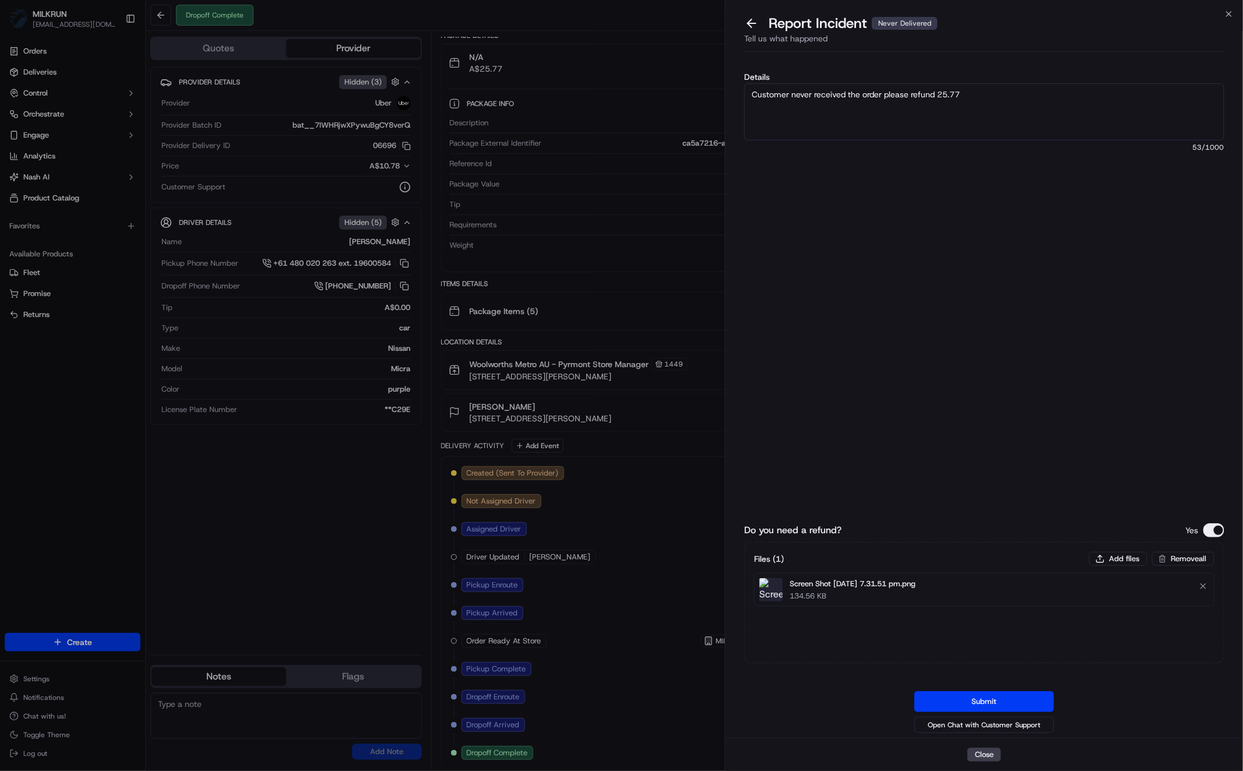
click at [1004, 694] on button "Submit" at bounding box center [984, 701] width 140 height 21
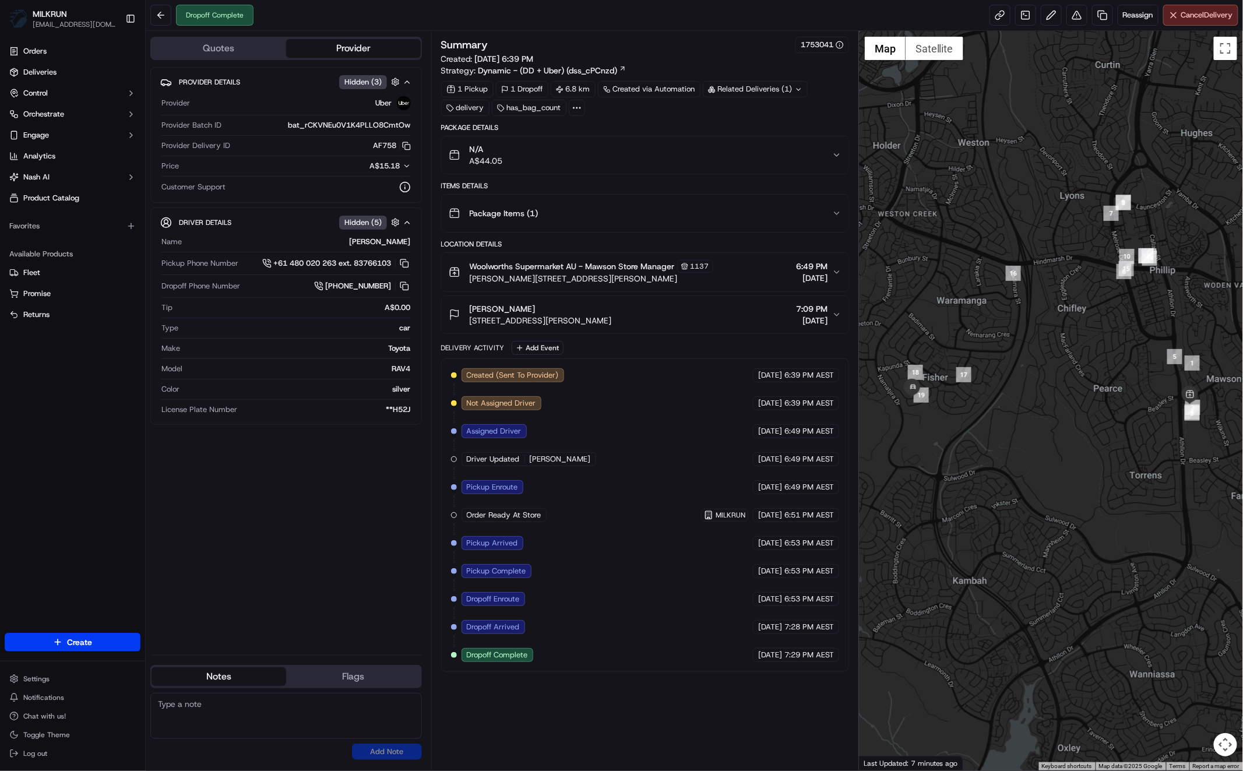
drag, startPoint x: 470, startPoint y: 304, endPoint x: 524, endPoint y: 309, distance: 54.4
click at [525, 308] on div "Cheryl Hughes" at bounding box center [541, 309] width 142 height 12
copy span "Cheryl Hughes"
drag, startPoint x: 586, startPoint y: 263, endPoint x: 637, endPoint y: 267, distance: 50.9
click at [637, 266] on span "Woolworths Supermarket AU - Mawson Store Manager" at bounding box center [572, 266] width 205 height 12
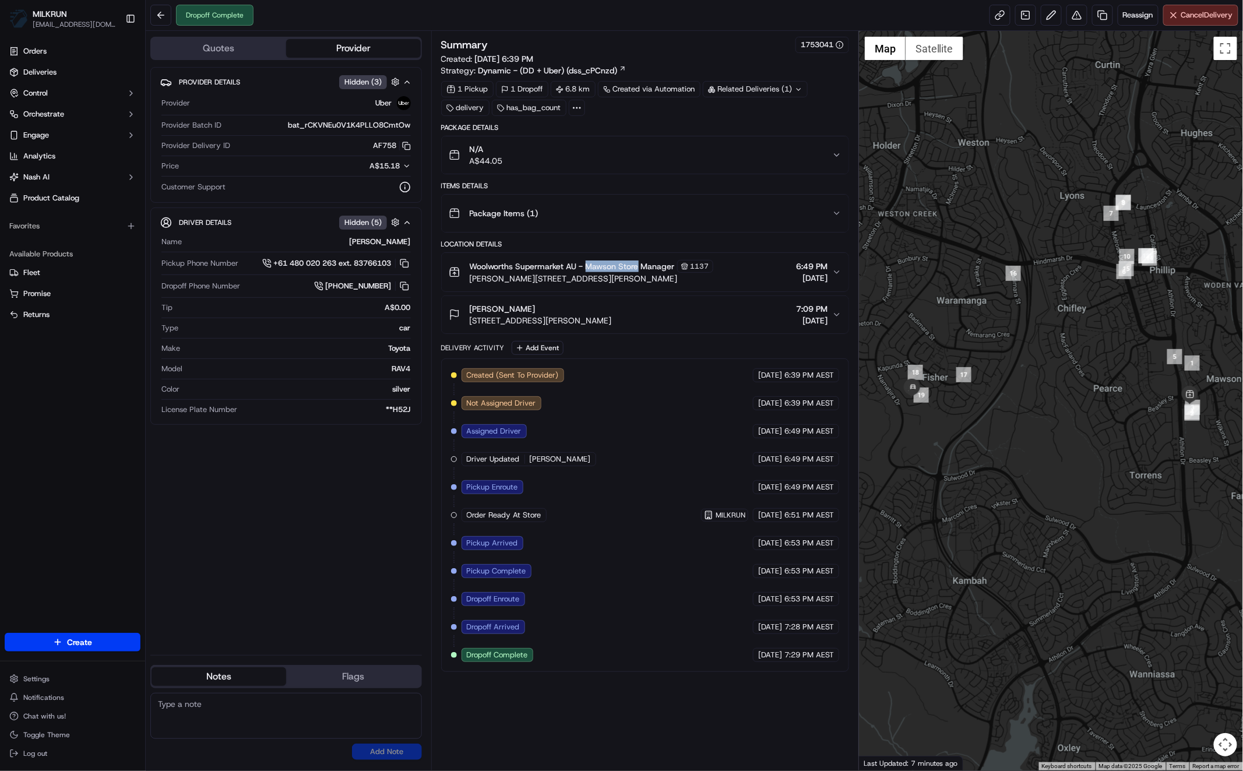
copy span "Mawson Store"
click at [842, 256] on button "Woolworths Supermarket AU - Mawson Store Manager 1137 Mawson Pl, Mawson, ACT 26…" at bounding box center [645, 272] width 407 height 38
click at [838, 263] on button "Woolworths Supermarket AU - Mawson Store Manager 1137 Mawson Pl, Mawson, ACT 26…" at bounding box center [645, 272] width 407 height 38
click at [828, 272] on div "Woolworths Supermarket AU - Mawson Store Manager 1137 Mawson Pl, Mawson, ACT 26…" at bounding box center [640, 272] width 383 height 24
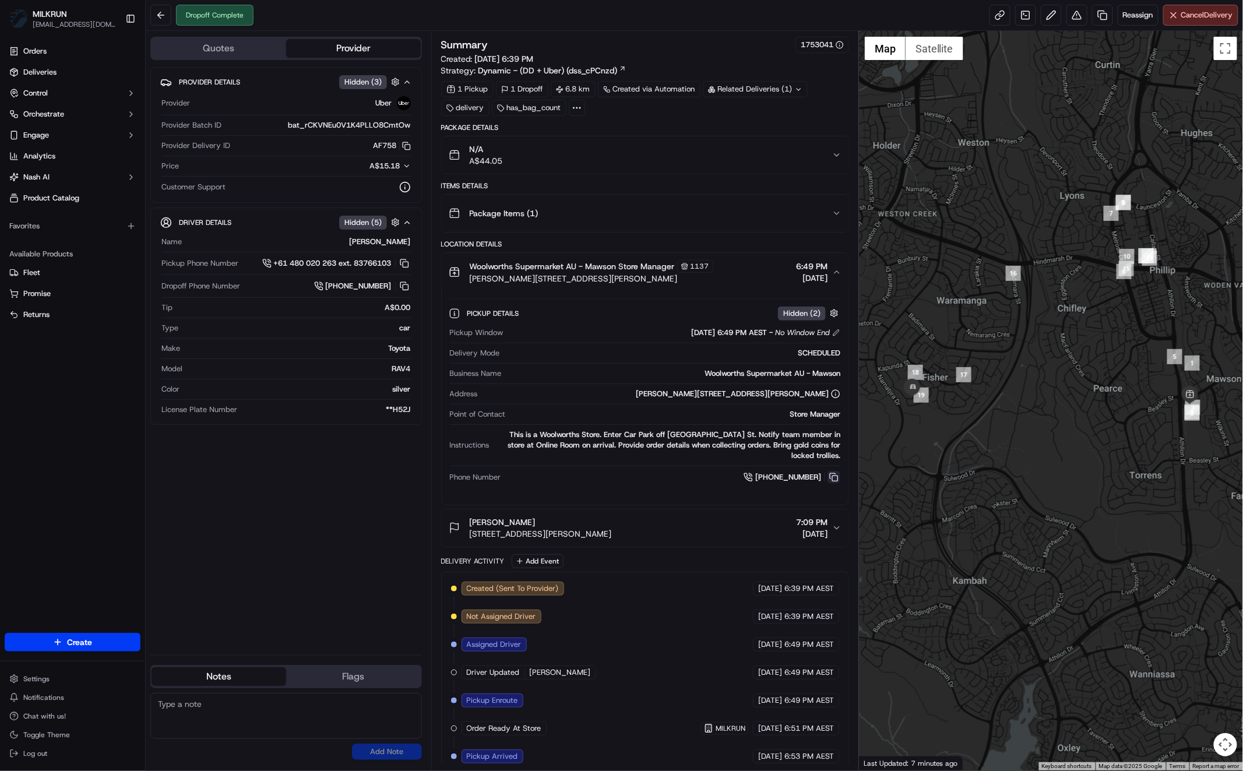
click at [835, 477] on button at bounding box center [833, 477] width 13 height 13
click at [377, 569] on div "Provider Details Hidden ( 3 ) Provider Uber Provider Batch ID bat_rCKVNEu0V1K4P…" at bounding box center [285, 356] width 271 height 579
click at [837, 477] on button at bounding box center [833, 477] width 13 height 13
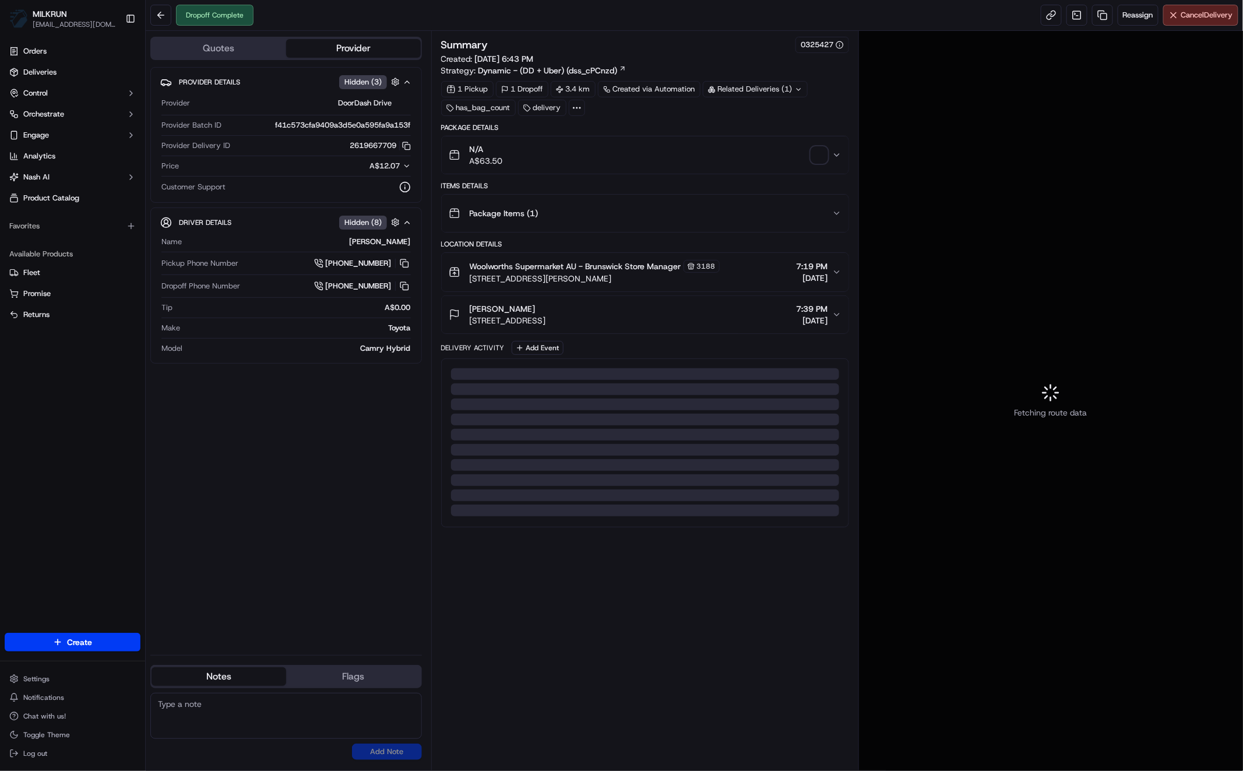
click at [521, 220] on div "Package Items ( 1 )" at bounding box center [640, 213] width 383 height 23
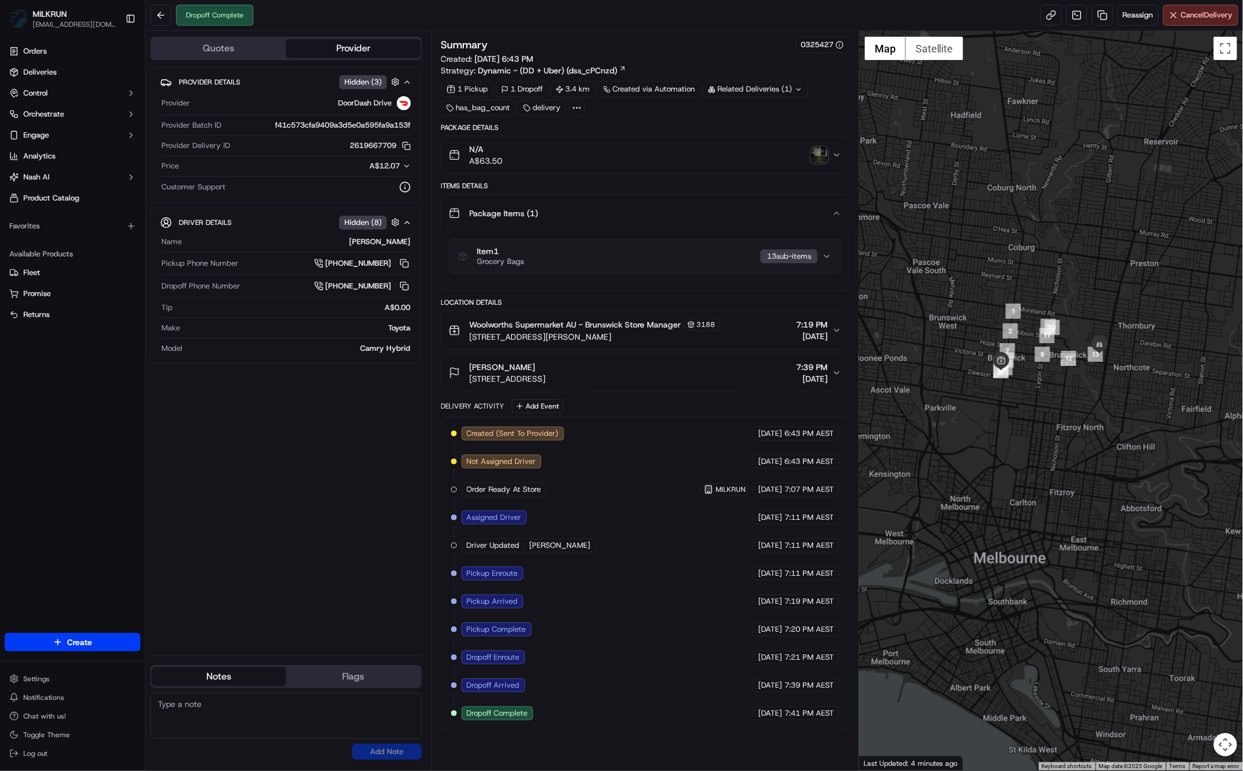
drag, startPoint x: 1053, startPoint y: 455, endPoint x: 1057, endPoint y: 504, distance: 49.2
click at [1056, 493] on div at bounding box center [1051, 400] width 384 height 739
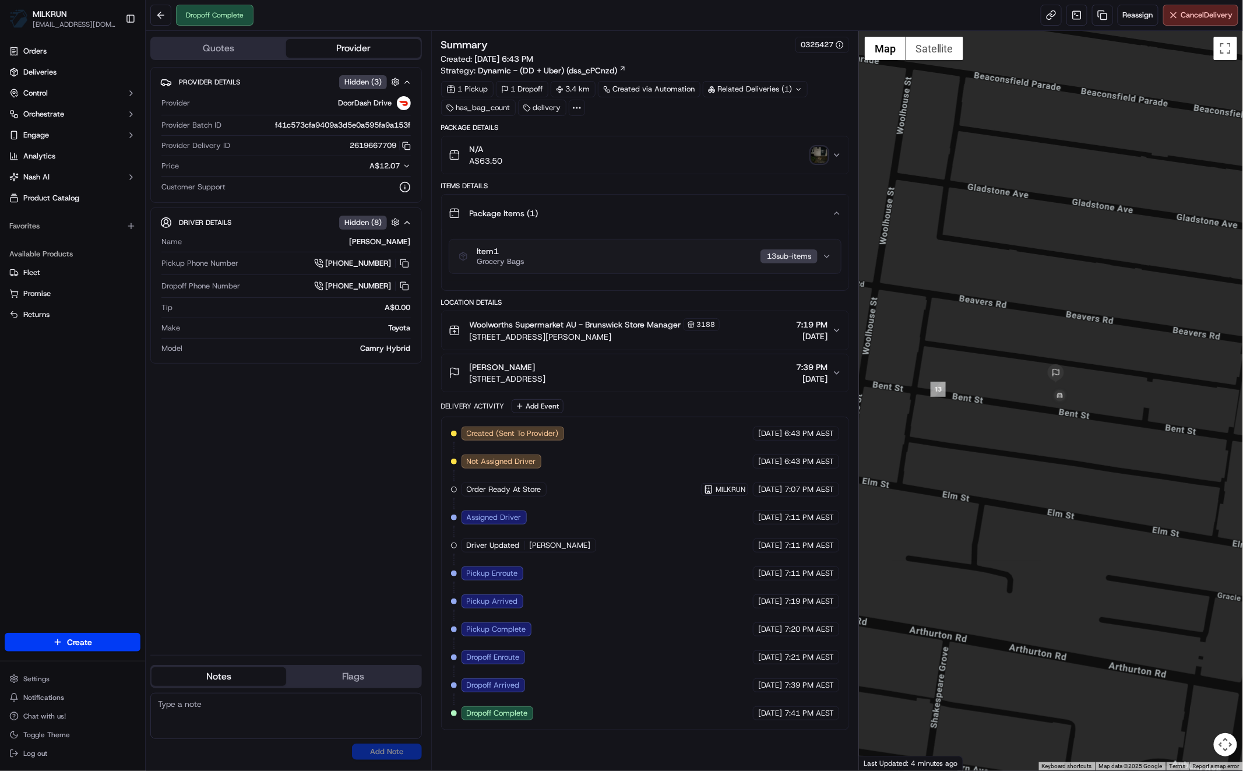
click at [334, 425] on div "Provider Details Hidden ( 3 ) Provider DoorDash Drive Provider Batch ID f41c573…" at bounding box center [285, 356] width 271 height 579
click at [813, 157] on img "button" at bounding box center [819, 155] width 16 height 16
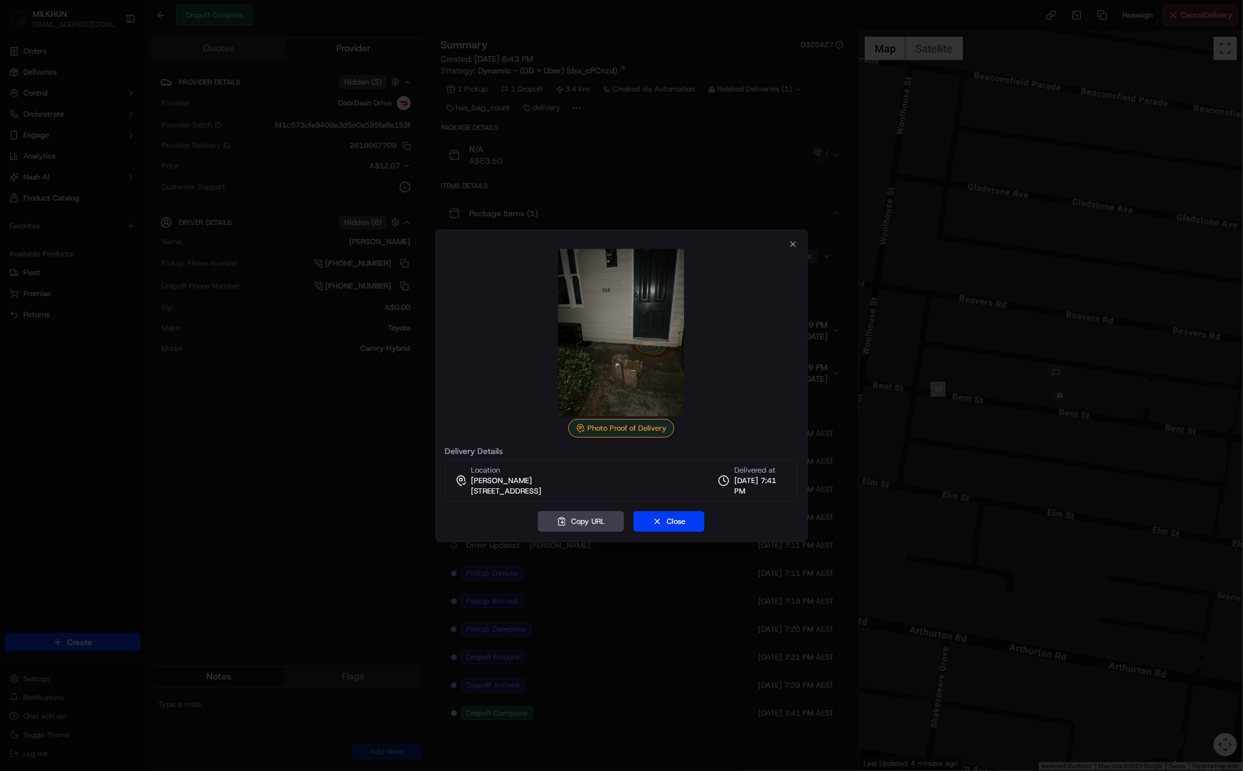
click at [295, 485] on div at bounding box center [621, 385] width 1243 height 771
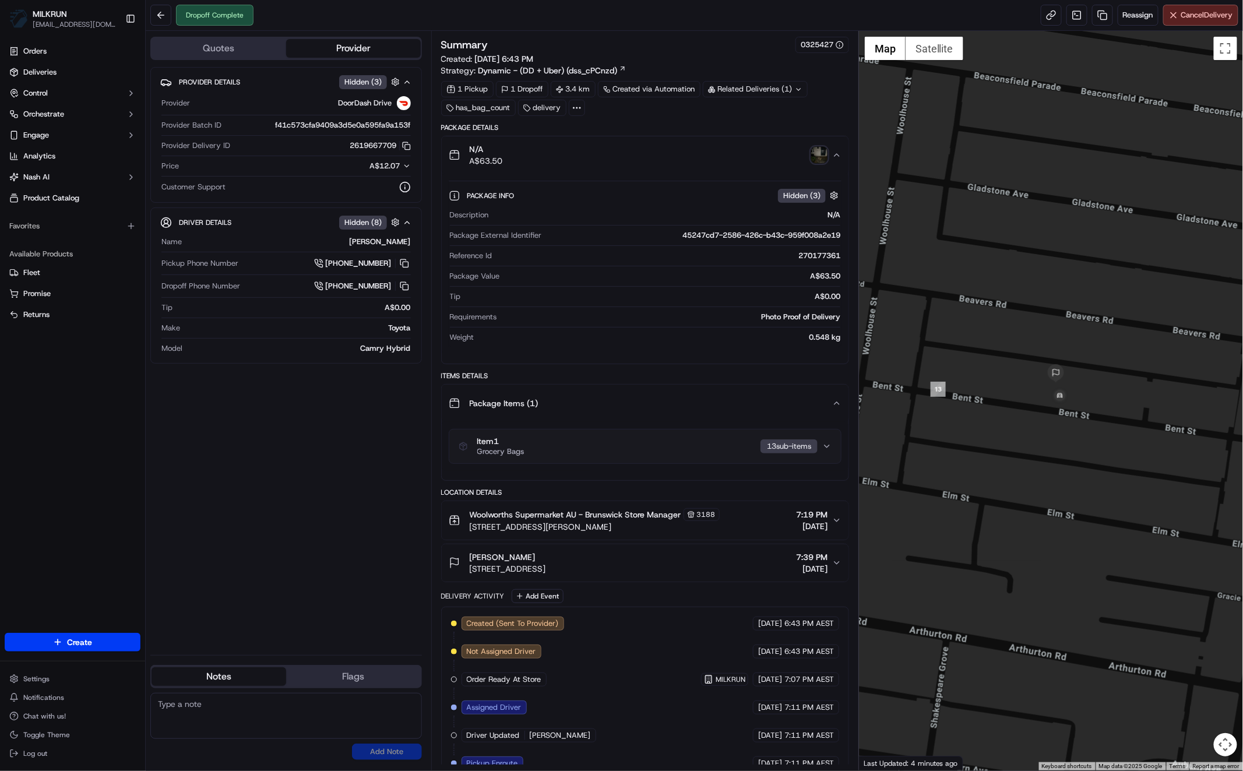
click at [825, 151] on img "button" at bounding box center [819, 155] width 16 height 16
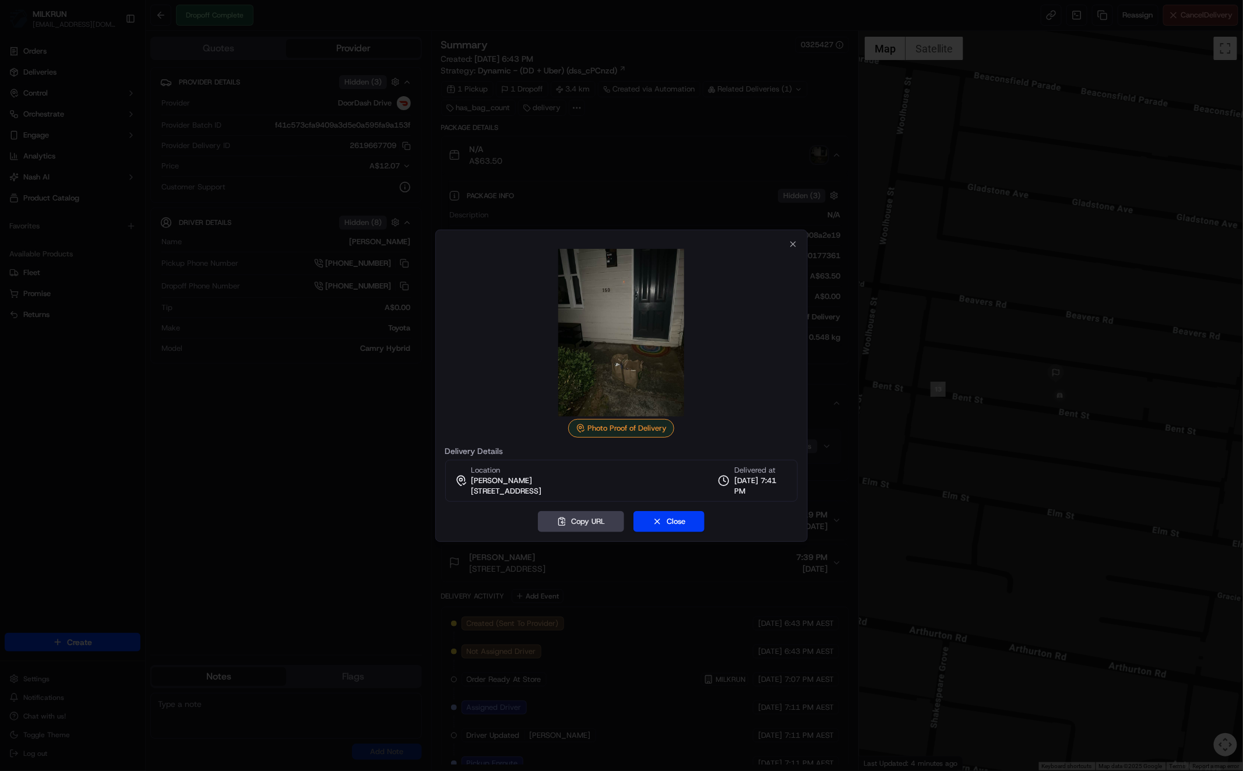
drag, startPoint x: 295, startPoint y: 492, endPoint x: 471, endPoint y: 439, distance: 183.9
click at [295, 492] on div at bounding box center [621, 385] width 1243 height 771
